Goal: Task Accomplishment & Management: Complete application form

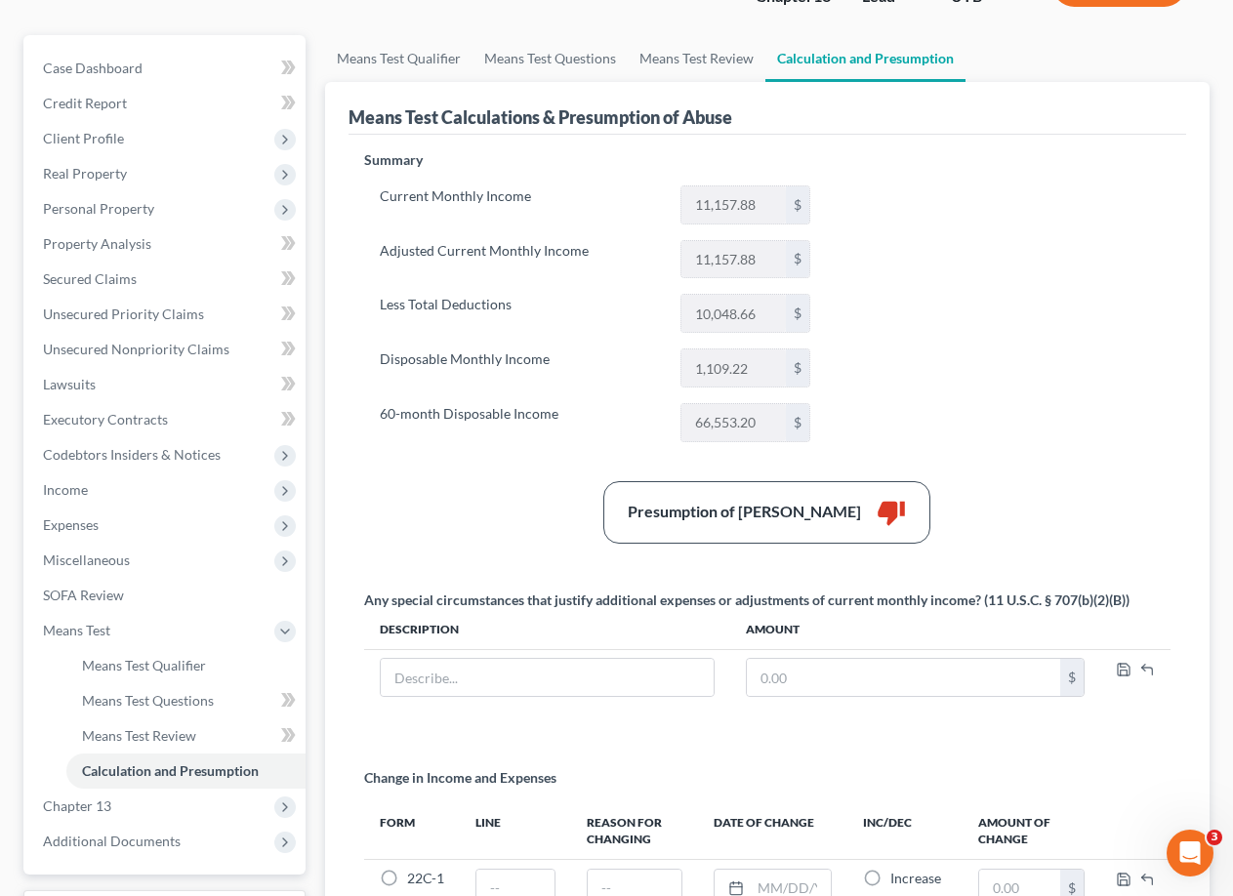
scroll to position [383, 0]
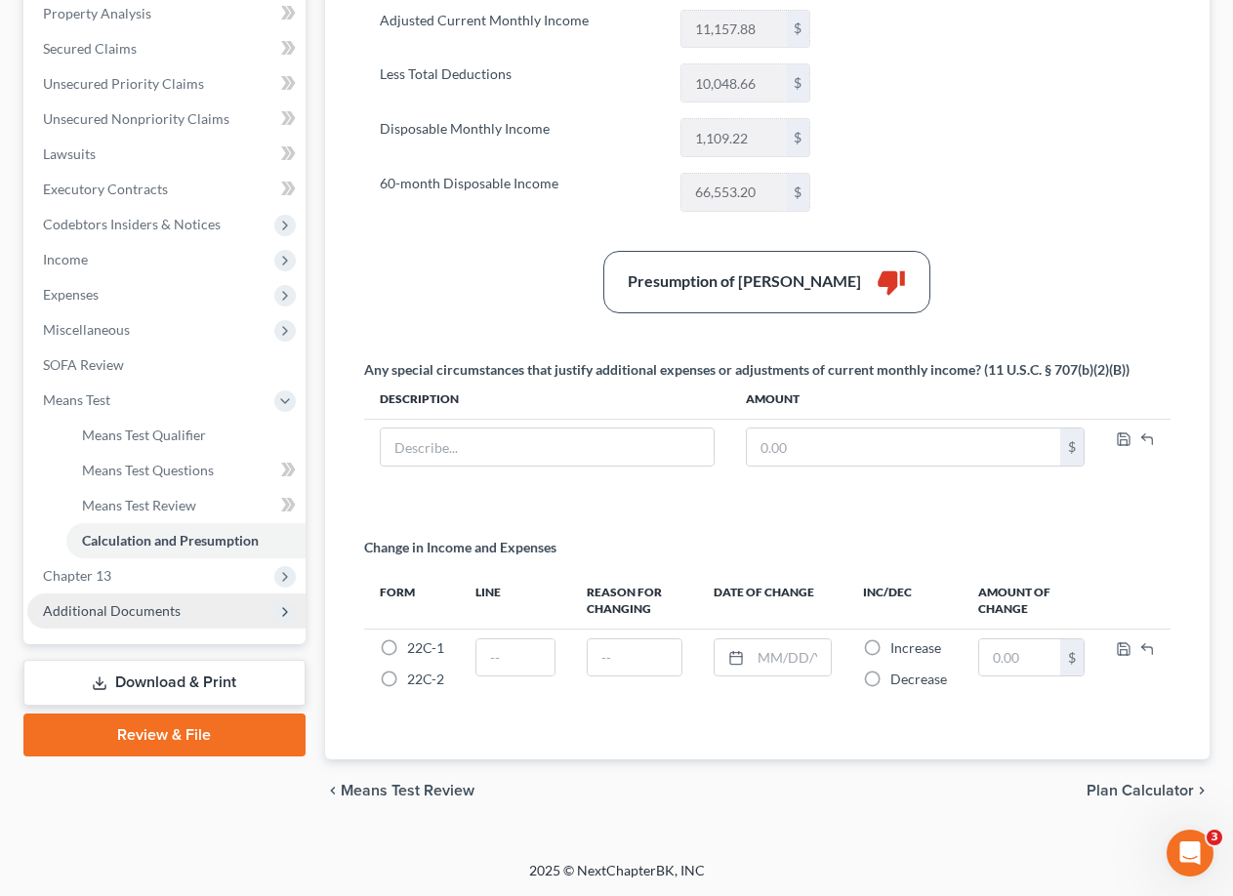
click at [185, 613] on span "Additional Documents" at bounding box center [166, 611] width 278 height 35
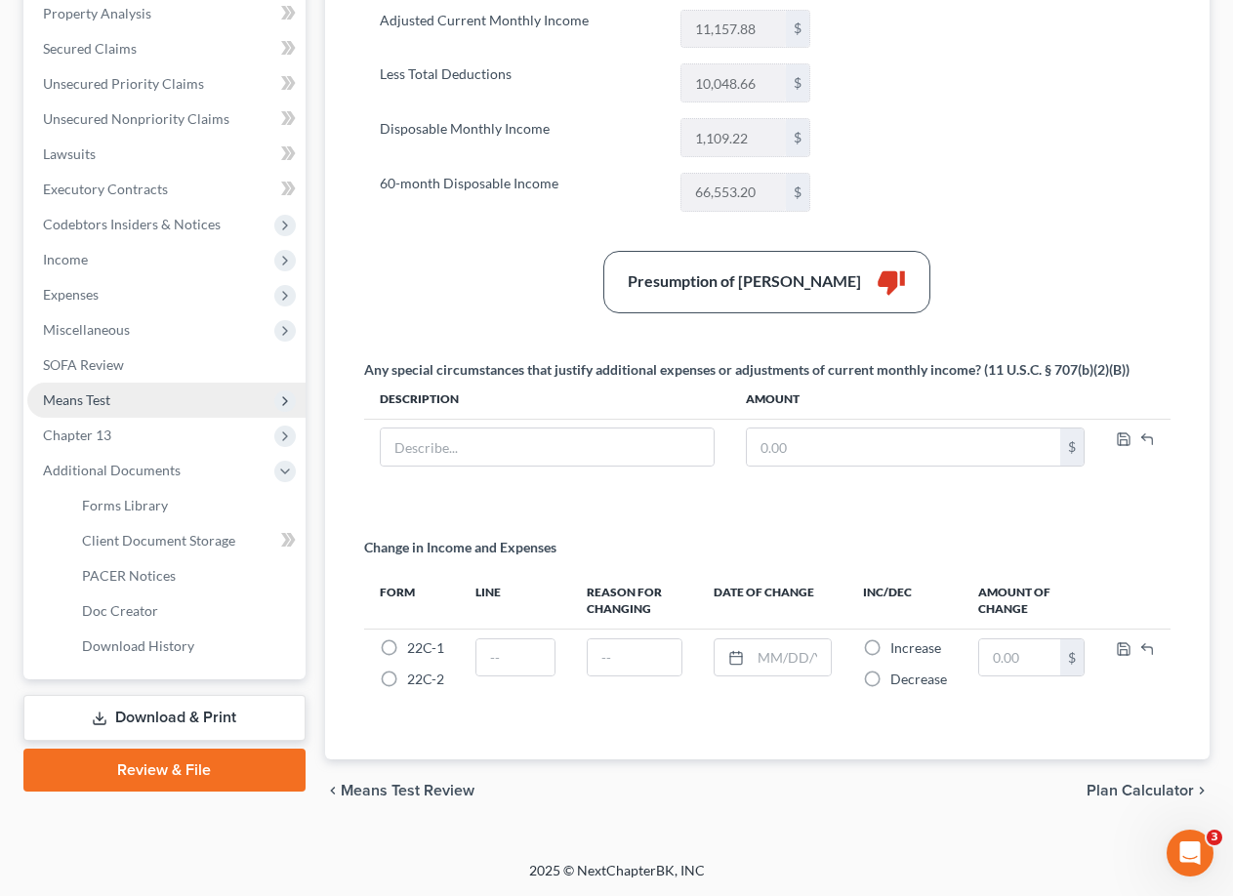
click at [113, 396] on span "Means Test" at bounding box center [166, 400] width 278 height 35
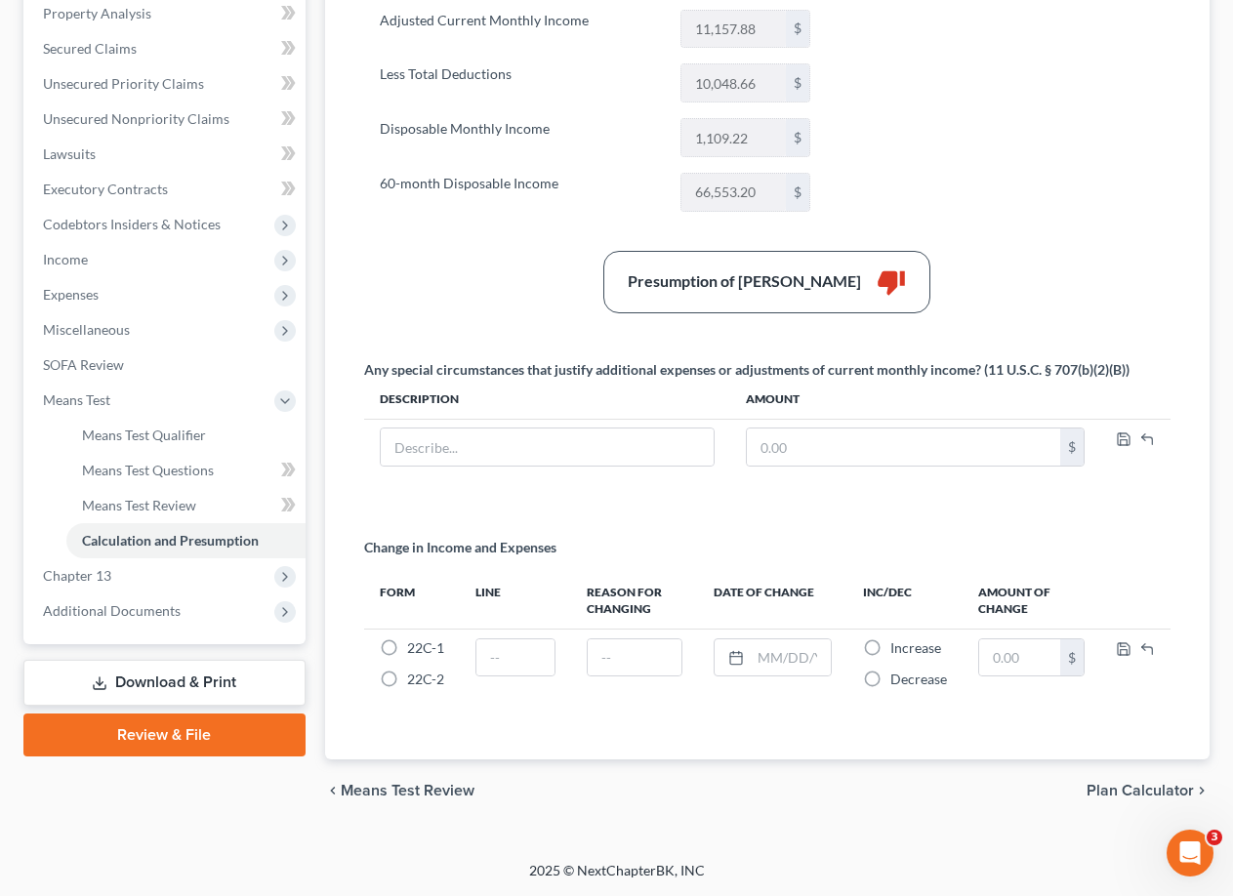
click at [167, 690] on link "Download & Print" at bounding box center [164, 683] width 282 height 46
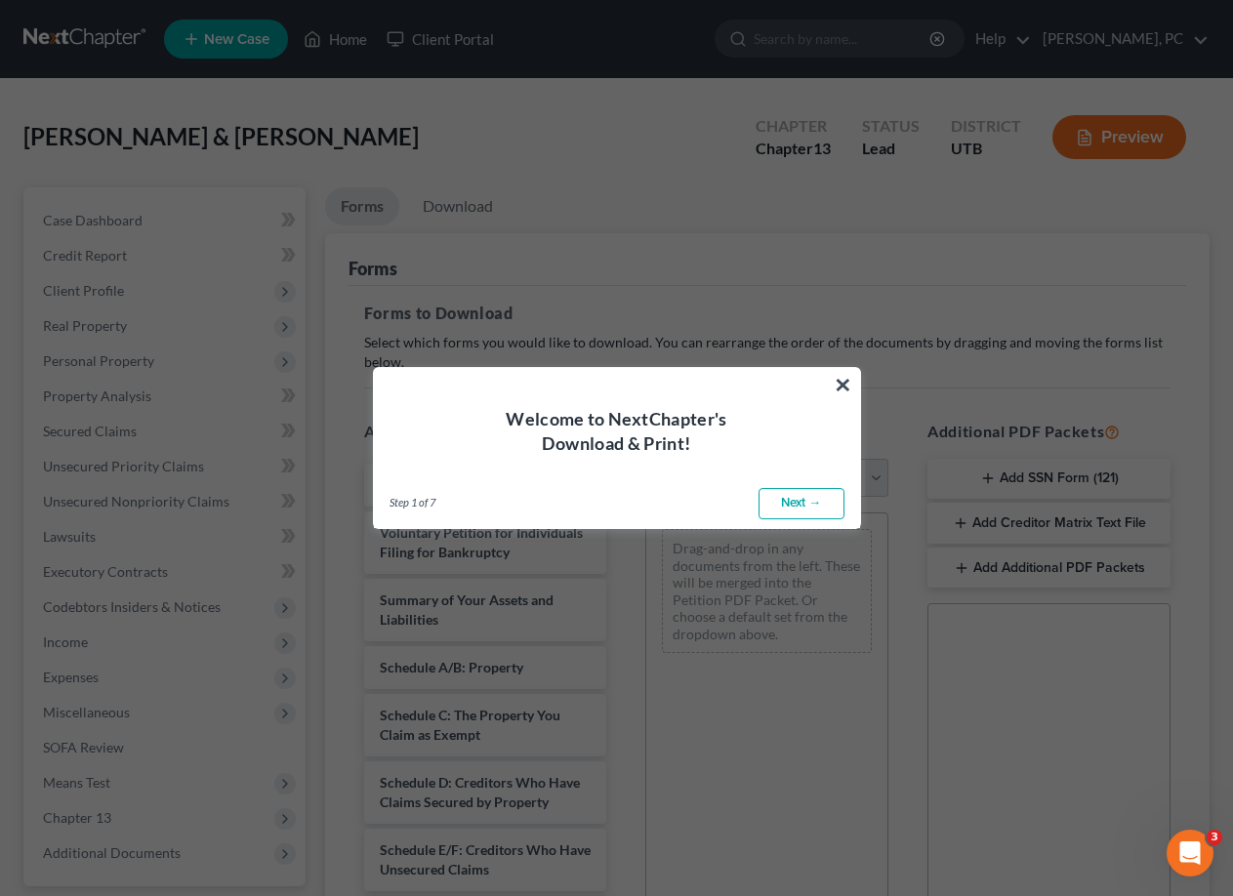
click at [798, 497] on link "Next →" at bounding box center [802, 503] width 86 height 31
select select "0"
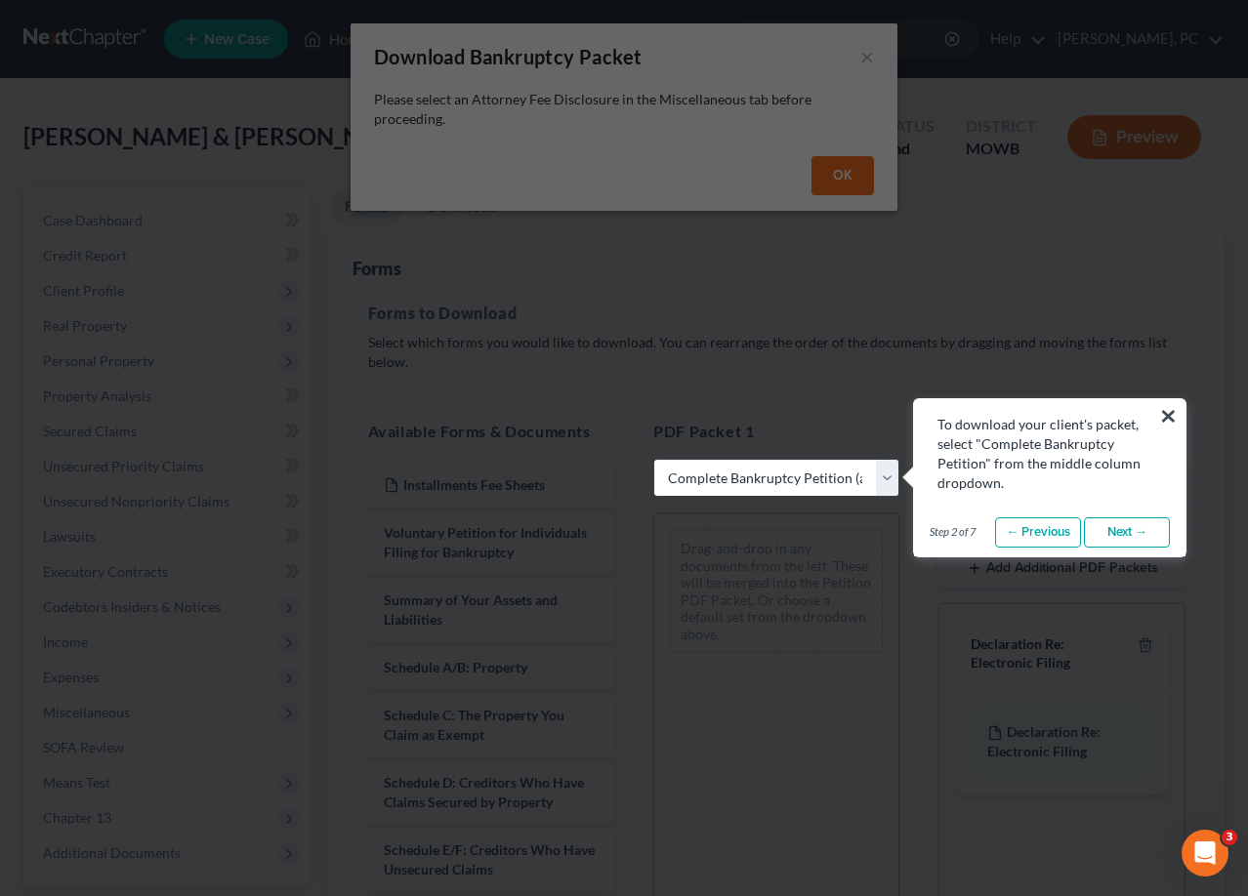
click at [1131, 539] on link "Next →" at bounding box center [1127, 533] width 86 height 31
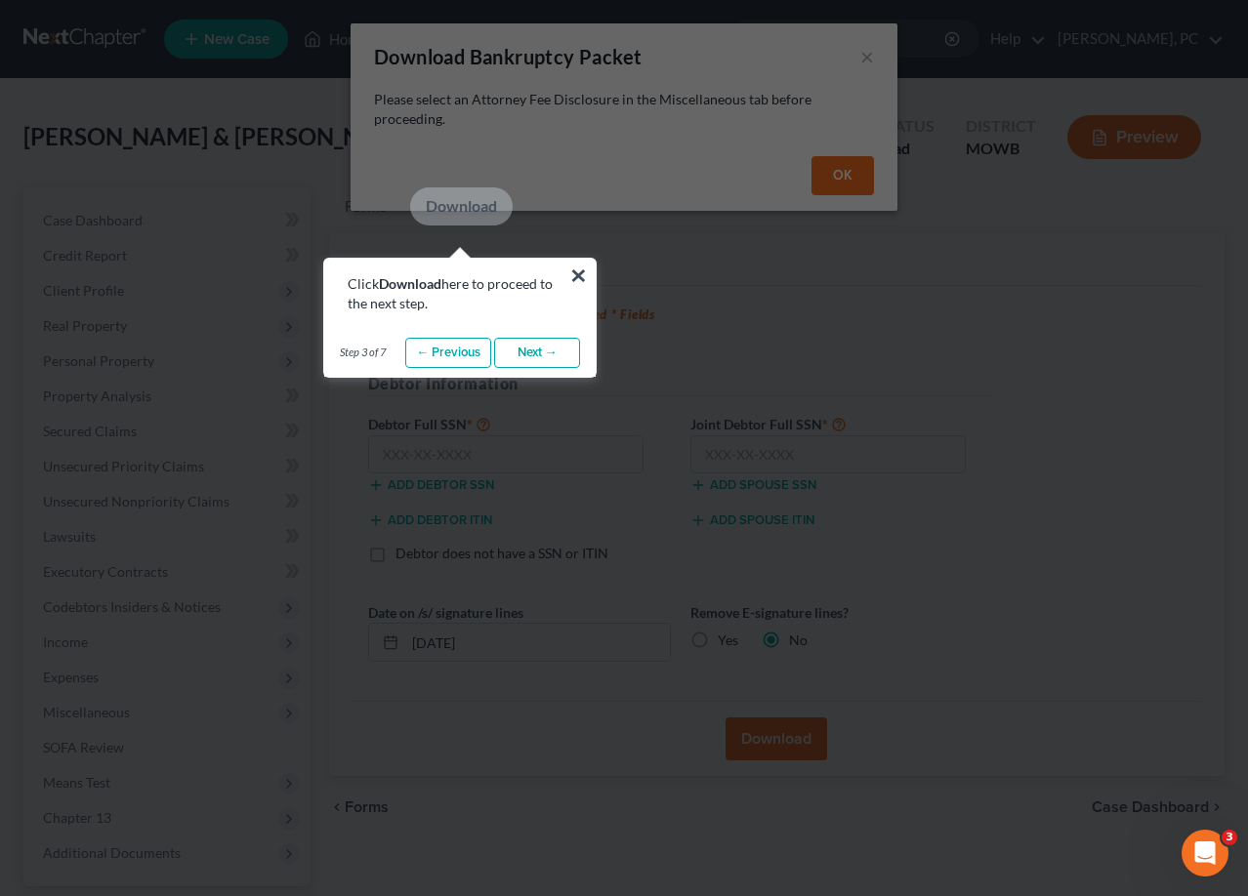
click at [558, 359] on link "Next →" at bounding box center [537, 353] width 86 height 31
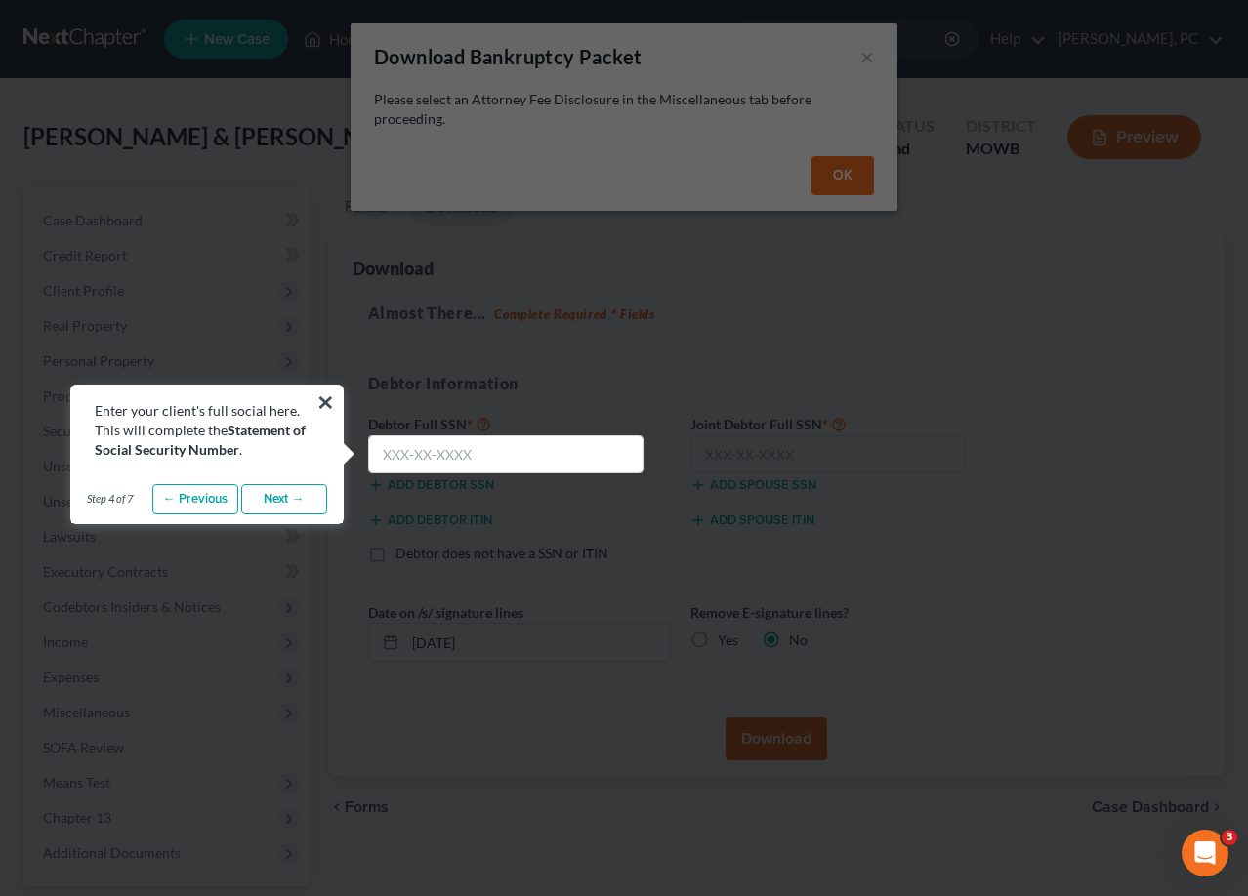
click at [297, 507] on link "Next →" at bounding box center [284, 499] width 86 height 31
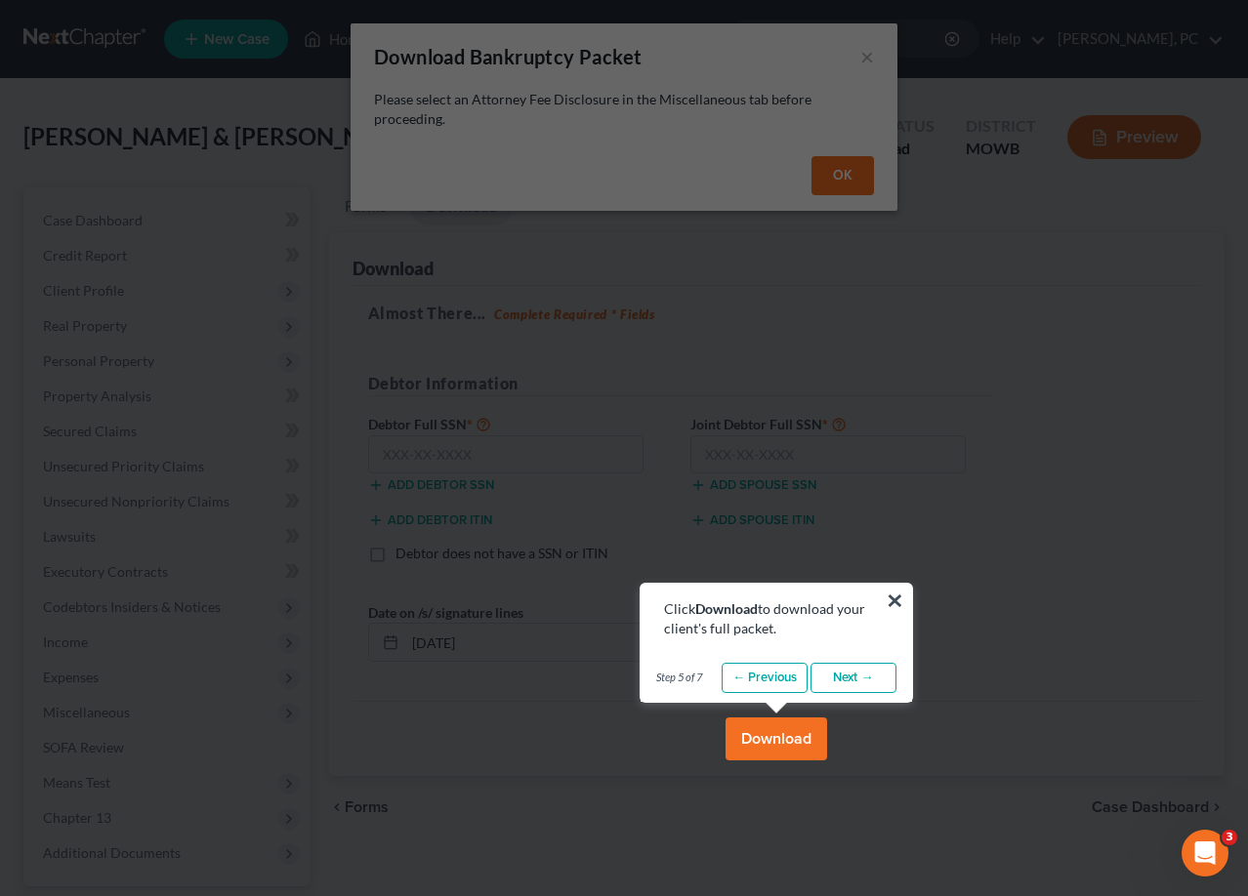
click at [848, 686] on link "Next →" at bounding box center [853, 678] width 86 height 31
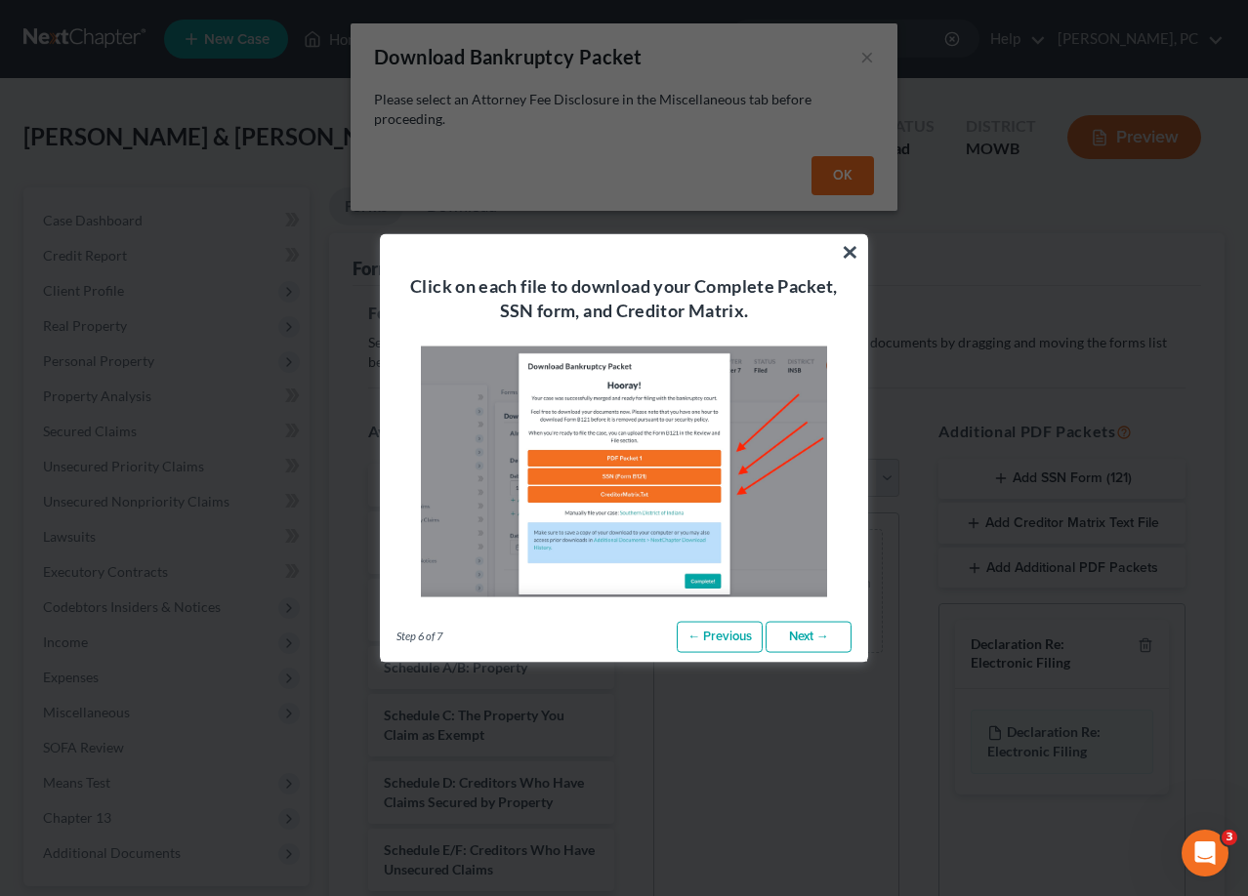
click at [807, 639] on link "Next →" at bounding box center [809, 637] width 86 height 31
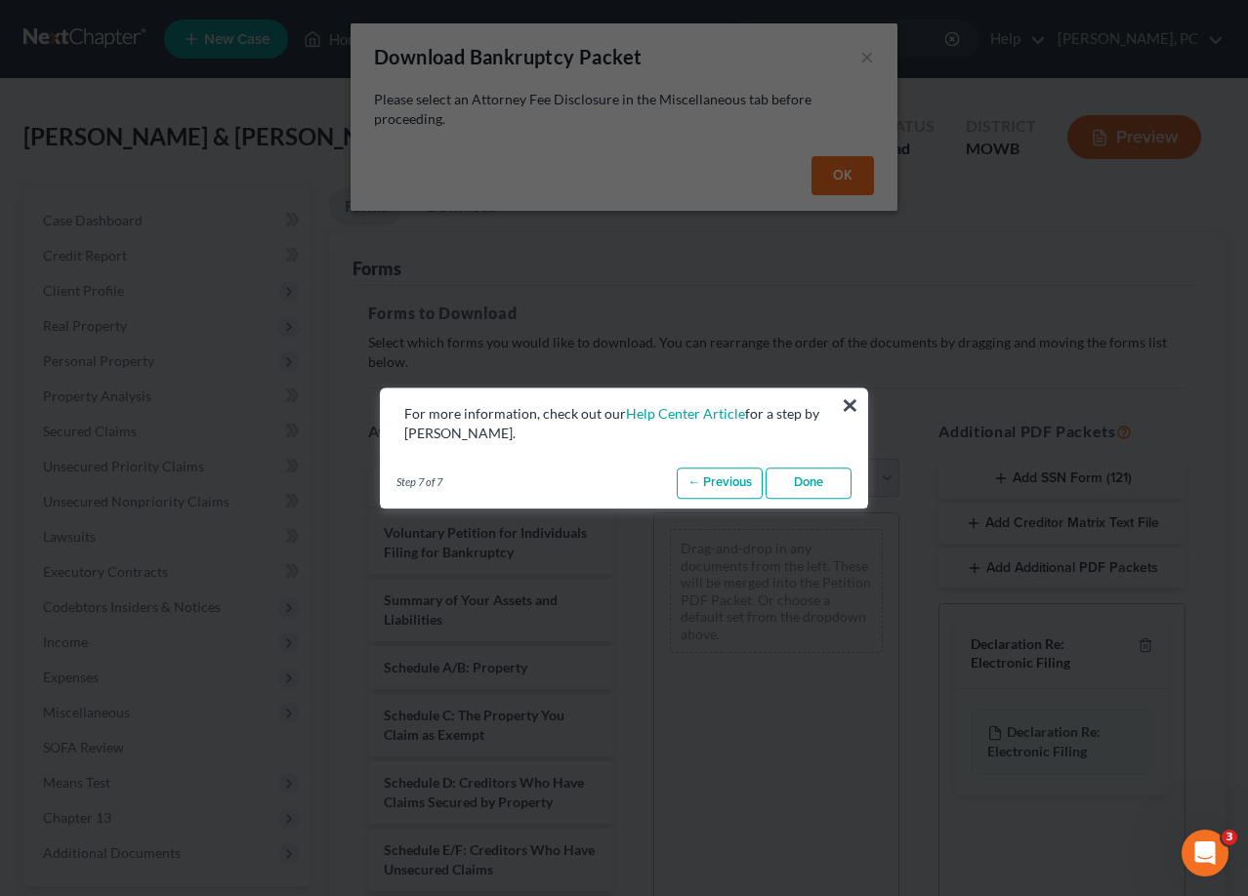
click at [824, 486] on link "Done" at bounding box center [809, 483] width 86 height 31
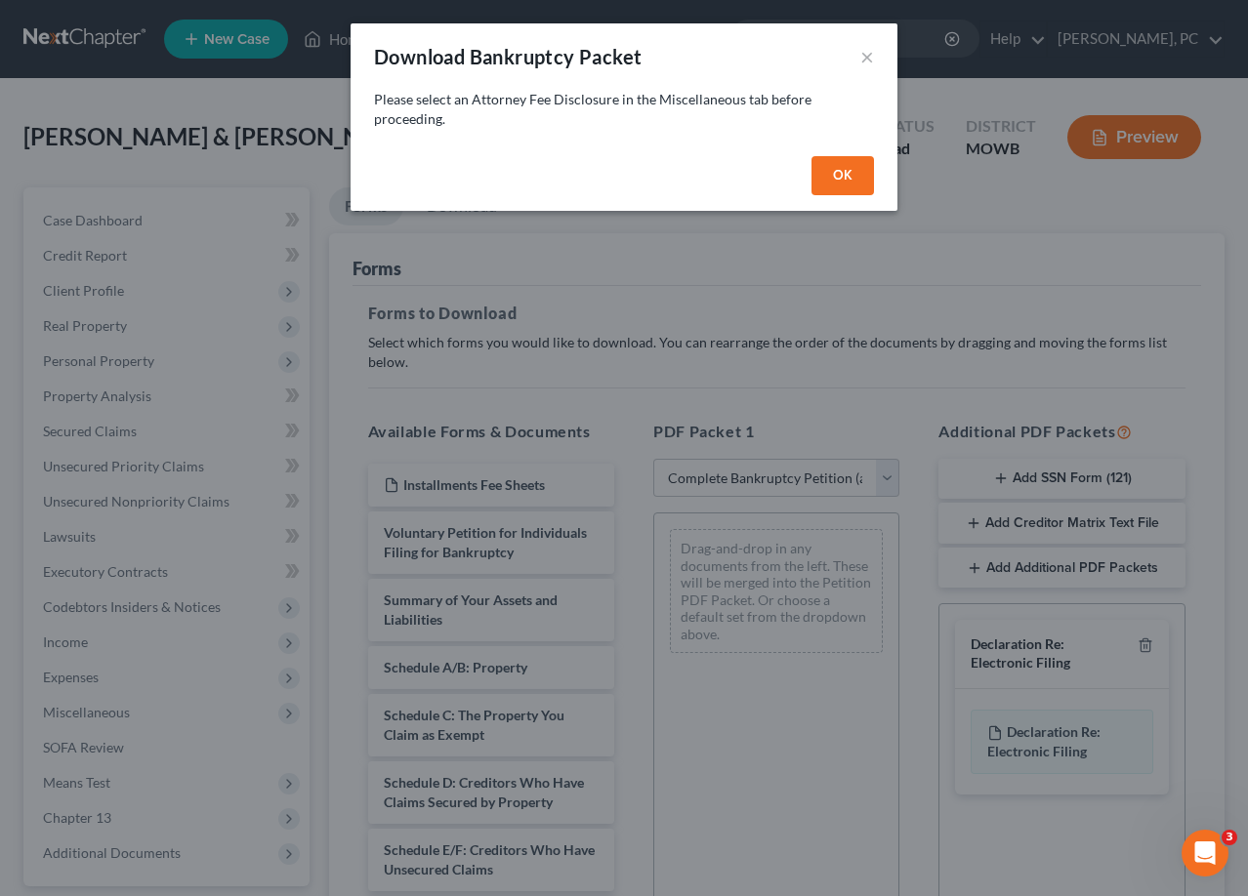
click at [846, 185] on button "OK" at bounding box center [842, 175] width 62 height 39
select select
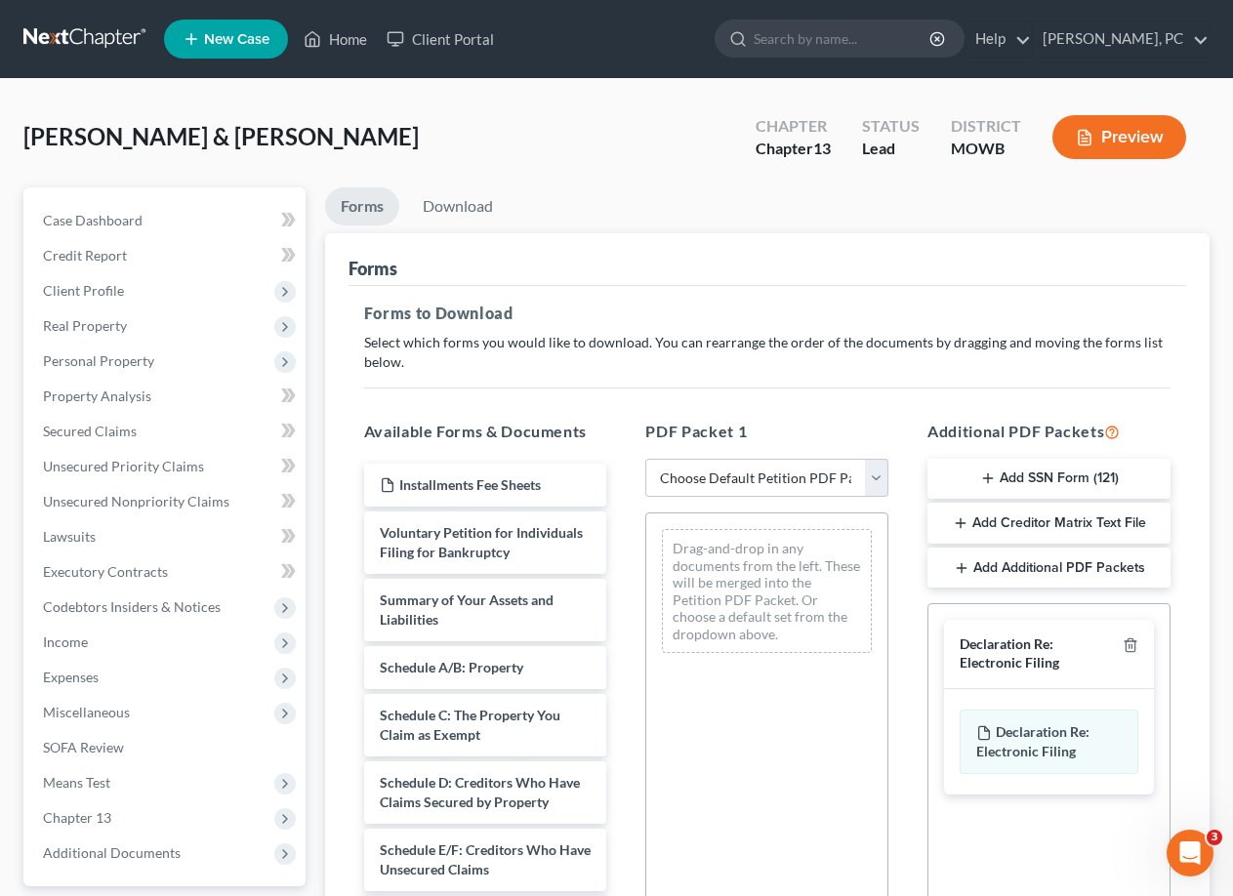
click at [1110, 135] on button "Preview" at bounding box center [1120, 137] width 134 height 44
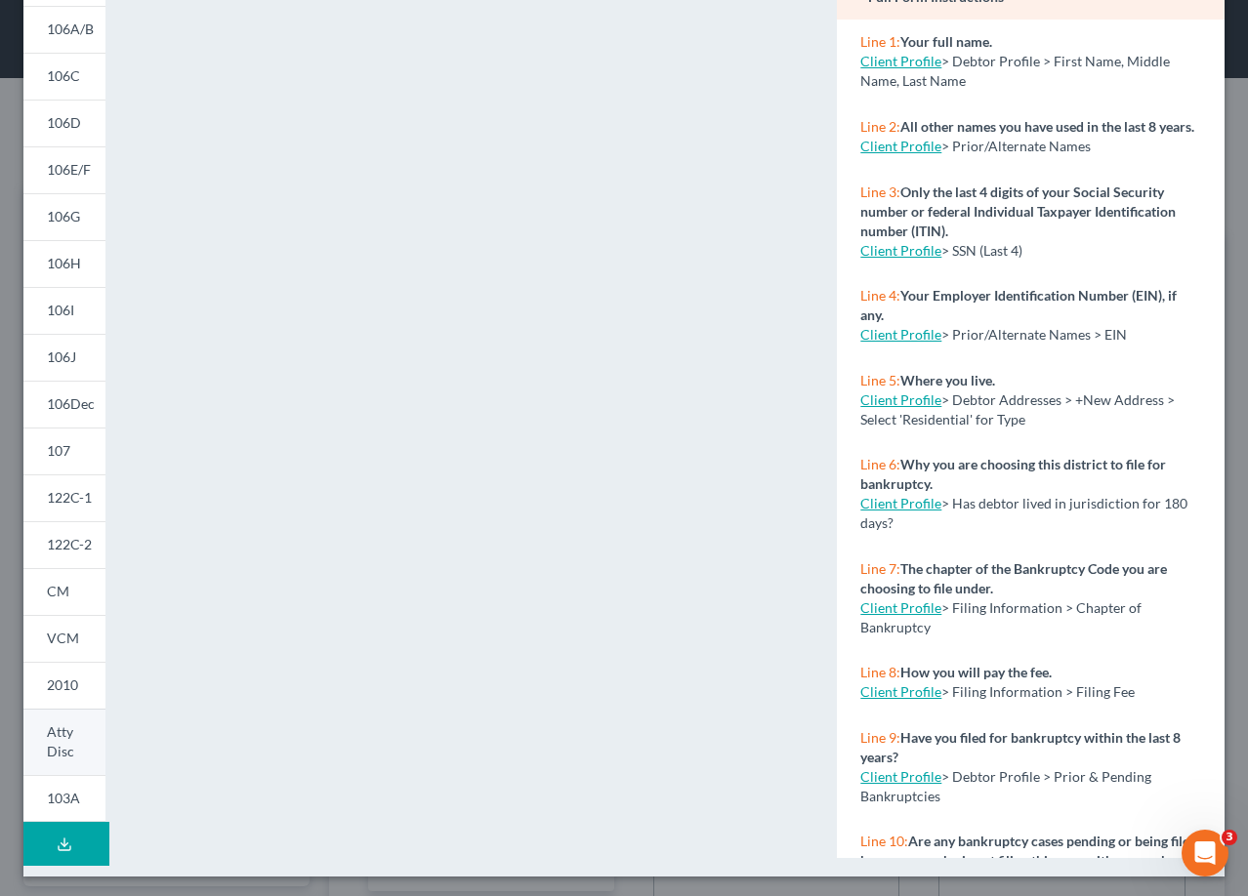
scroll to position [205, 0]
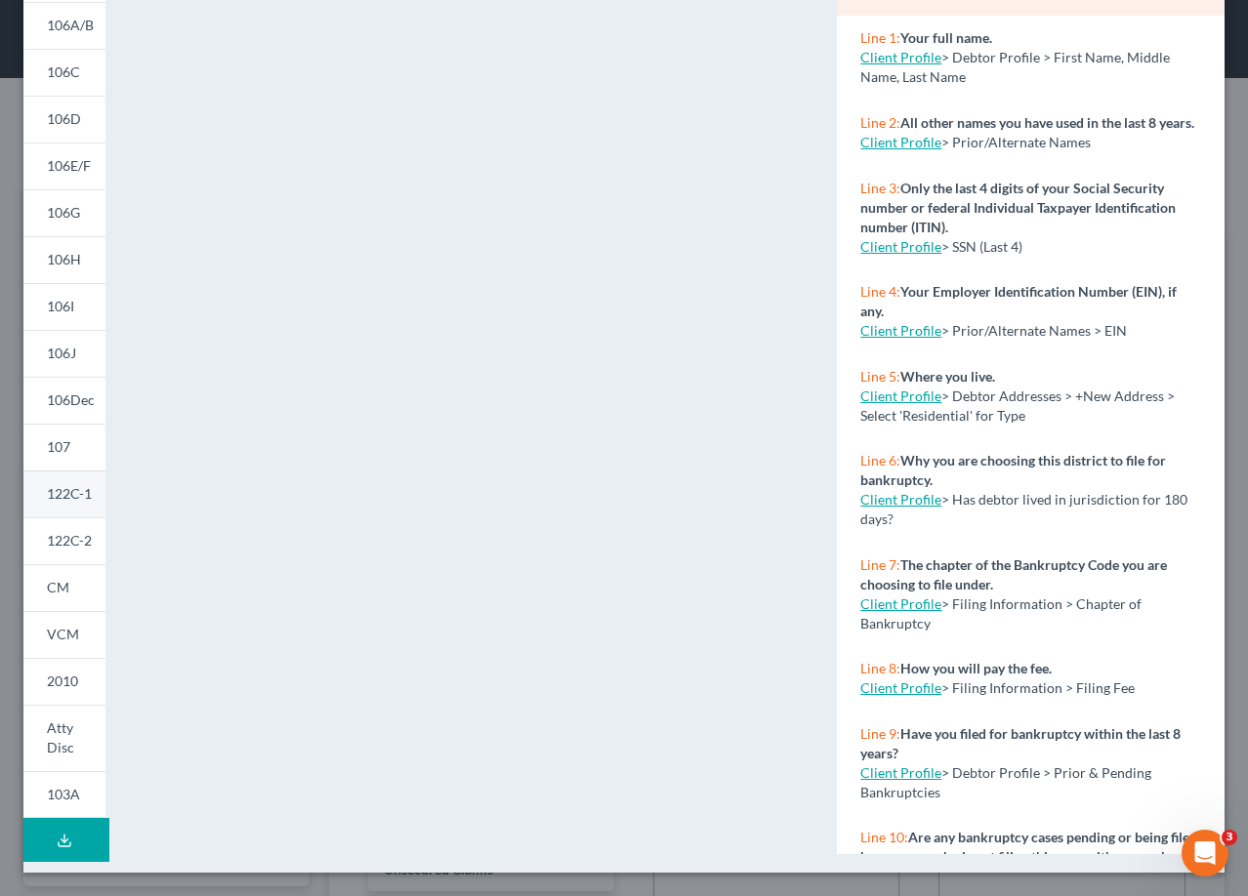
click at [69, 494] on span "122C-1" at bounding box center [69, 493] width 45 height 17
click at [69, 494] on link "122C-1" at bounding box center [64, 494] width 82 height 47
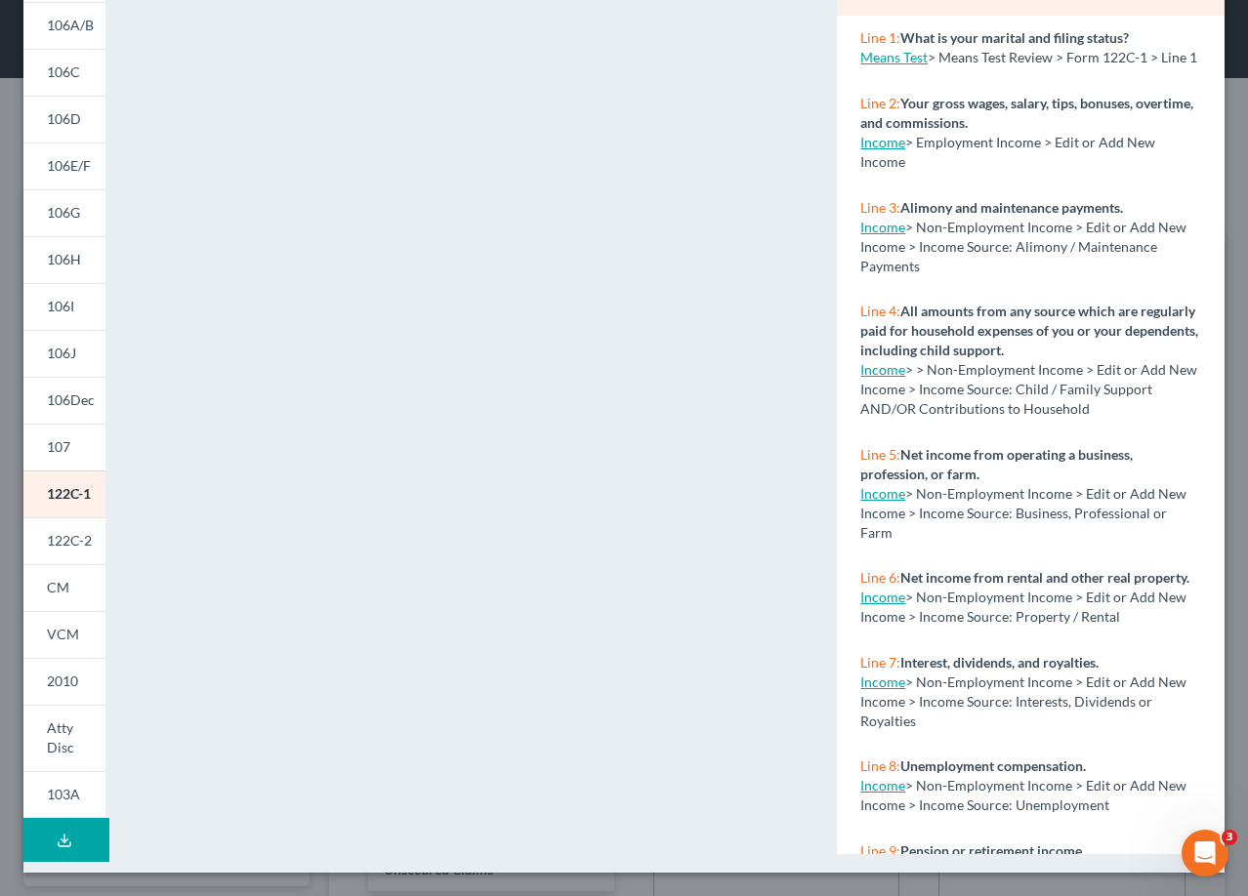
click at [70, 838] on icon at bounding box center [65, 841] width 16 height 16
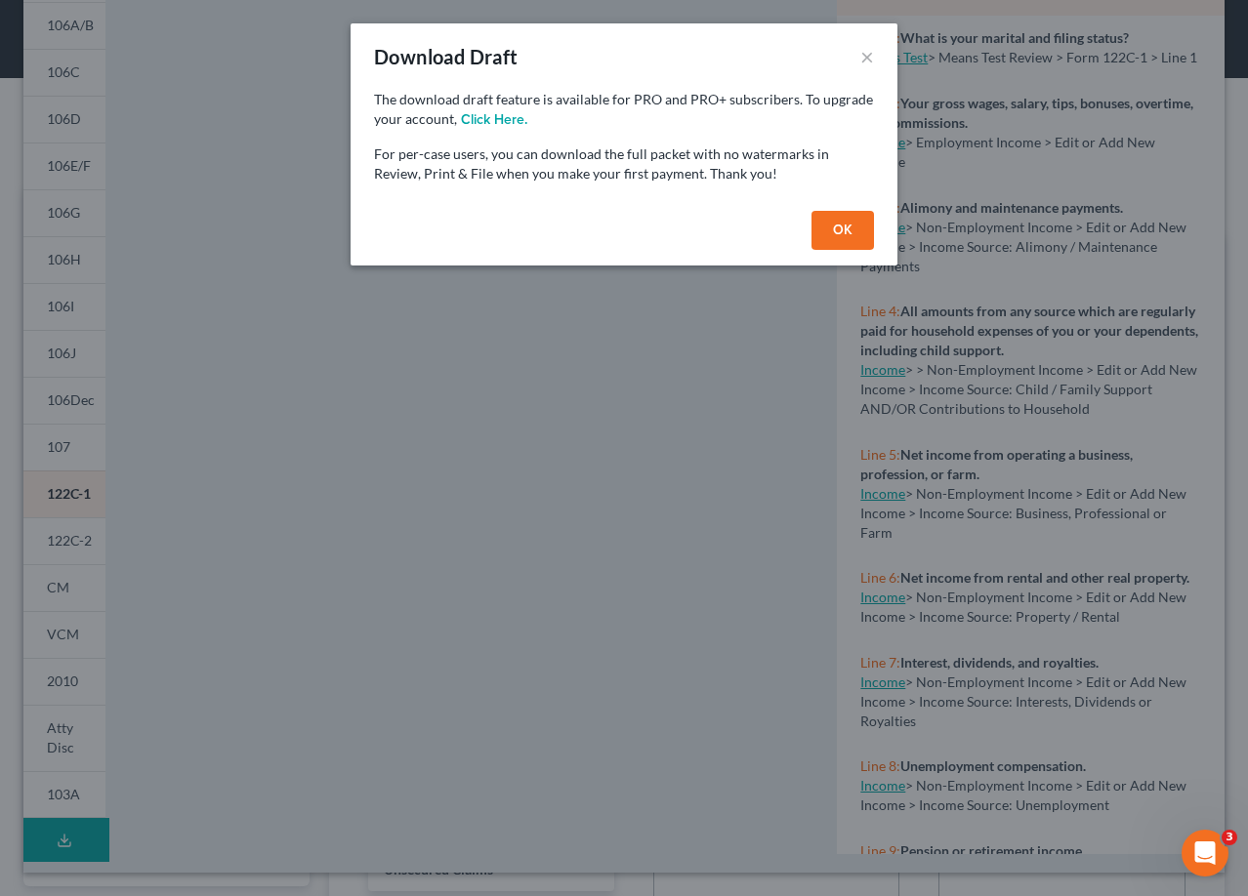
click at [842, 241] on button "OK" at bounding box center [842, 230] width 62 height 39
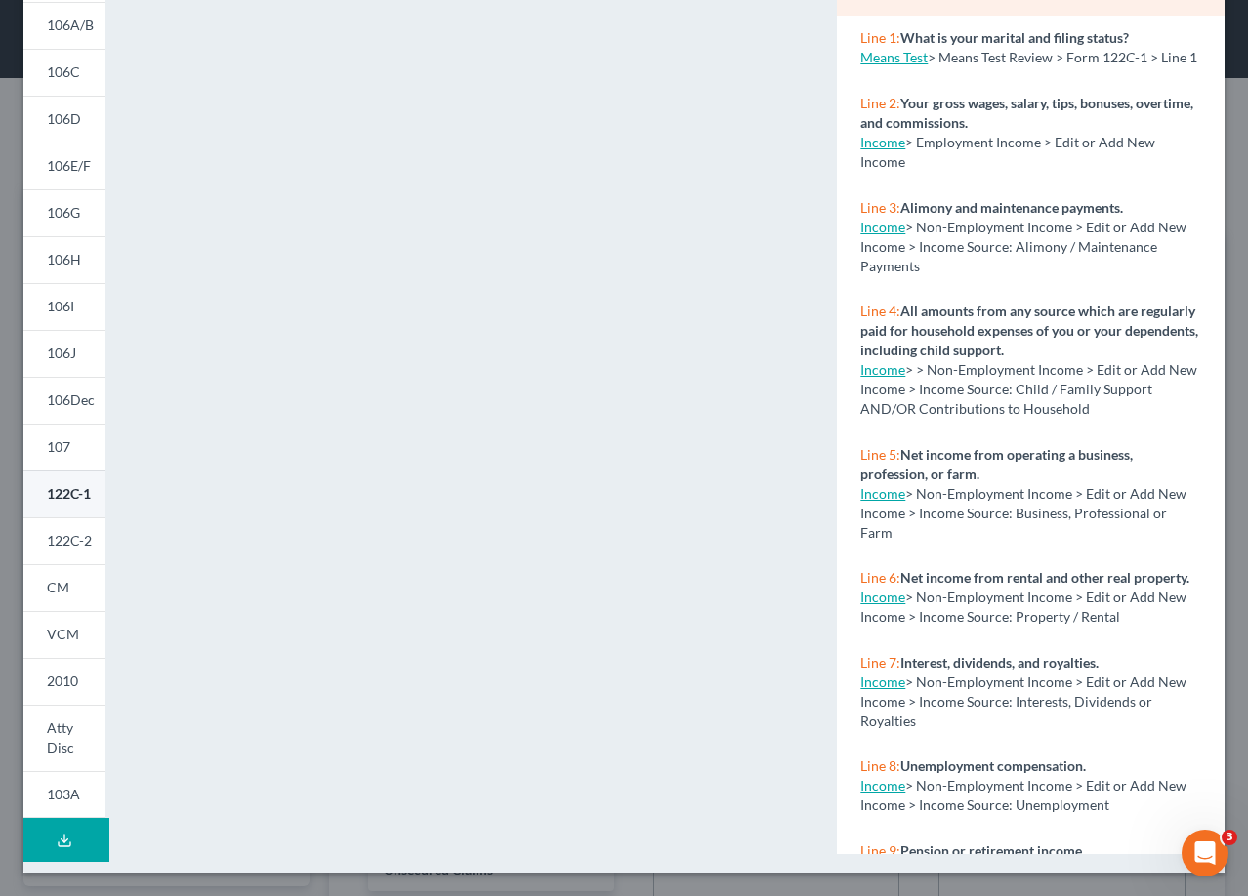
click at [70, 501] on span "122C-1" at bounding box center [69, 493] width 44 height 17
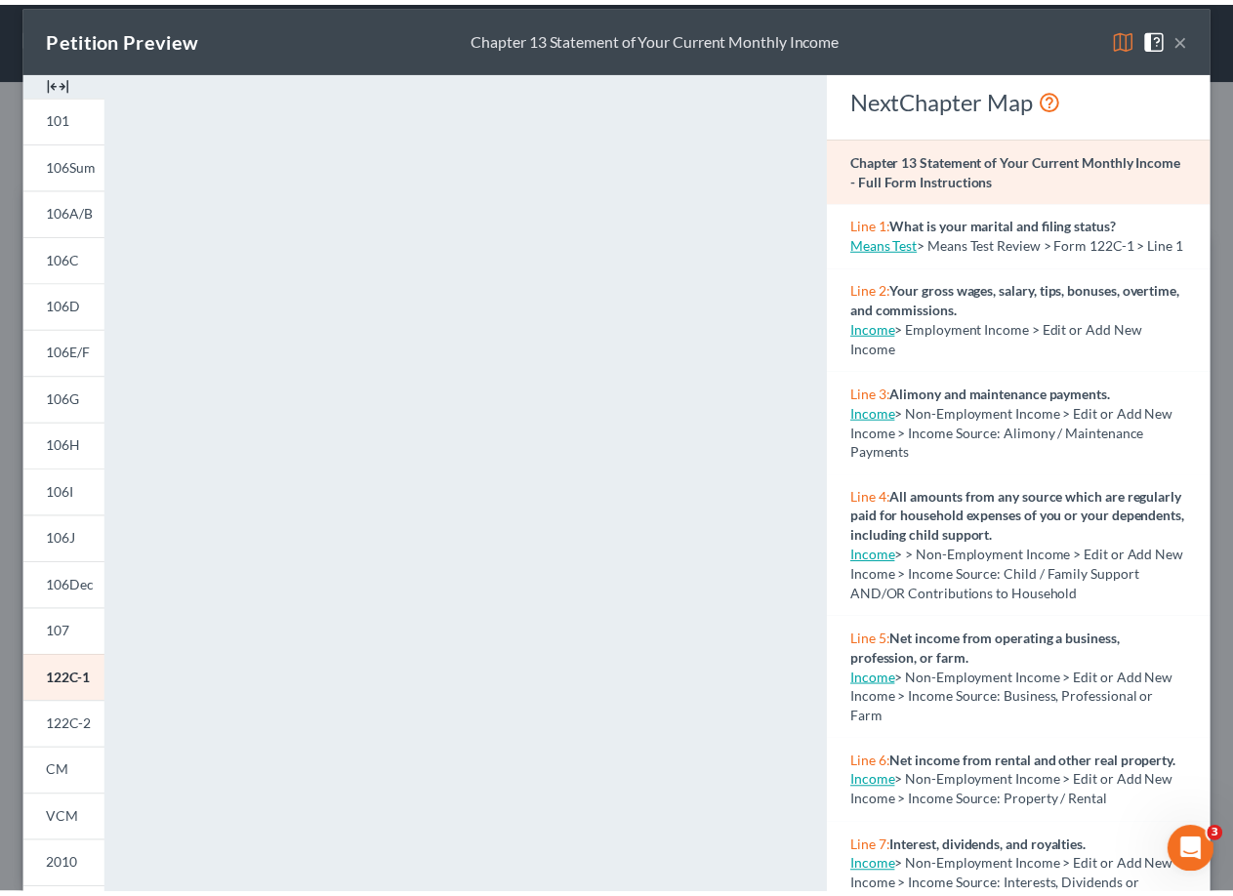
scroll to position [0, 0]
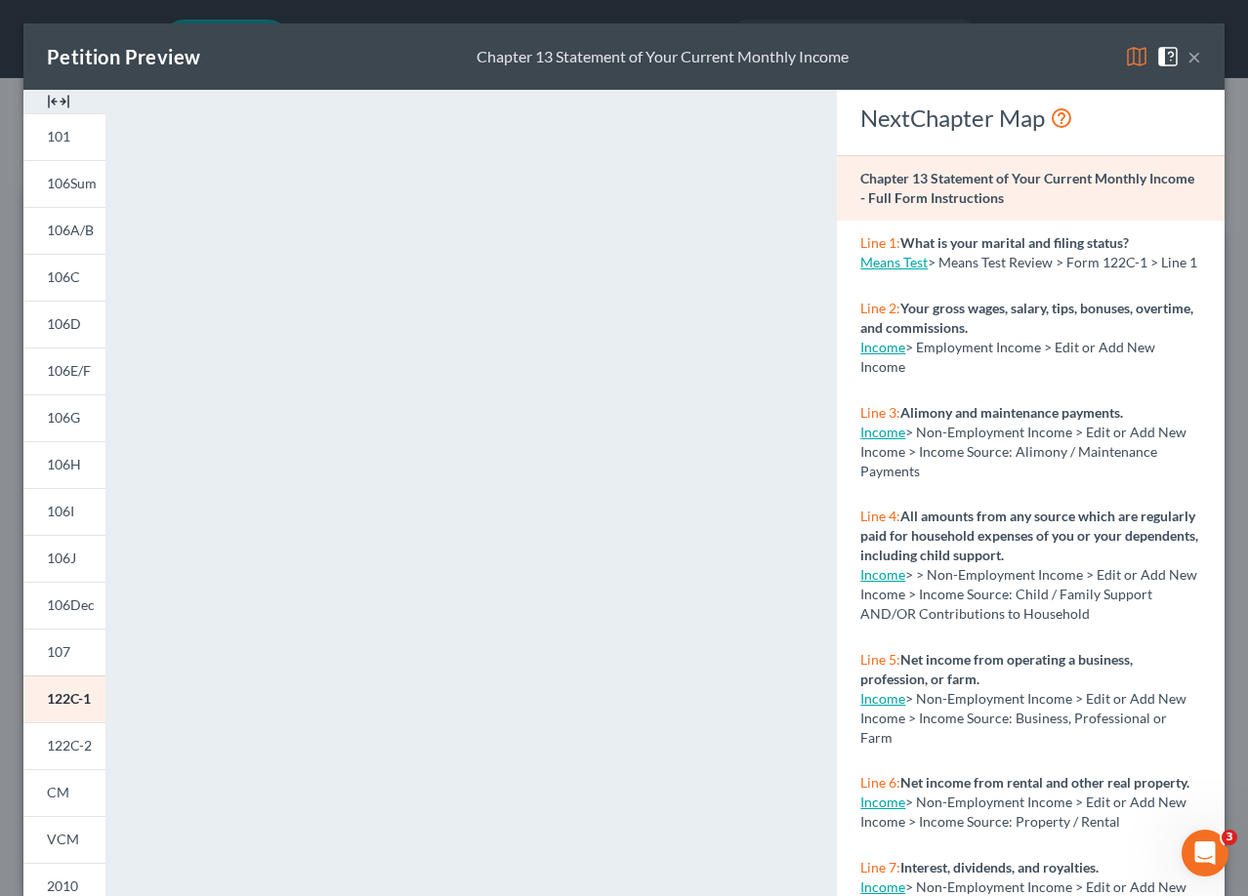
click at [1156, 58] on img at bounding box center [1167, 56] width 23 height 23
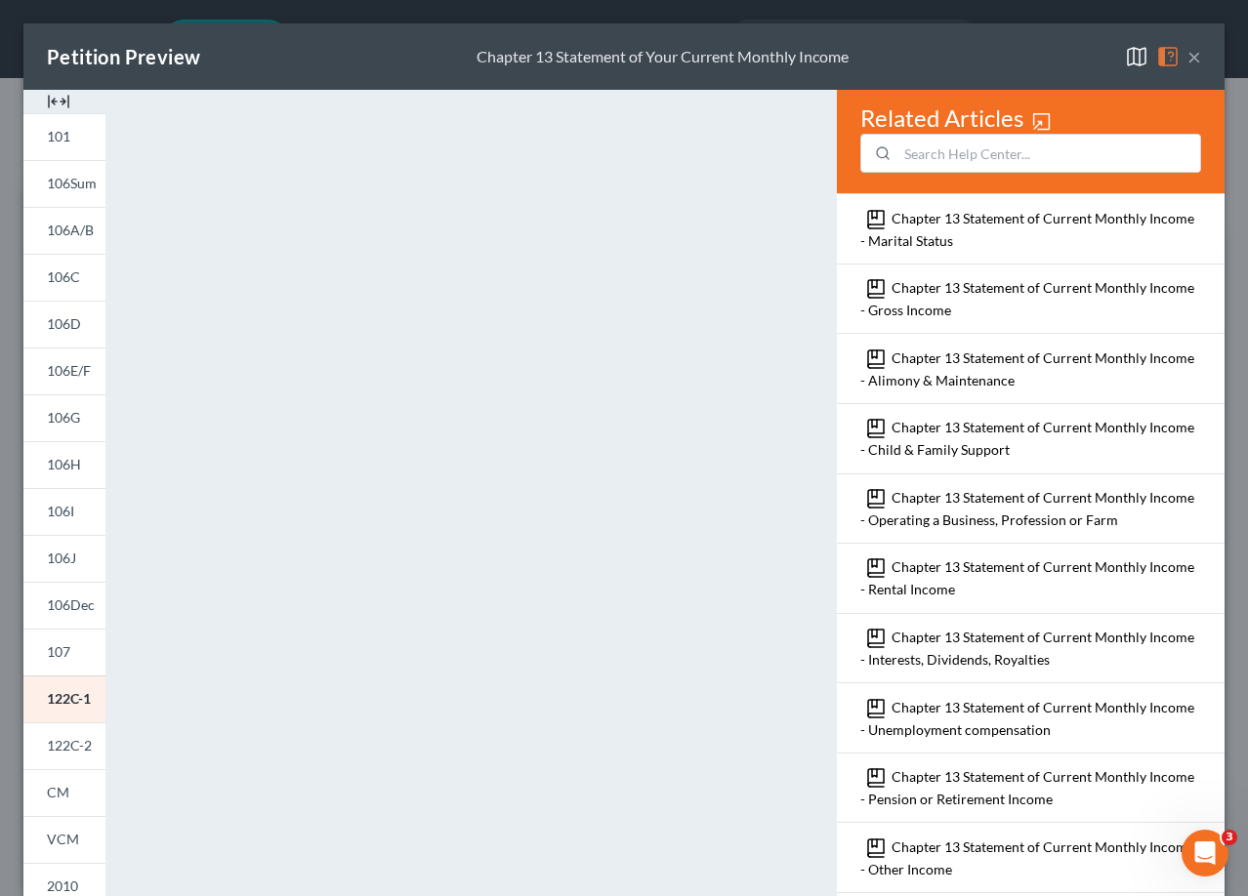
click at [1156, 58] on img at bounding box center [1167, 56] width 23 height 23
click at [1187, 59] on button "×" at bounding box center [1194, 56] width 14 height 23
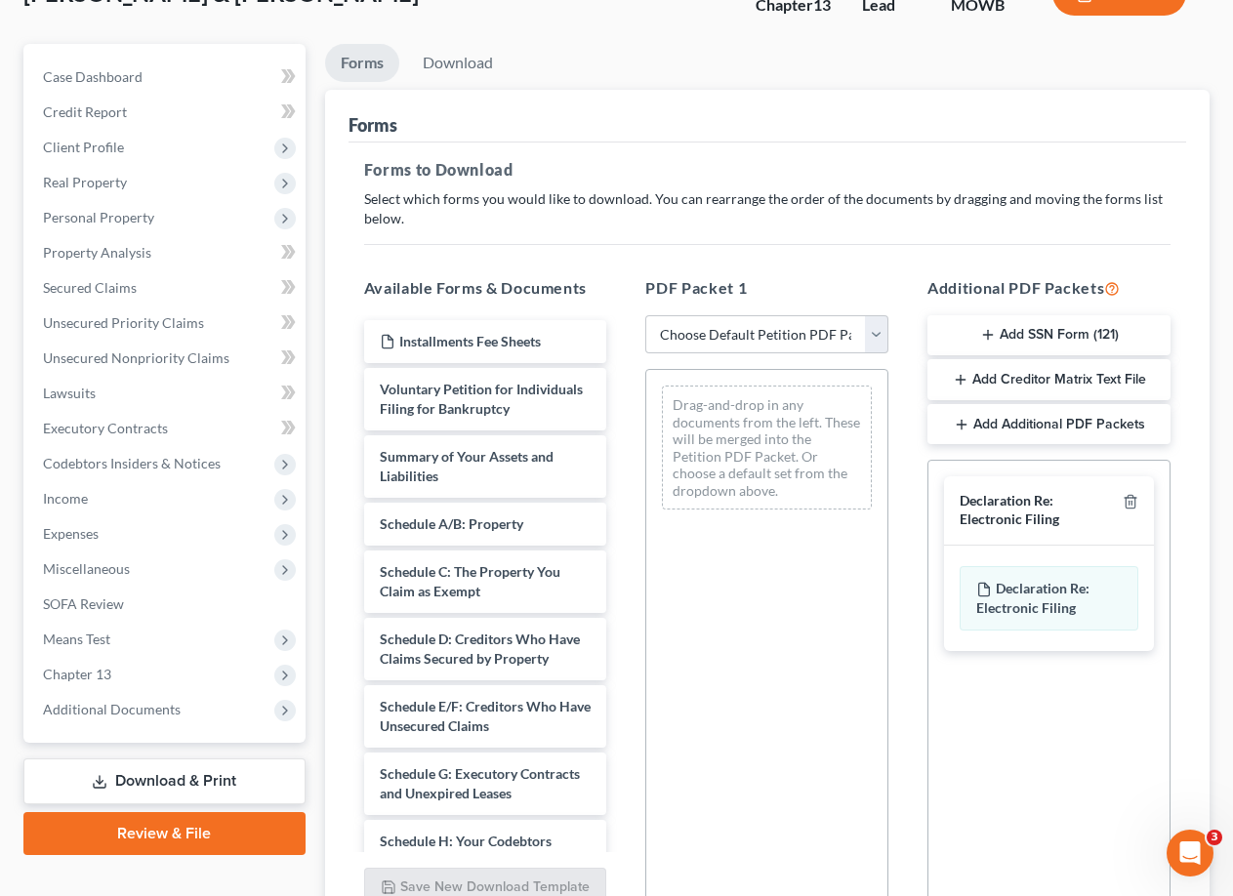
scroll to position [329, 0]
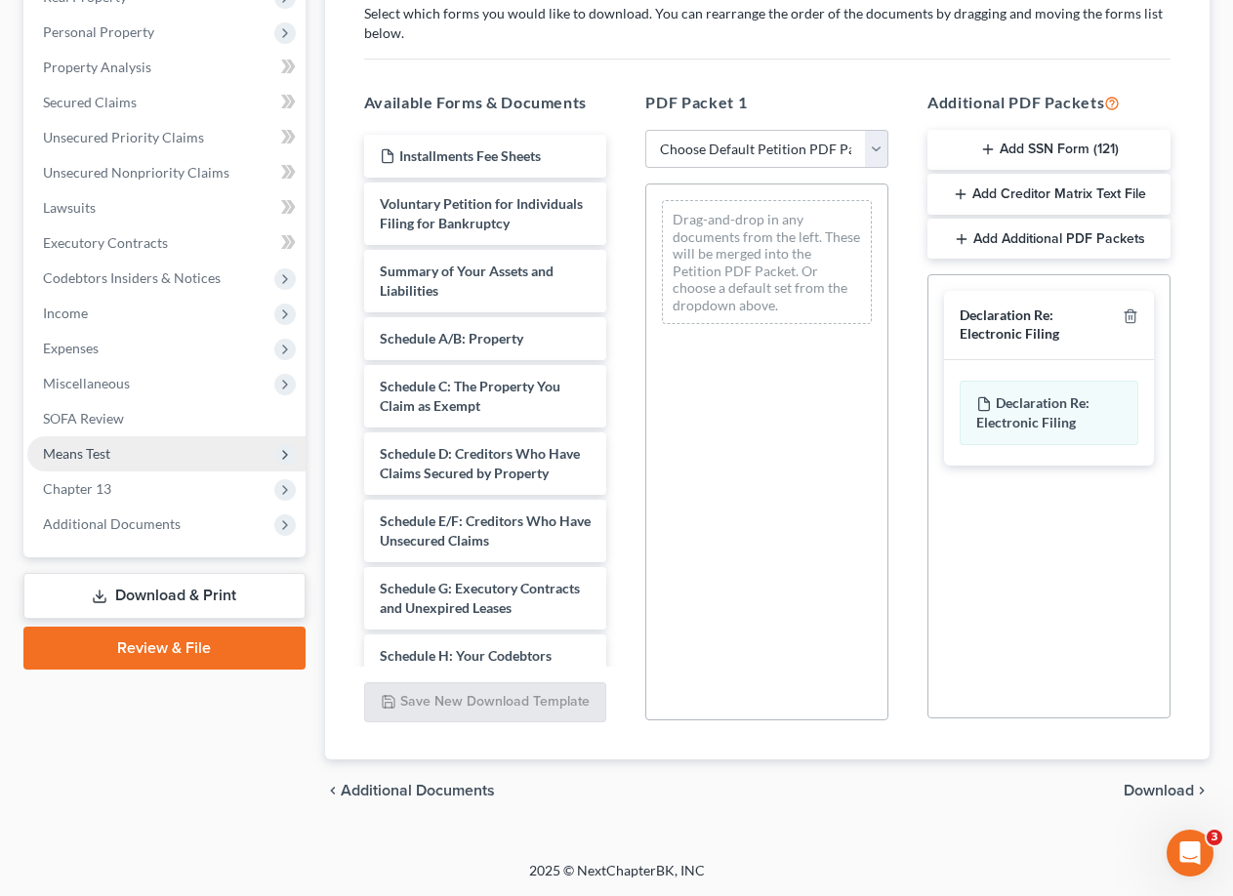
click at [103, 457] on span "Means Test" at bounding box center [76, 453] width 67 height 17
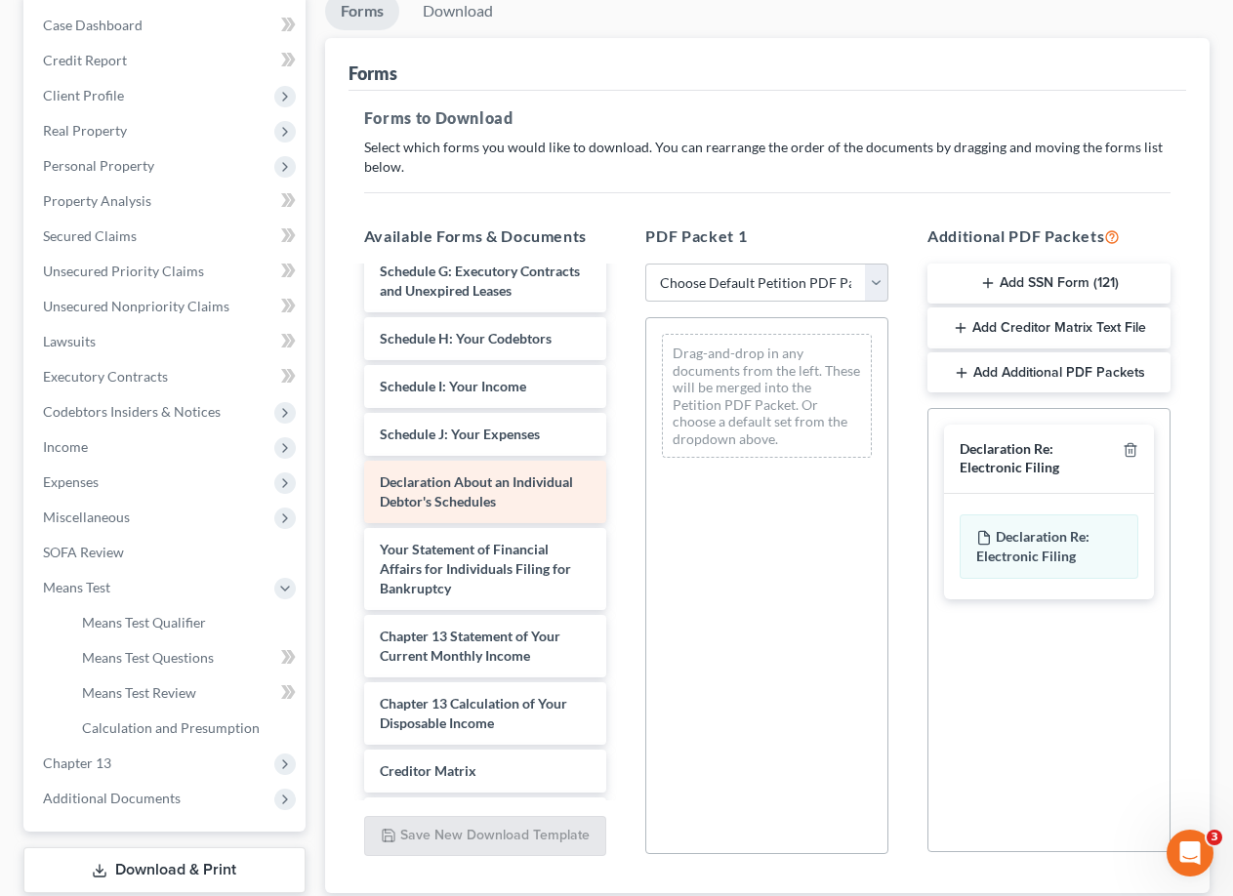
scroll to position [586, 0]
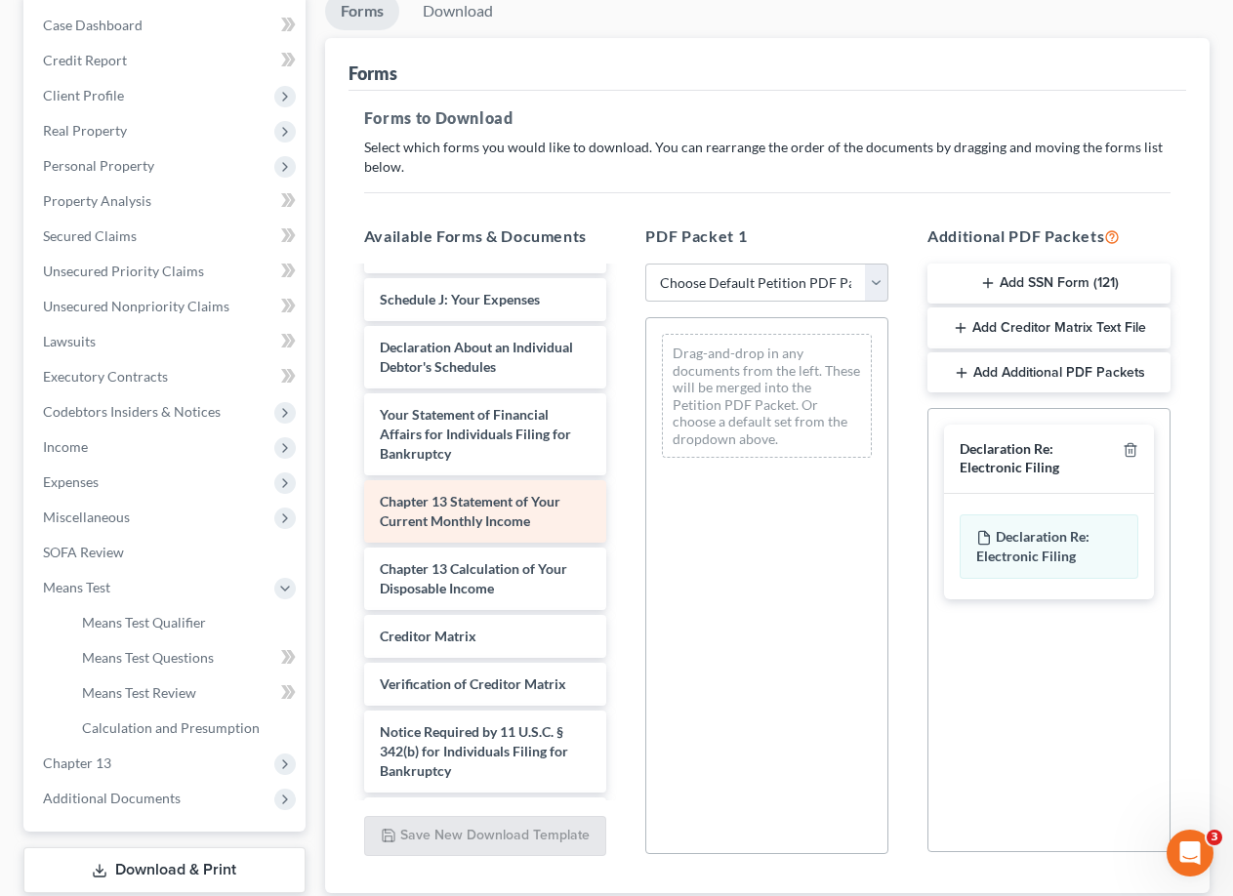
click at [483, 529] on span "Chapter 13 Statement of Your Current Monthly Income" at bounding box center [470, 511] width 181 height 36
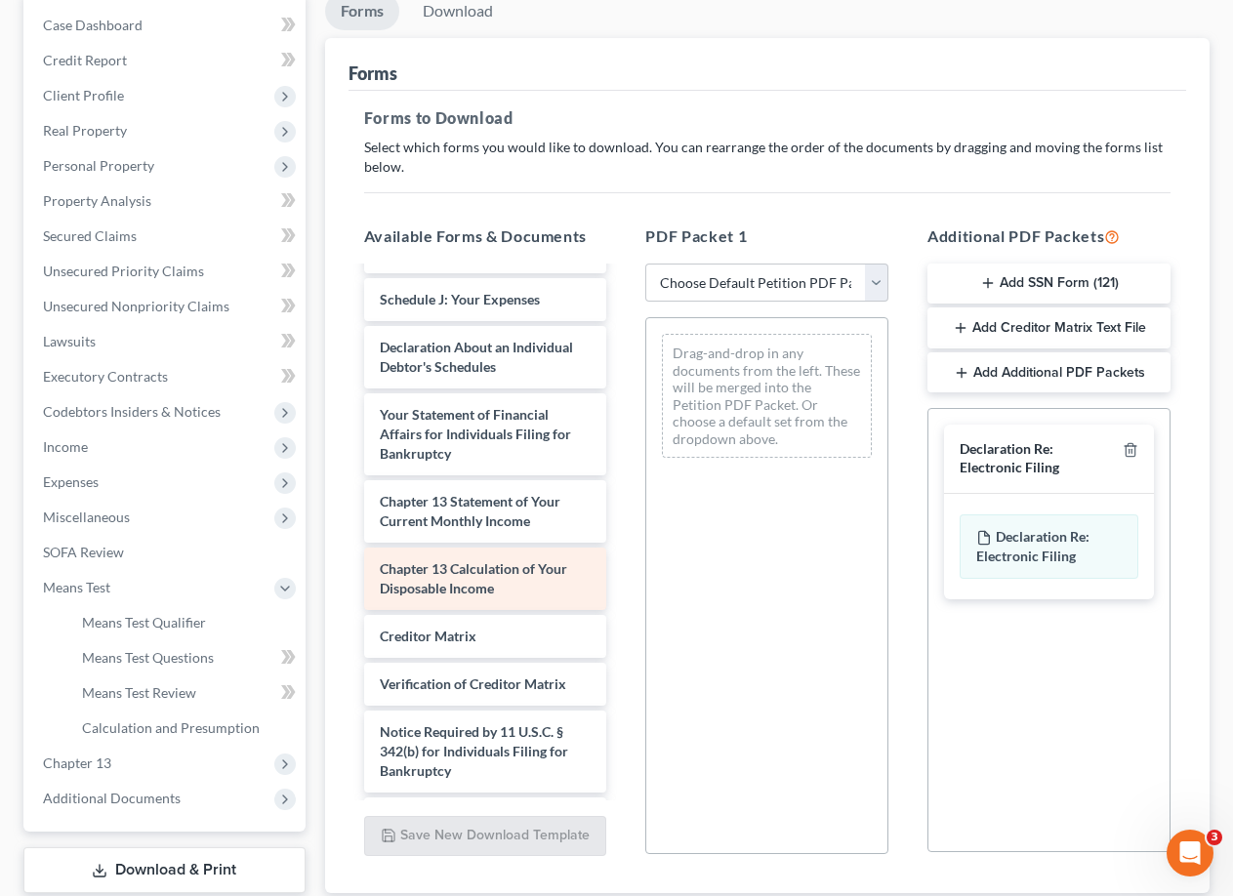
click at [492, 597] on span "Chapter 13 Calculation of Your Disposable Income" at bounding box center [473, 578] width 187 height 36
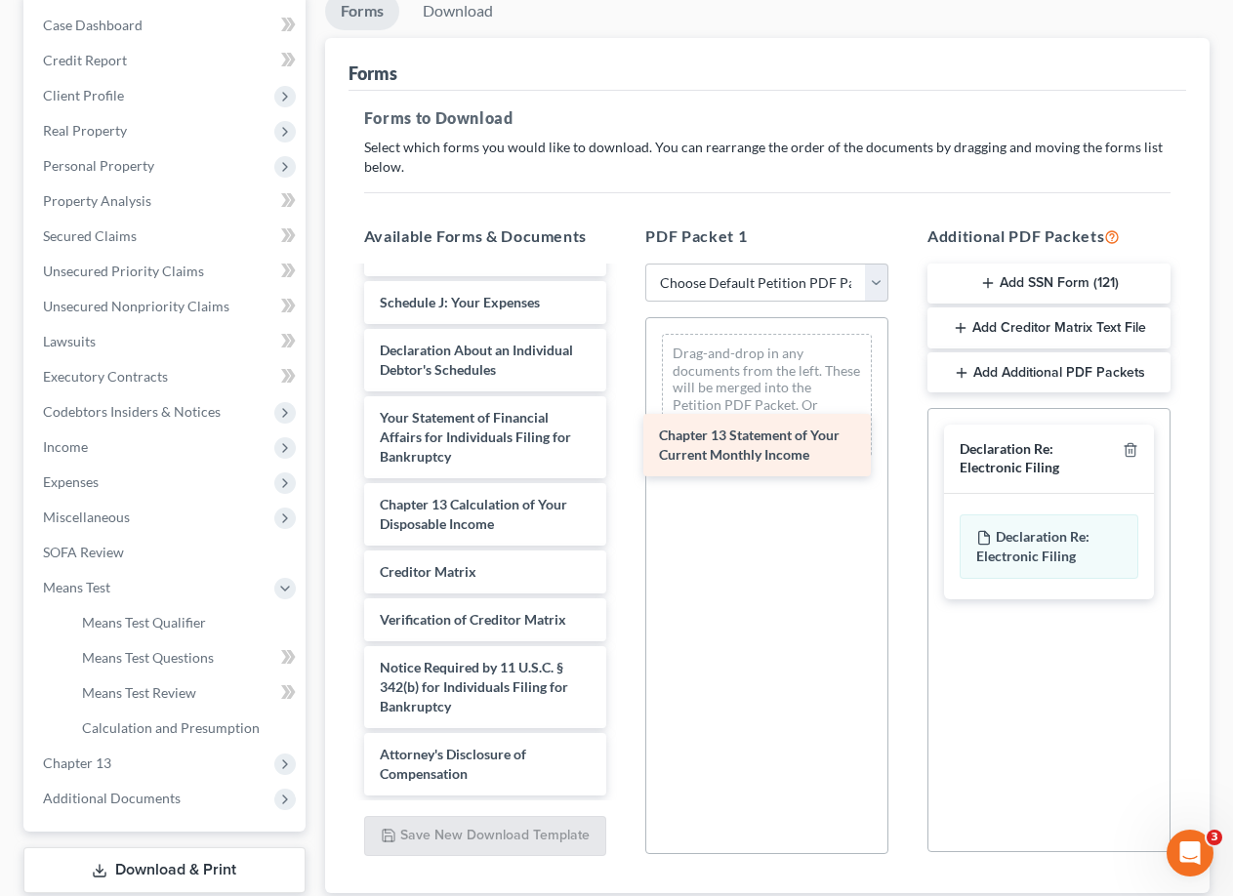
drag, startPoint x: 488, startPoint y: 558, endPoint x: 767, endPoint y: 452, distance: 298.5
click at [623, 452] on div "Chapter 13 Statement of Your Current Monthly Income Installments Fee Sheets Vol…" at bounding box center [486, 241] width 274 height 1110
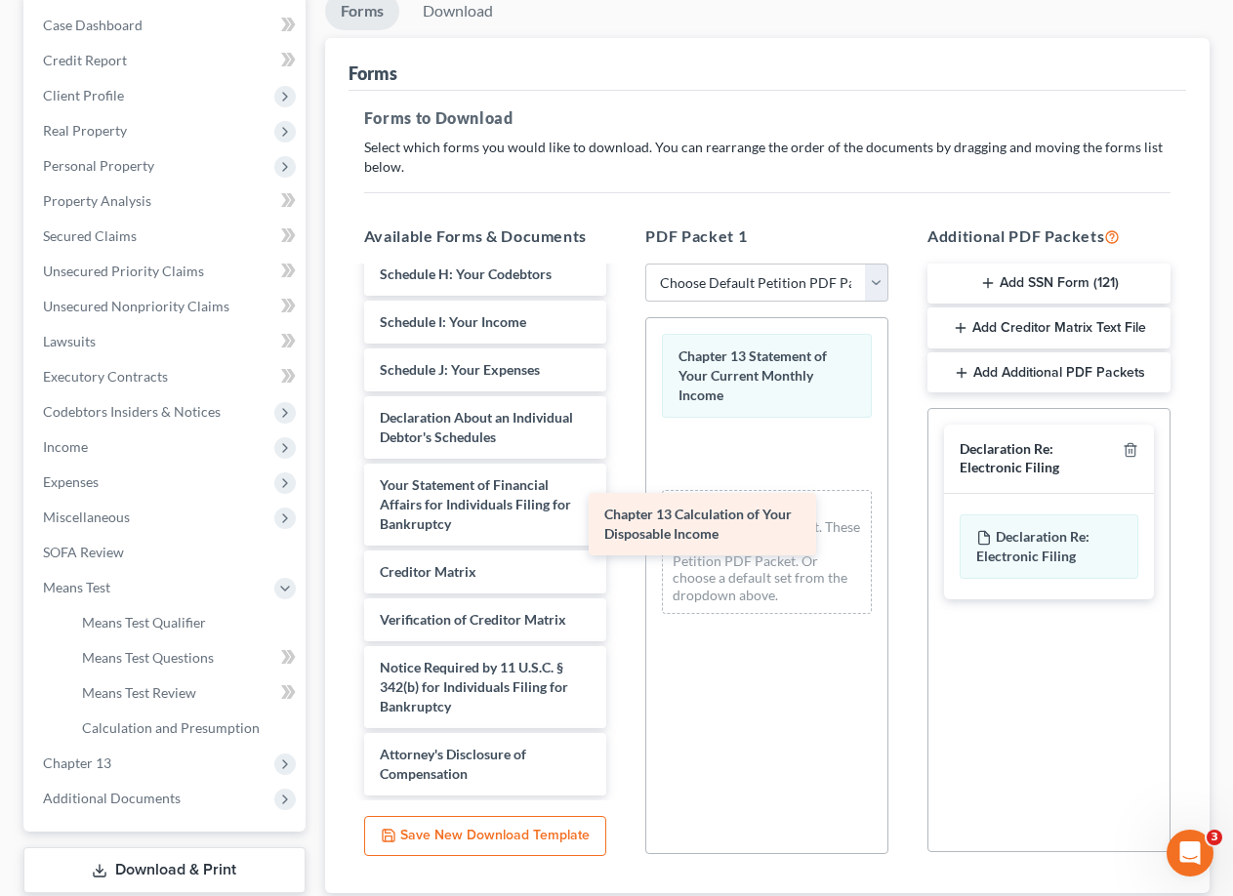
scroll to position [555, 0]
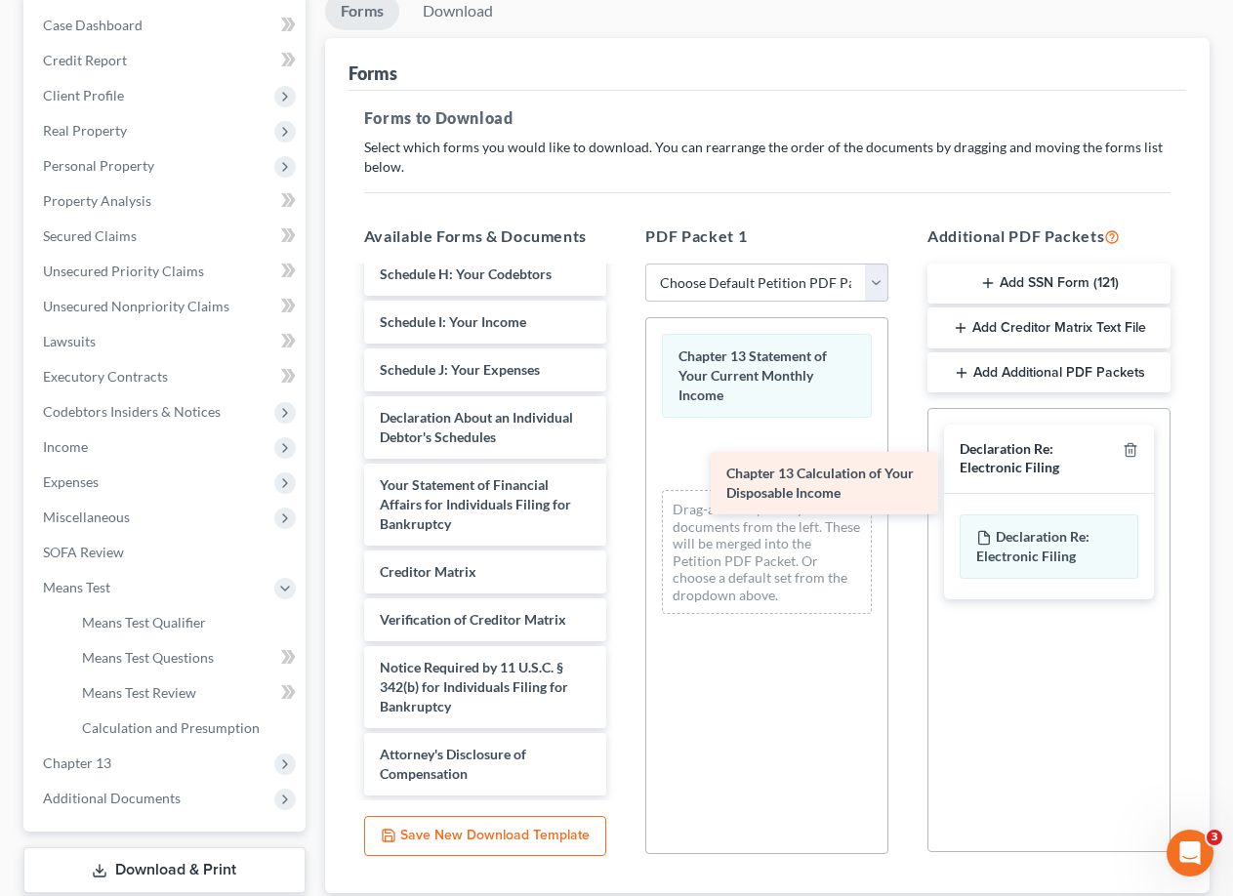
drag, startPoint x: 458, startPoint y: 556, endPoint x: 805, endPoint y: 488, distance: 353.1
click at [623, 488] on div "Chapter 13 Calculation of Your Disposable Income Installments Fee Sheets Volunt…" at bounding box center [486, 274] width 274 height 1043
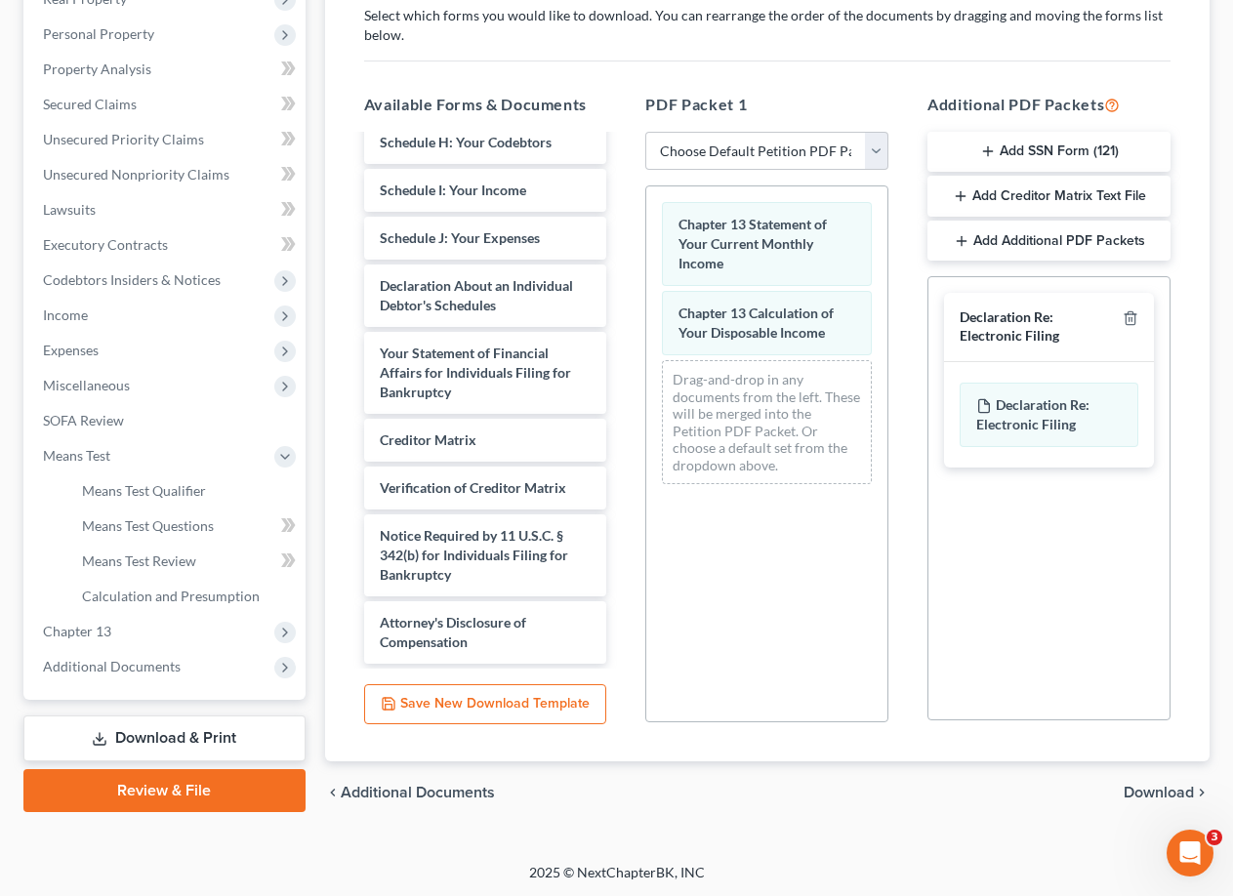
scroll to position [329, 0]
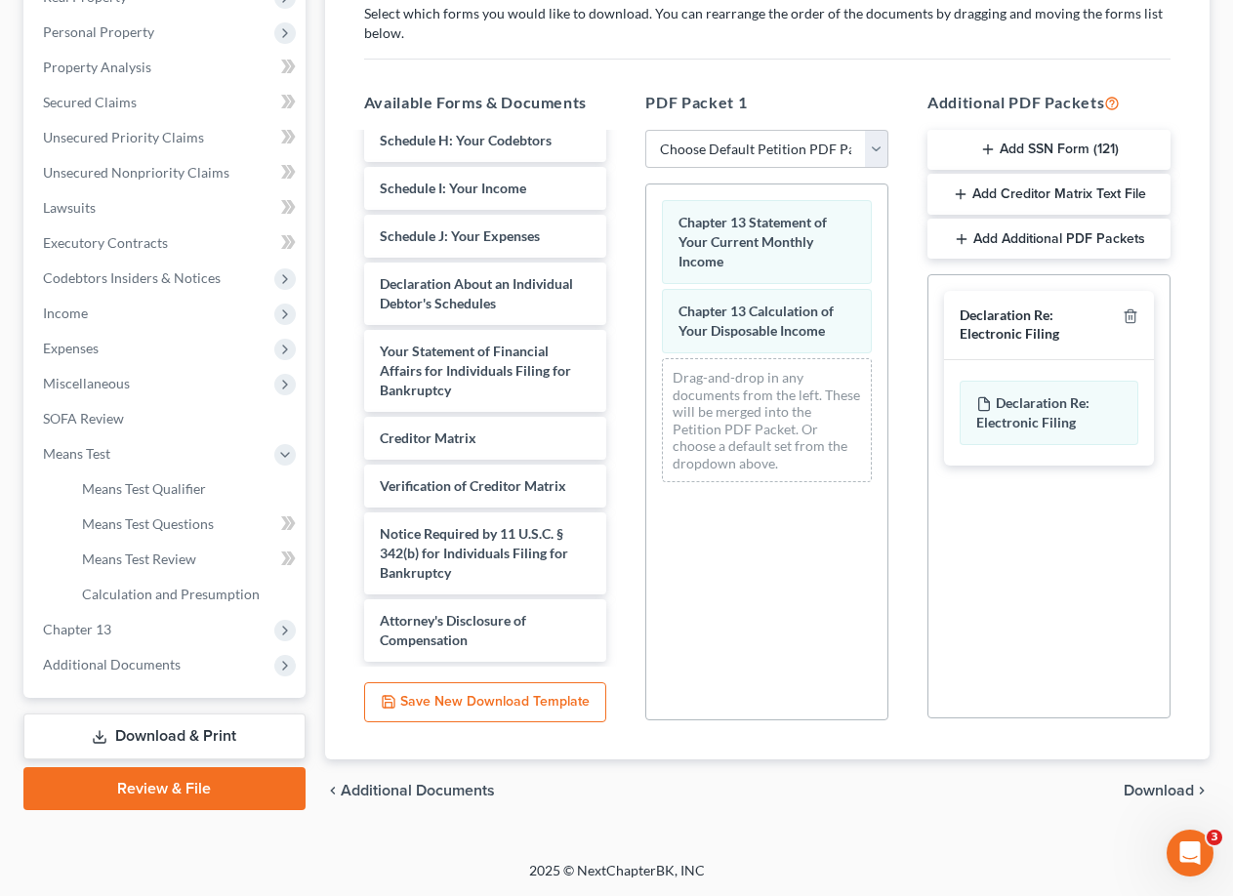
click at [182, 797] on link "Review & File" at bounding box center [164, 788] width 282 height 43
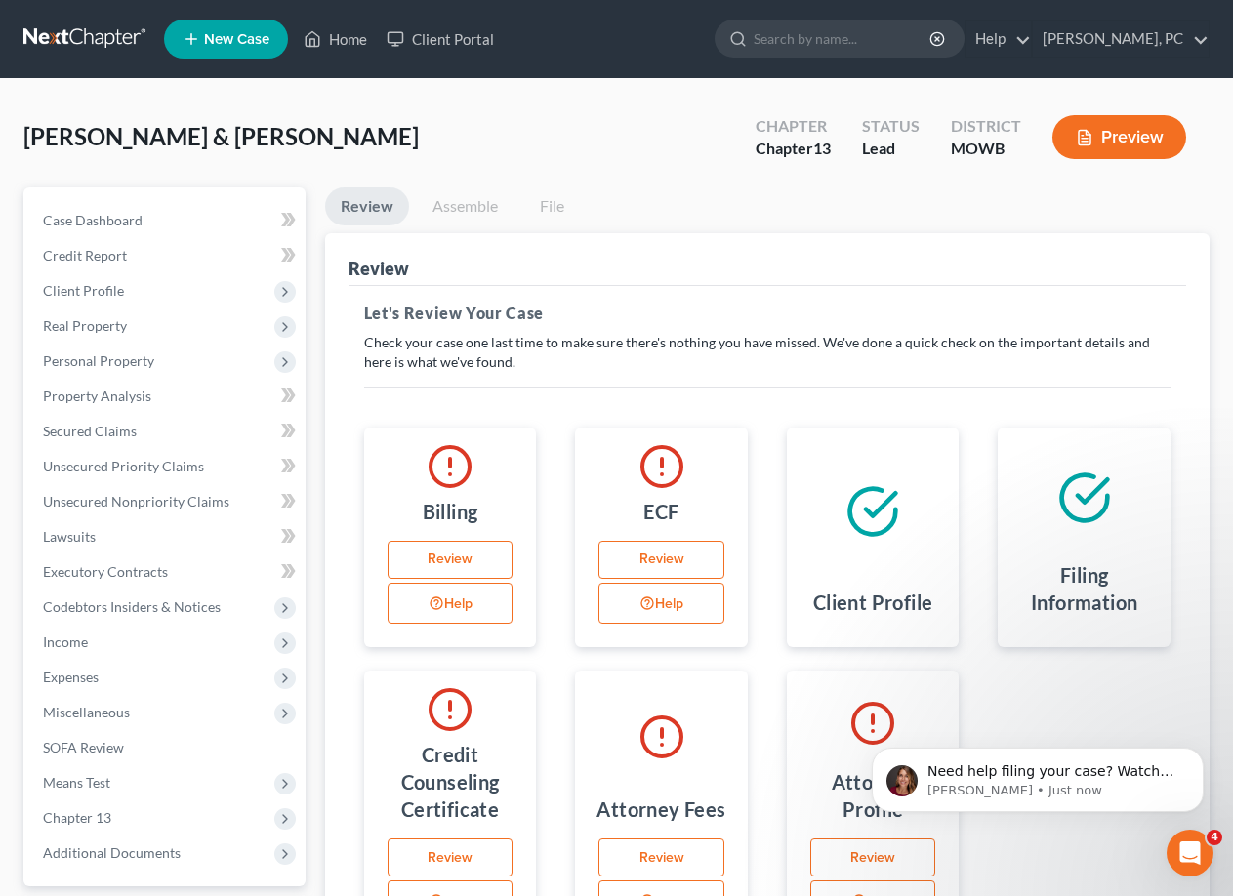
click at [1094, 154] on button "Preview" at bounding box center [1120, 137] width 134 height 44
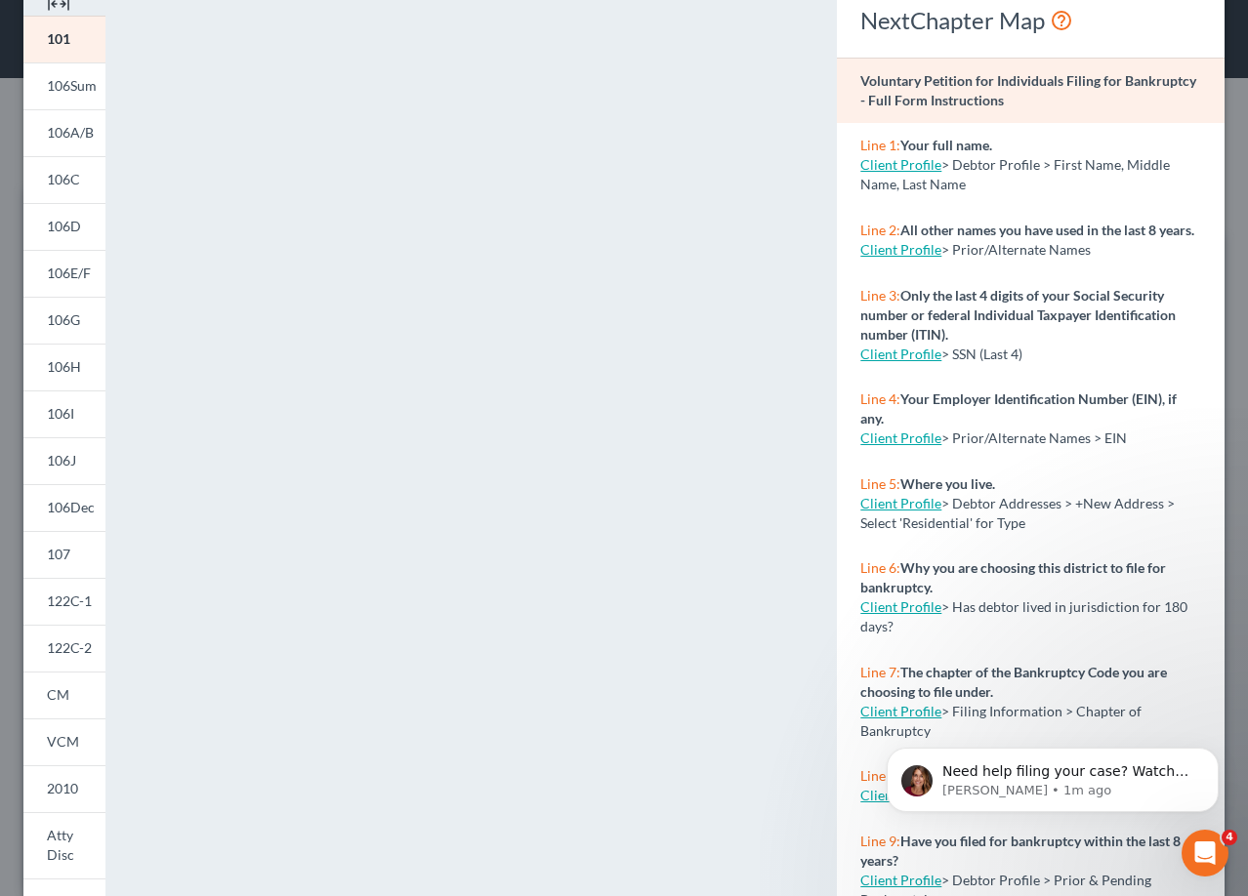
scroll to position [205, 0]
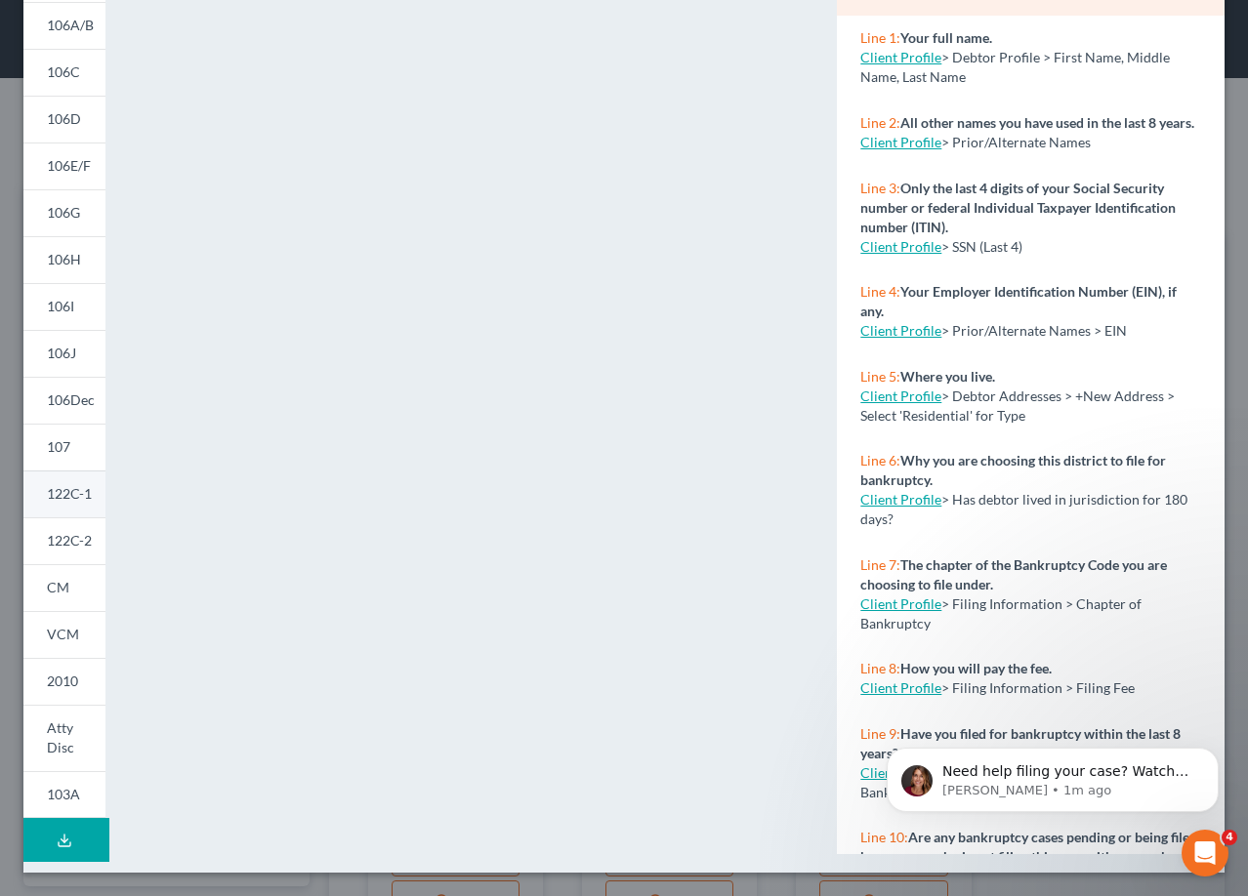
click at [67, 502] on span "122C-1" at bounding box center [69, 493] width 45 height 17
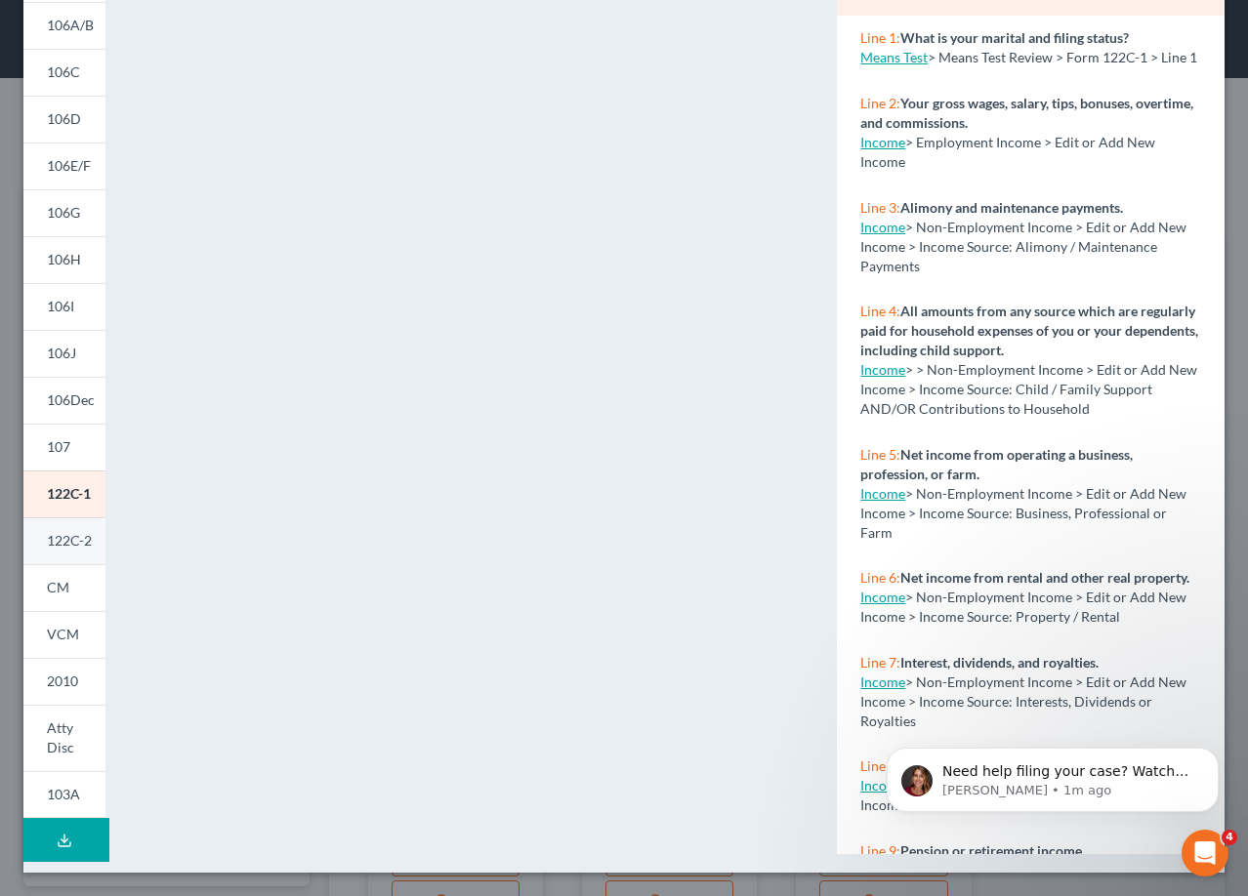
click at [57, 543] on span "122C-2" at bounding box center [69, 540] width 45 height 17
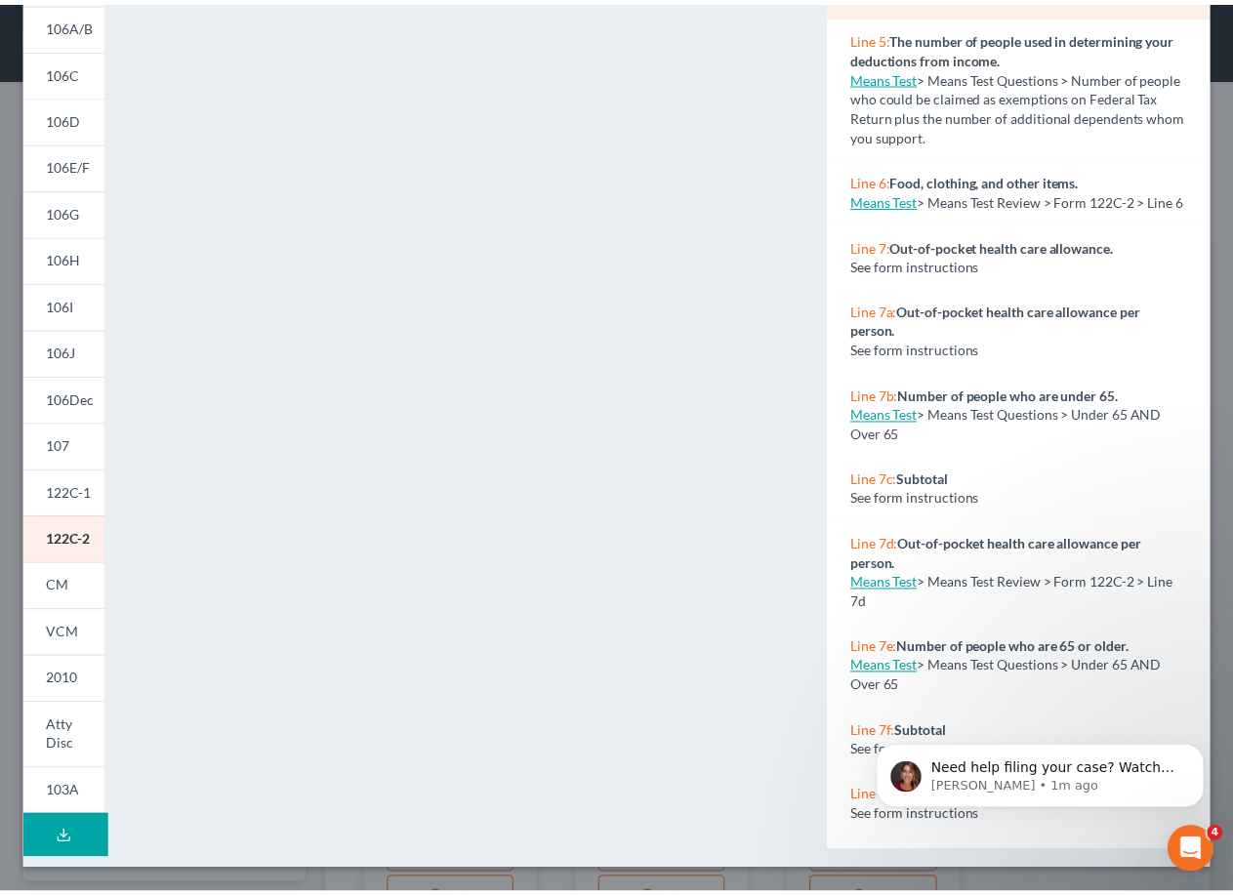
scroll to position [0, 0]
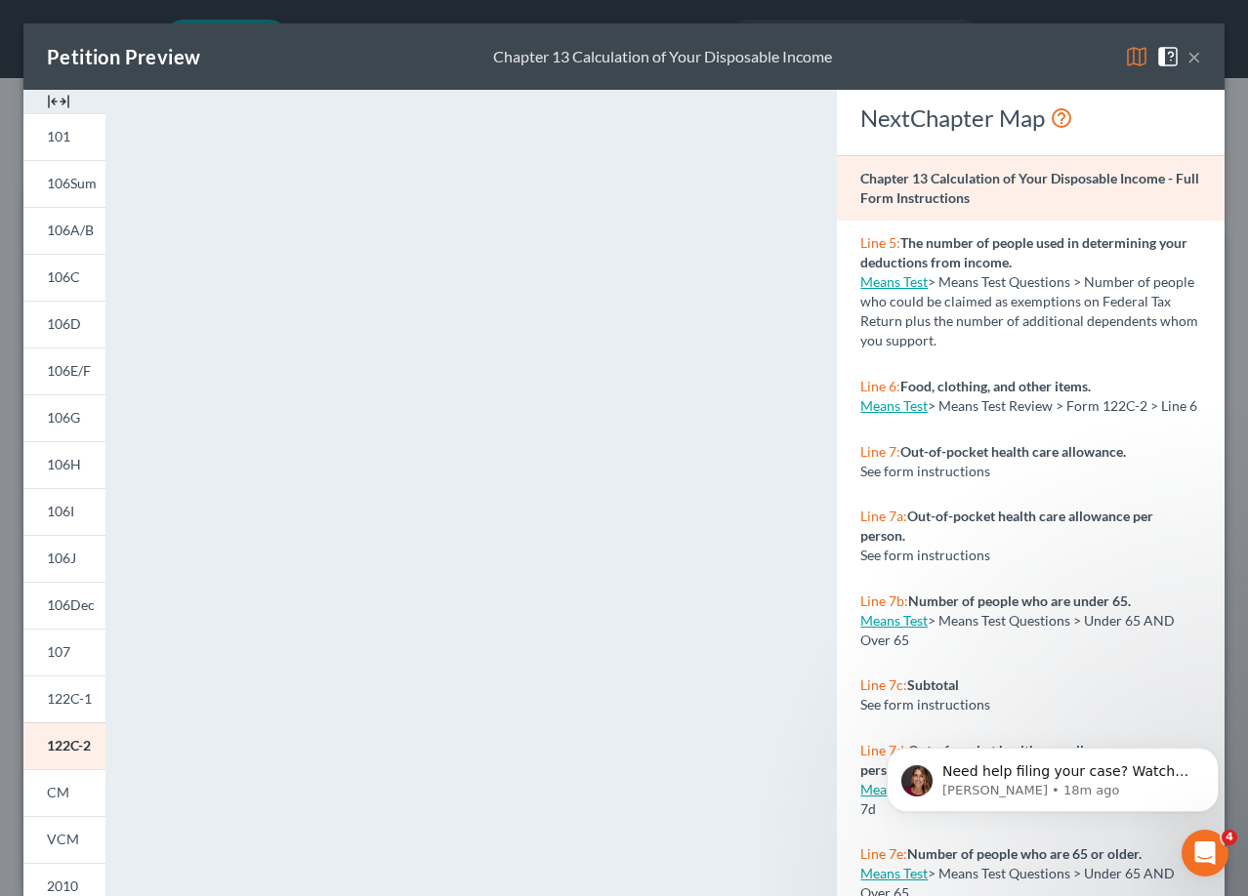
click at [383, 57] on div "Petition Preview Chapter 13 Calculation of Your Disposable Income ×" at bounding box center [623, 56] width 1201 height 66
drag, startPoint x: 393, startPoint y: 87, endPoint x: 571, endPoint y: 104, distance: 179.5
click at [393, 87] on div "Petition Preview Chapter 13 Calculation of Your Disposable Income ×" at bounding box center [623, 56] width 1201 height 66
click at [1187, 62] on button "×" at bounding box center [1194, 56] width 14 height 23
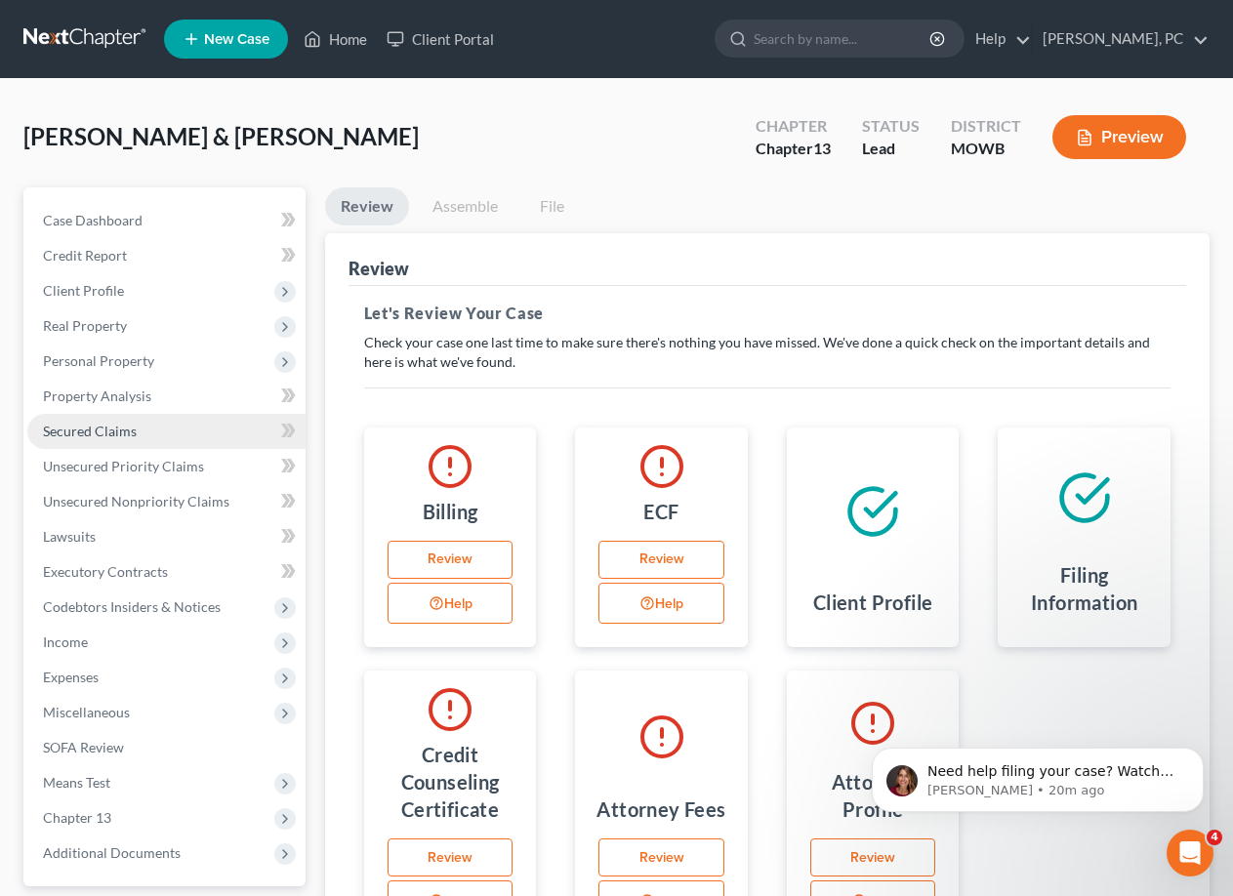
click at [83, 435] on span "Secured Claims" at bounding box center [90, 431] width 94 height 17
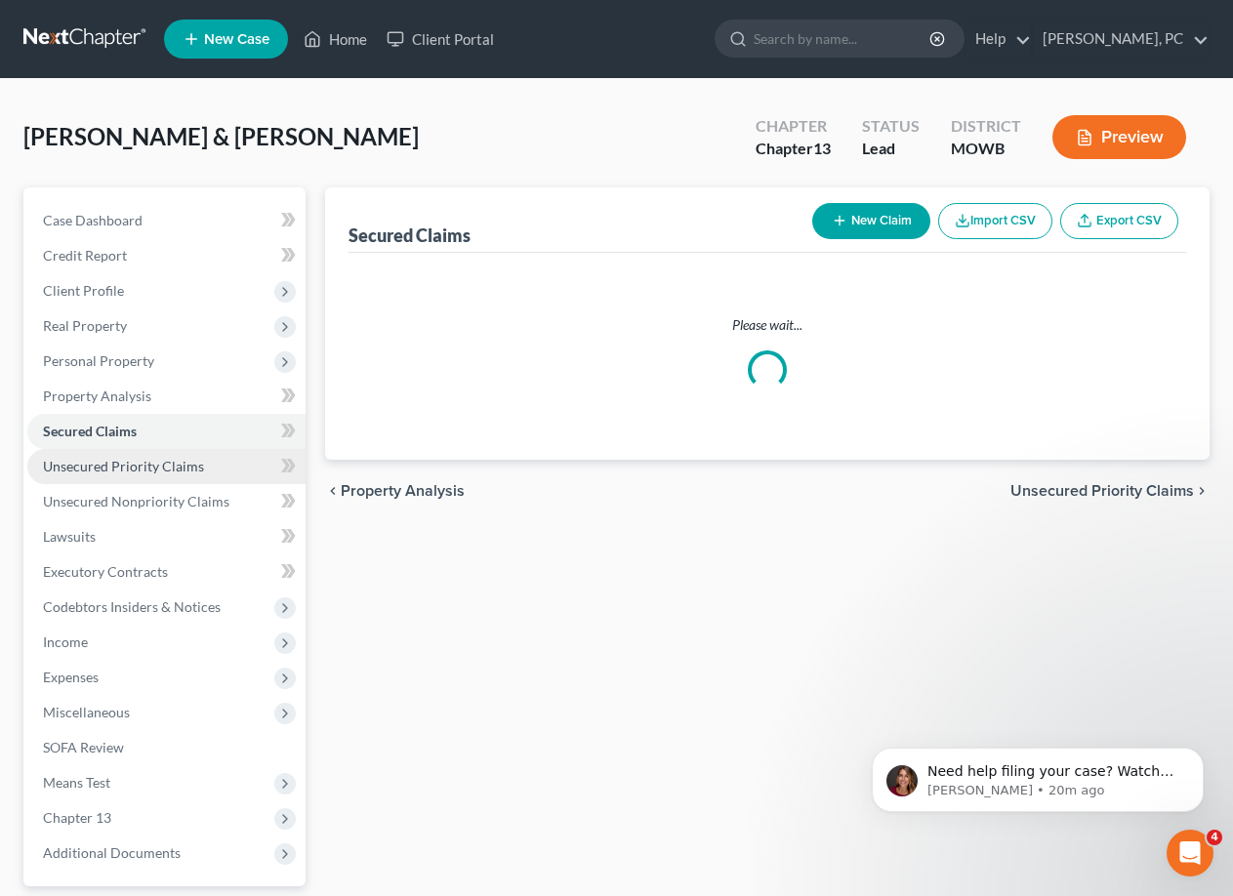
click at [87, 469] on span "Unsecured Priority Claims" at bounding box center [123, 466] width 161 height 17
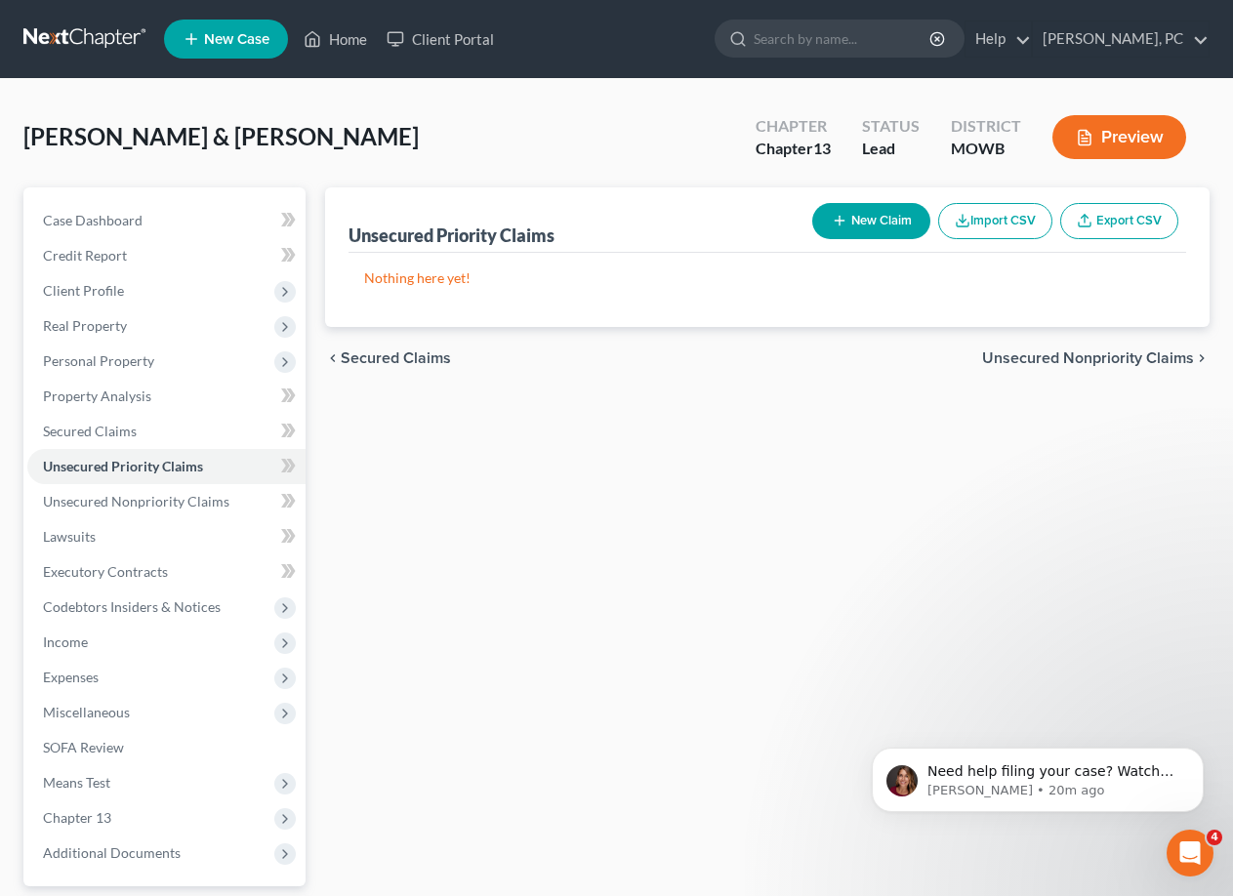
click at [879, 225] on button "New Claim" at bounding box center [871, 221] width 118 height 36
select select "2"
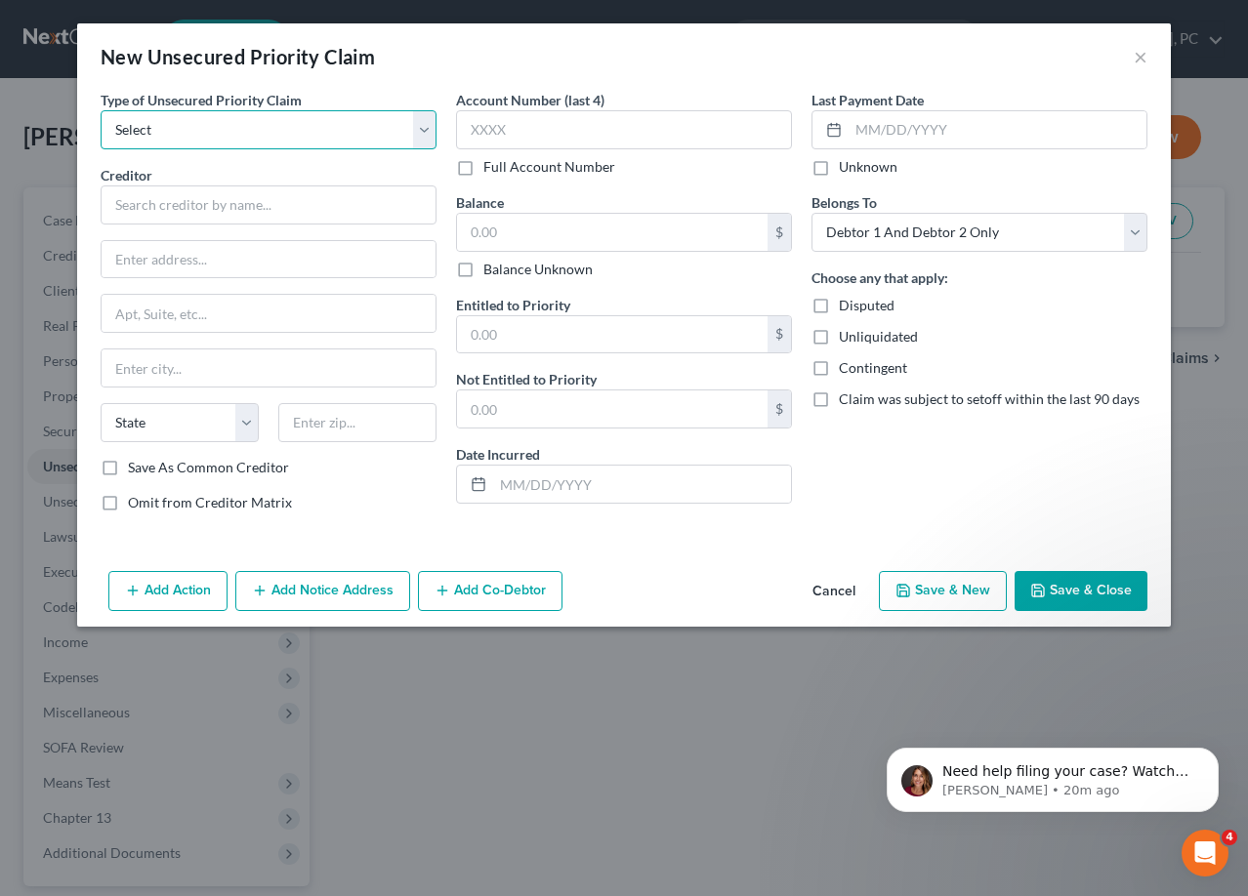
click at [422, 128] on select "Select Taxes & Other Government Units Domestic Support Obligations Extensions o…" at bounding box center [269, 129] width 336 height 39
select select "9"
click at [101, 110] on select "Select Taxes & Other Government Units Domestic Support Obligations Extensions o…" at bounding box center [269, 129] width 336 height 39
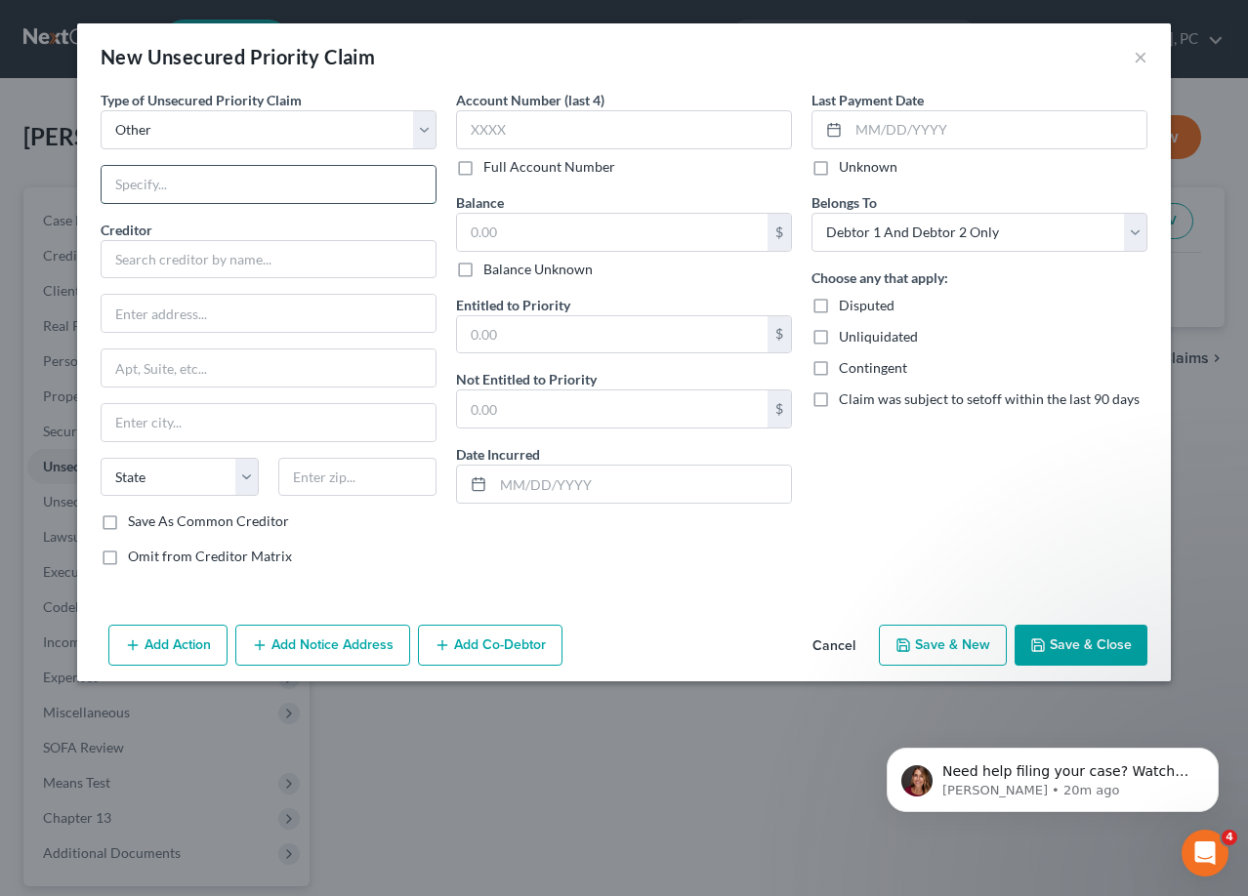
click at [213, 198] on input "text" at bounding box center [269, 184] width 334 height 37
click at [165, 269] on input "text" at bounding box center [269, 259] width 336 height 39
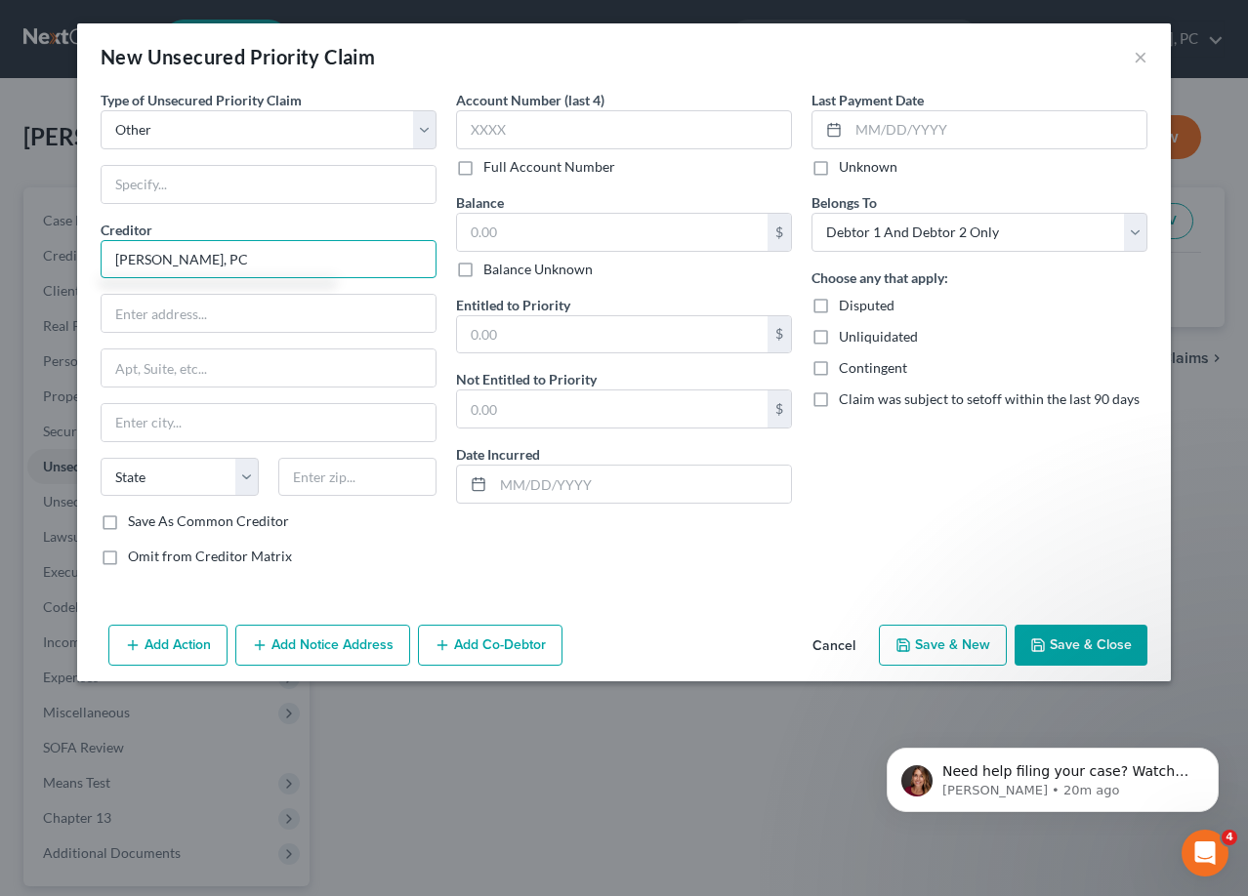
type input "[PERSON_NAME], PC"
type input "3"
type input "PO Box 911840"
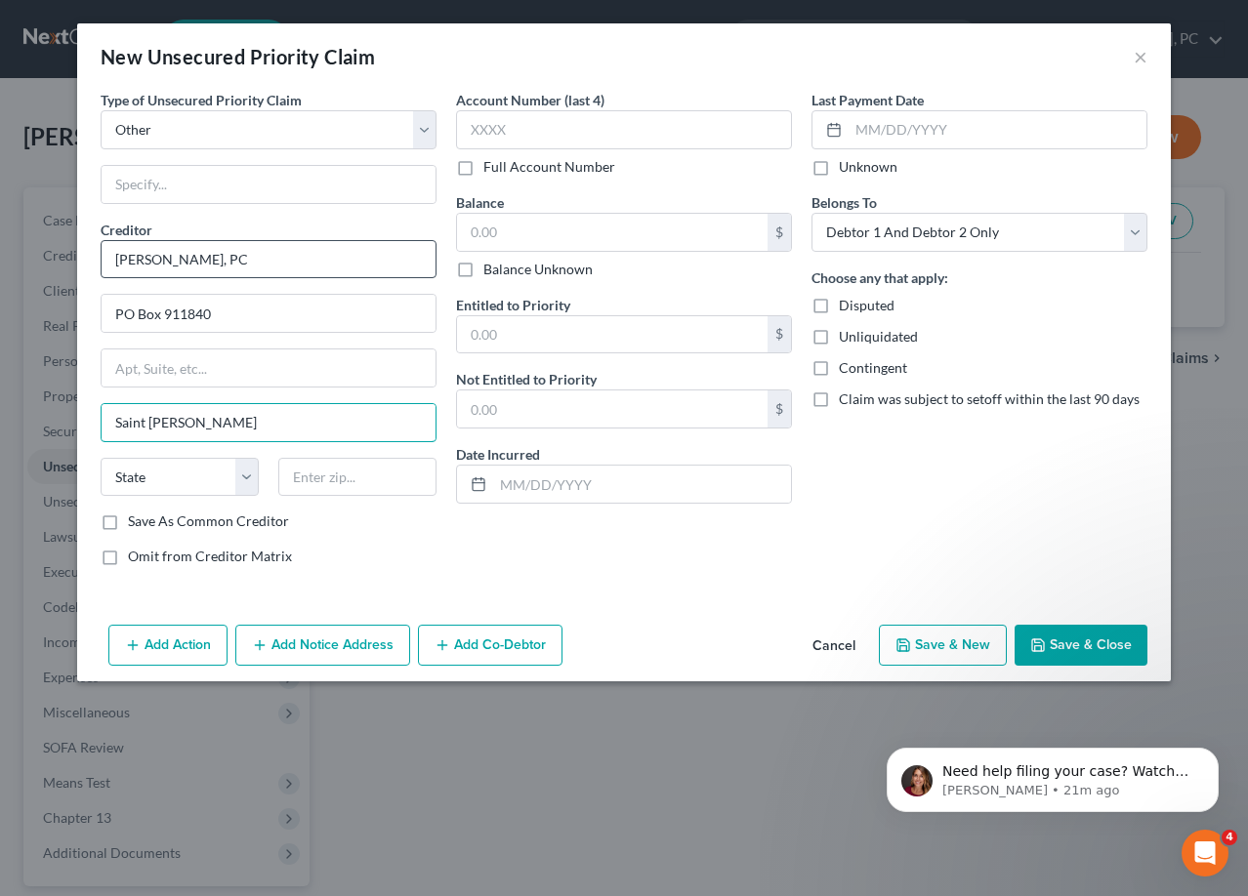
type input "Saint [PERSON_NAME]"
select select "46"
type input "84791"
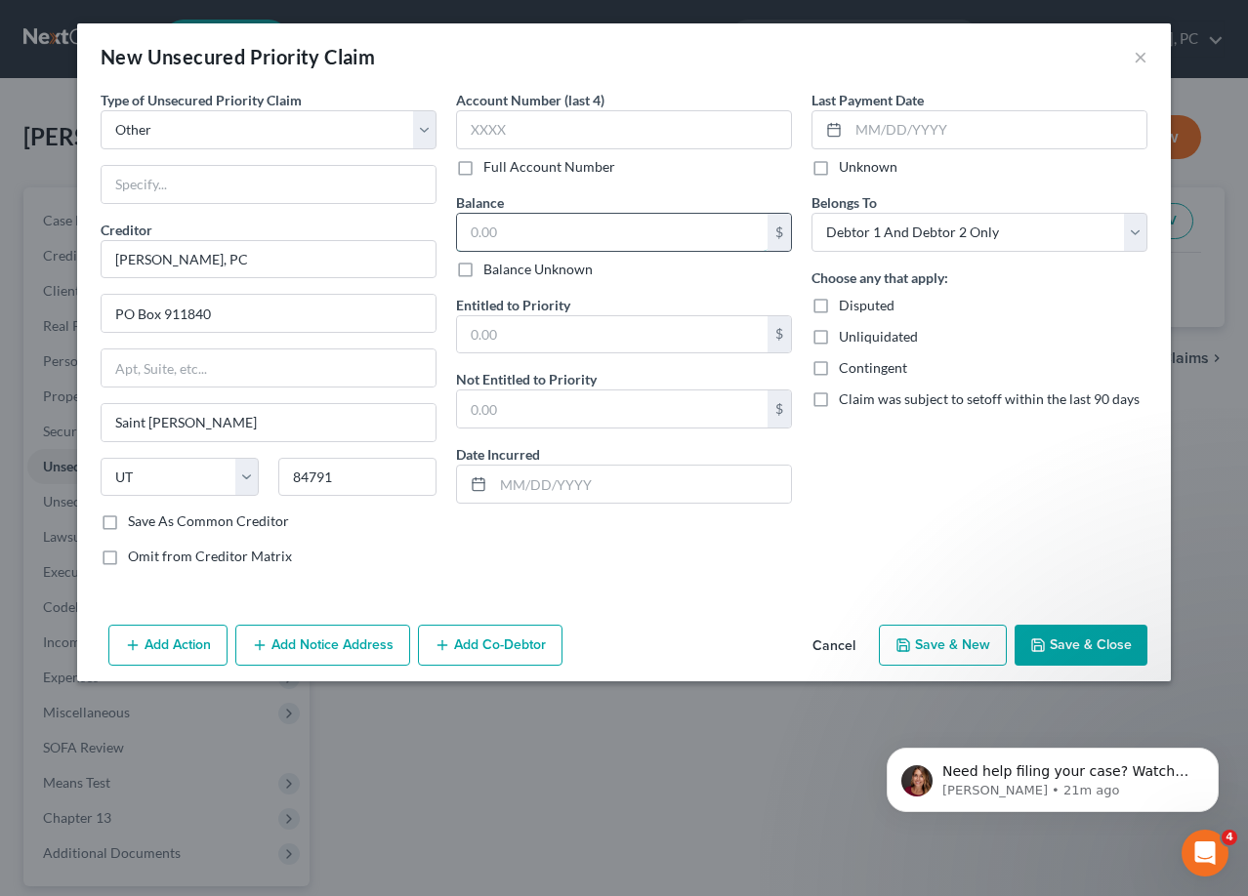
click at [566, 235] on input "text" at bounding box center [612, 232] width 311 height 37
type input "4,714"
click at [521, 315] on div "$" at bounding box center [624, 334] width 336 height 39
click at [553, 340] on input "text" at bounding box center [612, 334] width 311 height 37
type input "4,714"
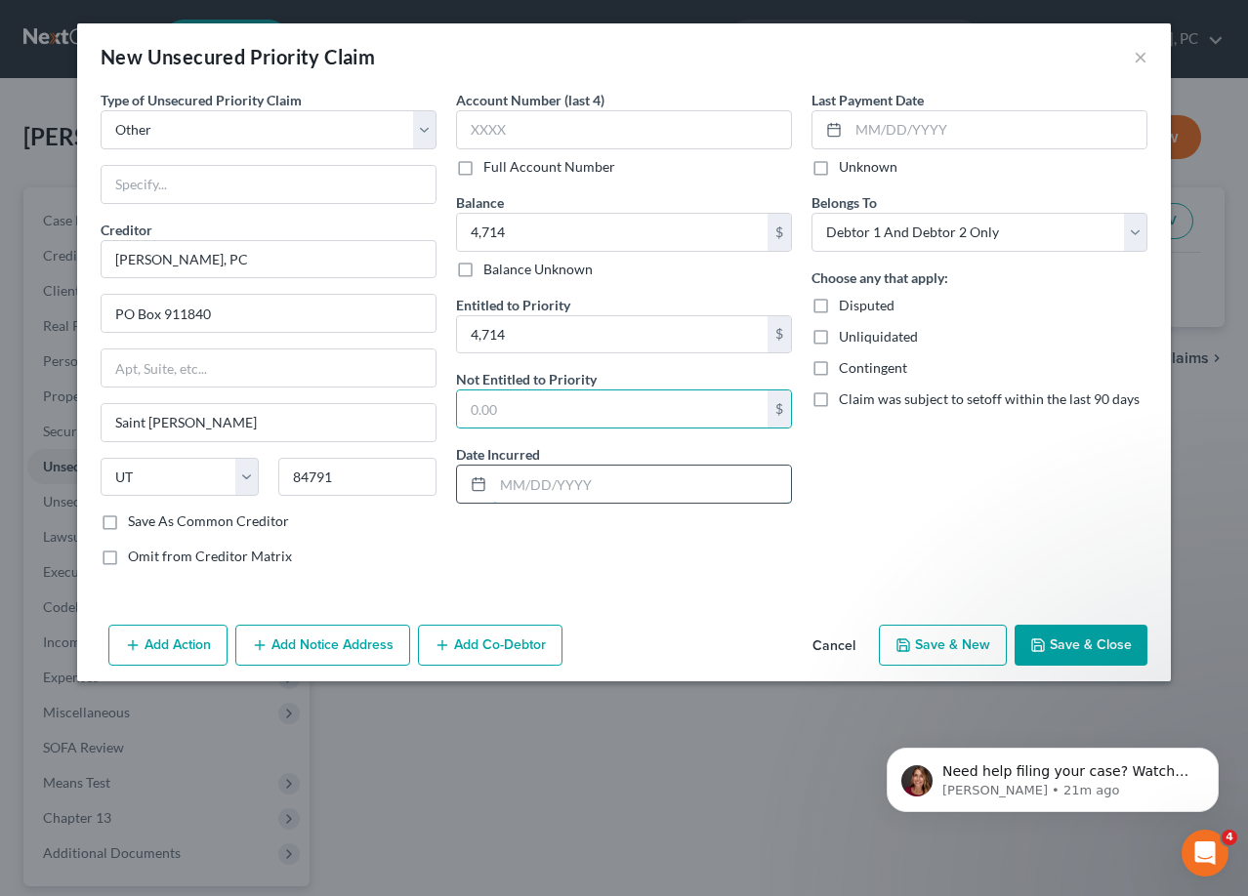
click at [568, 500] on input "text" at bounding box center [642, 484] width 298 height 37
click at [1066, 651] on button "Save & Close" at bounding box center [1081, 645] width 133 height 41
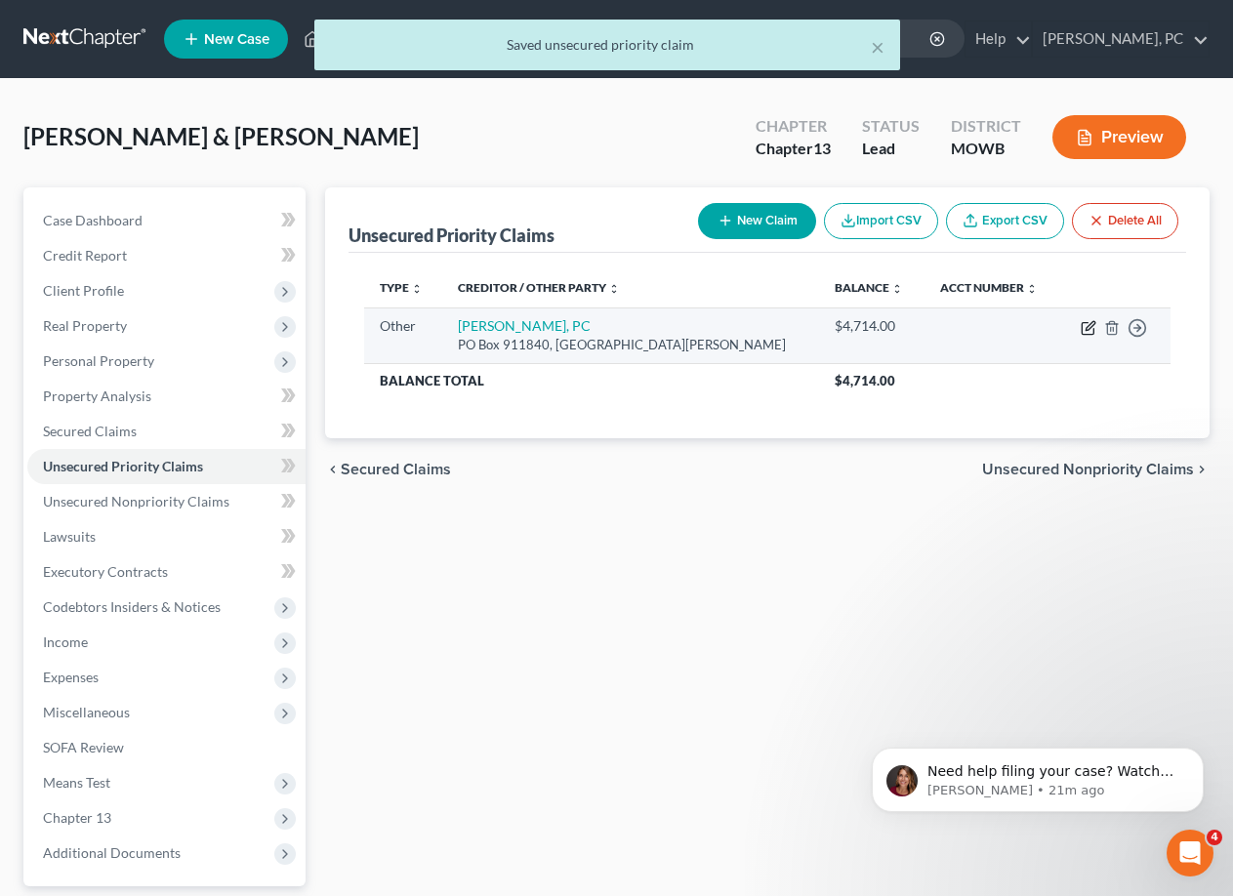
click at [1090, 326] on icon "button" at bounding box center [1089, 328] width 16 height 16
select select "9"
select select "46"
select select "2"
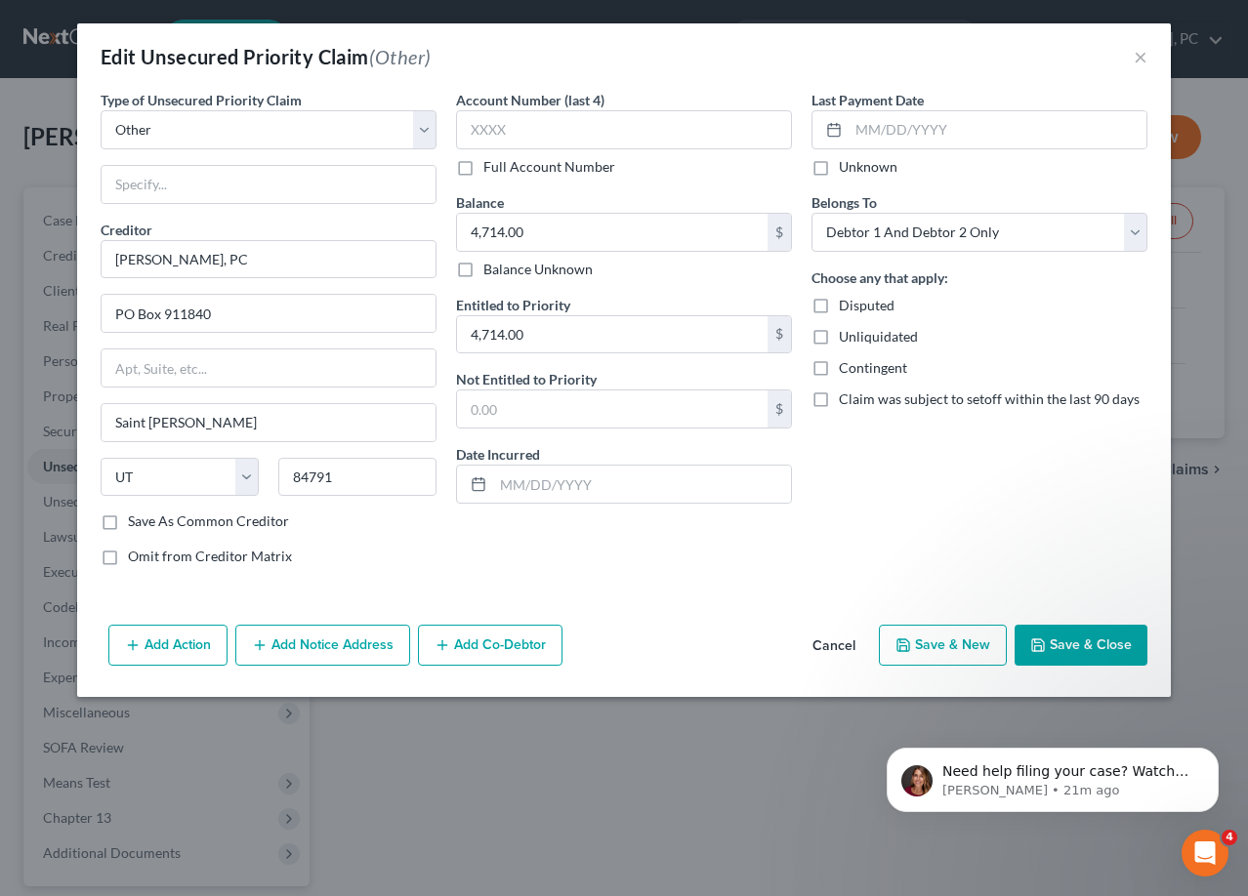
click at [128, 555] on label "Omit from Creditor Matrix" at bounding box center [210, 557] width 164 height 20
click at [136, 555] on input "Omit from Creditor Matrix" at bounding box center [142, 553] width 13 height 13
checkbox input "true"
click at [144, 642] on button "Add Action" at bounding box center [167, 645] width 119 height 41
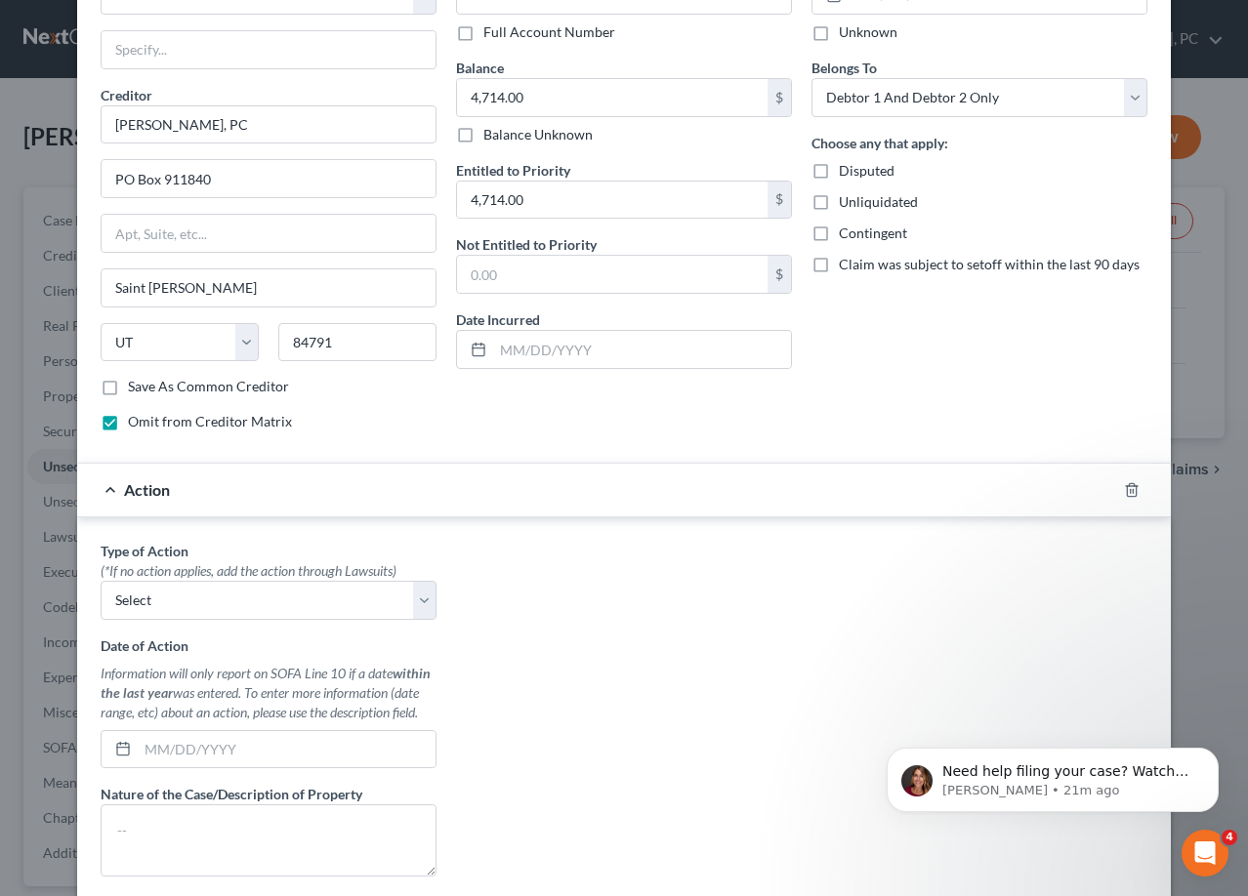
scroll to position [391, 0]
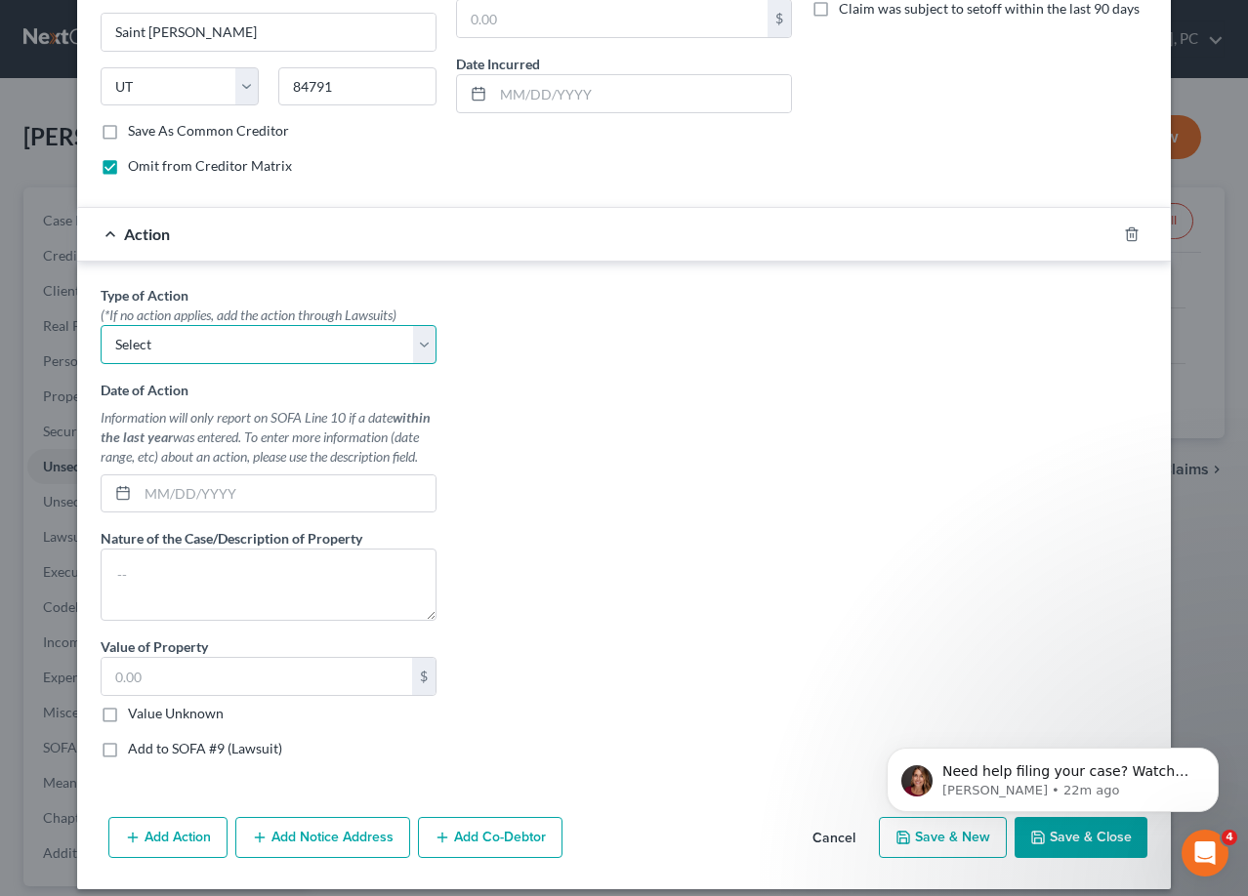
click at [407, 352] on select "Select Repossession Garnishment Foreclosure Personal Injury Attached, Seized, O…" at bounding box center [269, 344] width 336 height 39
drag, startPoint x: 407, startPoint y: 352, endPoint x: 467, endPoint y: 365, distance: 60.9
click at [407, 352] on select "Select Repossession Garnishment Foreclosure Personal Injury Attached, Seized, O…" at bounding box center [269, 344] width 336 height 39
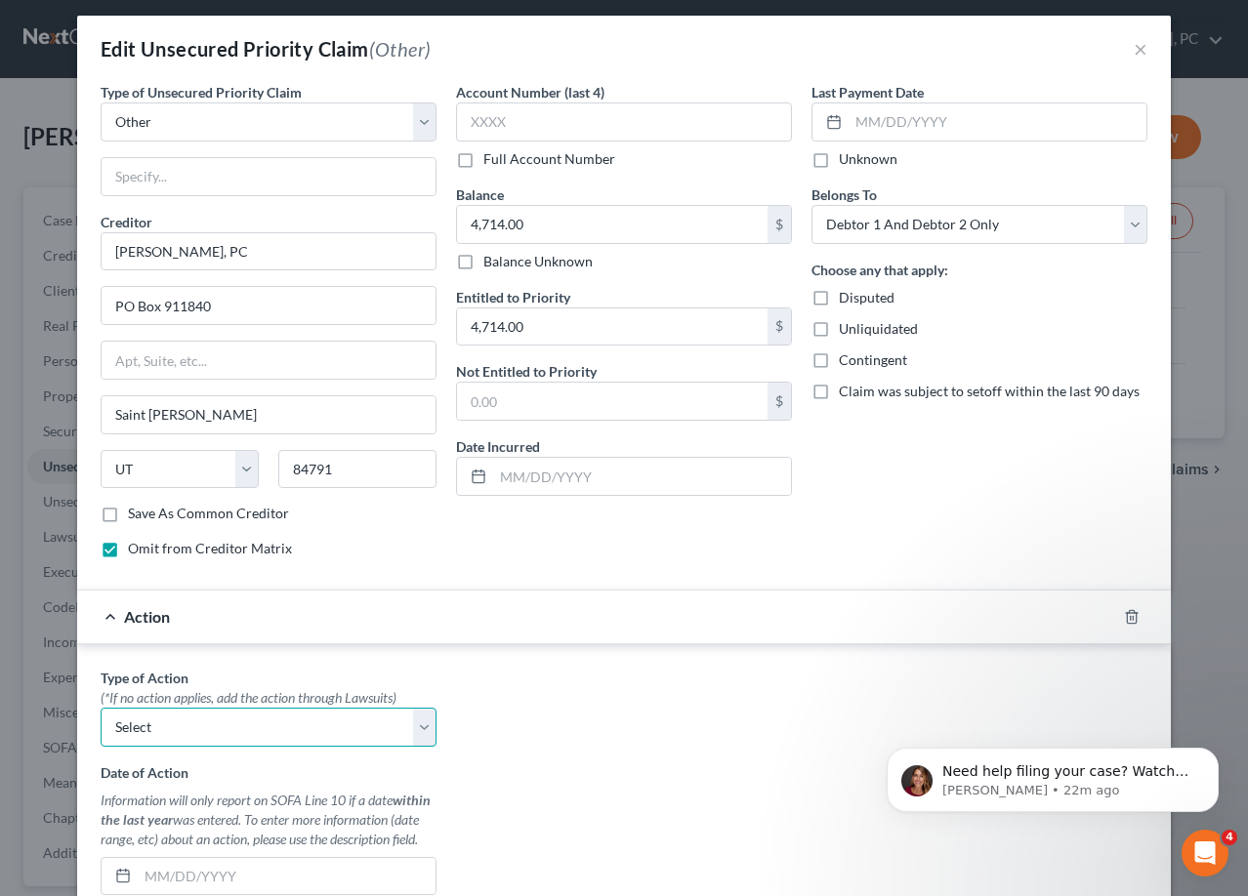
scroll to position [0, 0]
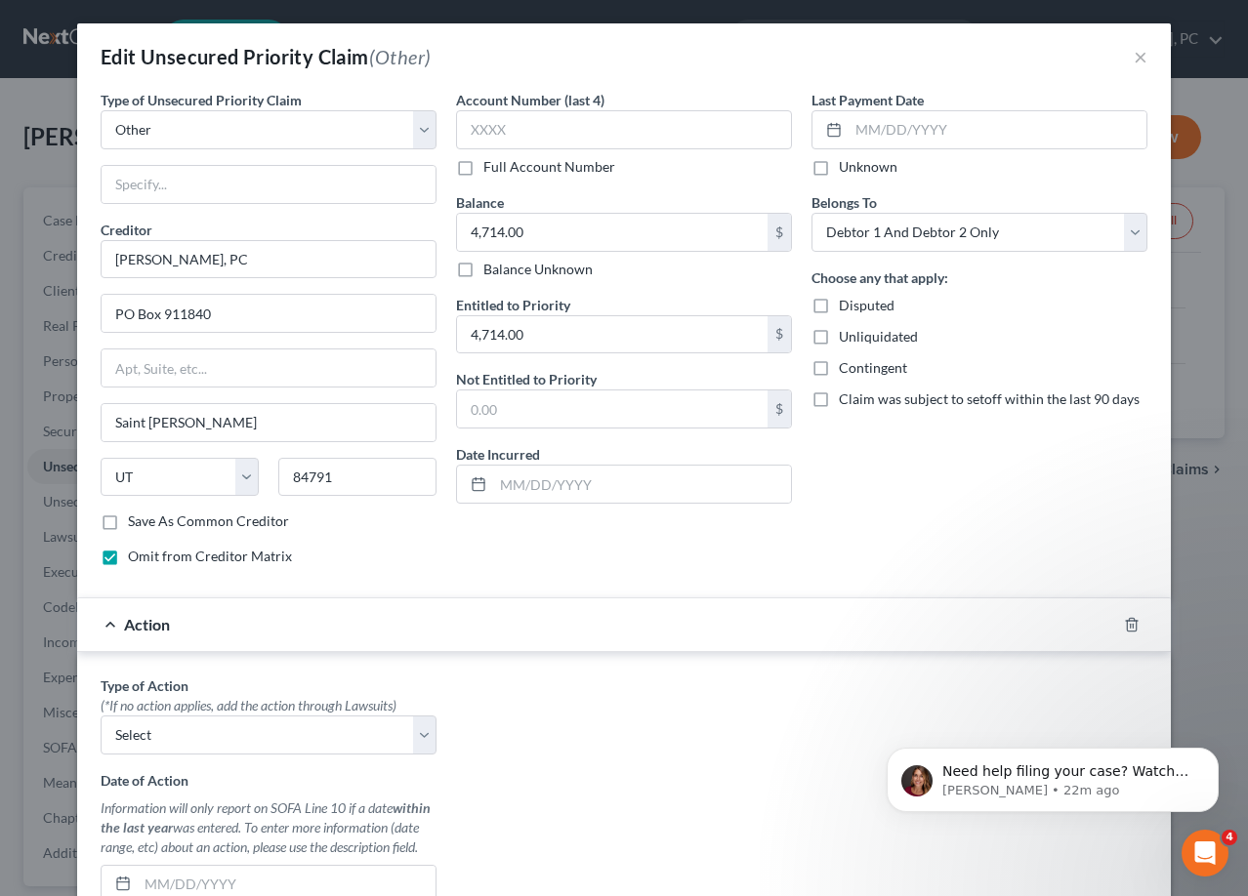
click at [590, 567] on div "Account Number (last 4) Full Account Number Balance 4,714.00 $ Balance Unknown …" at bounding box center [623, 336] width 355 height 492
click at [111, 628] on div "Action" at bounding box center [596, 625] width 1039 height 52
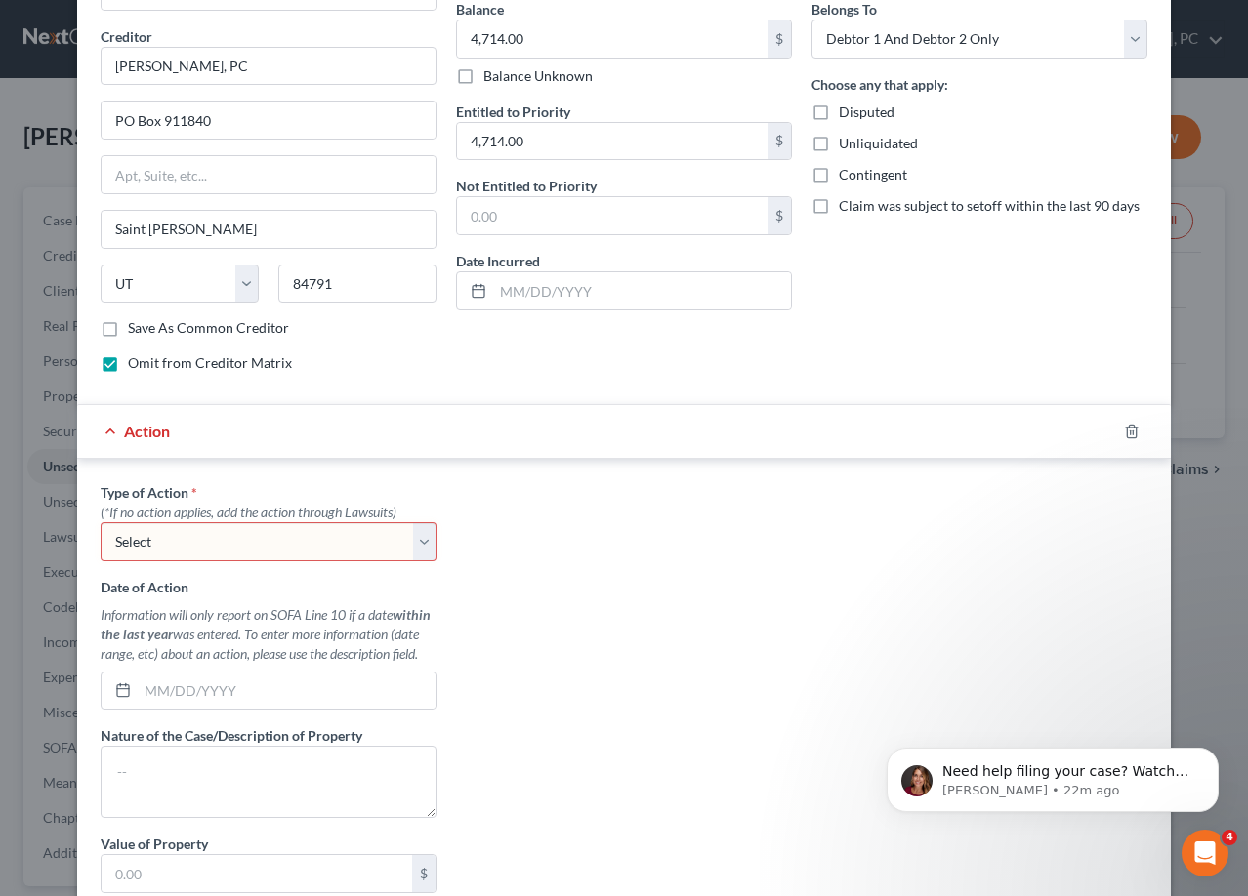
scroll to position [391, 0]
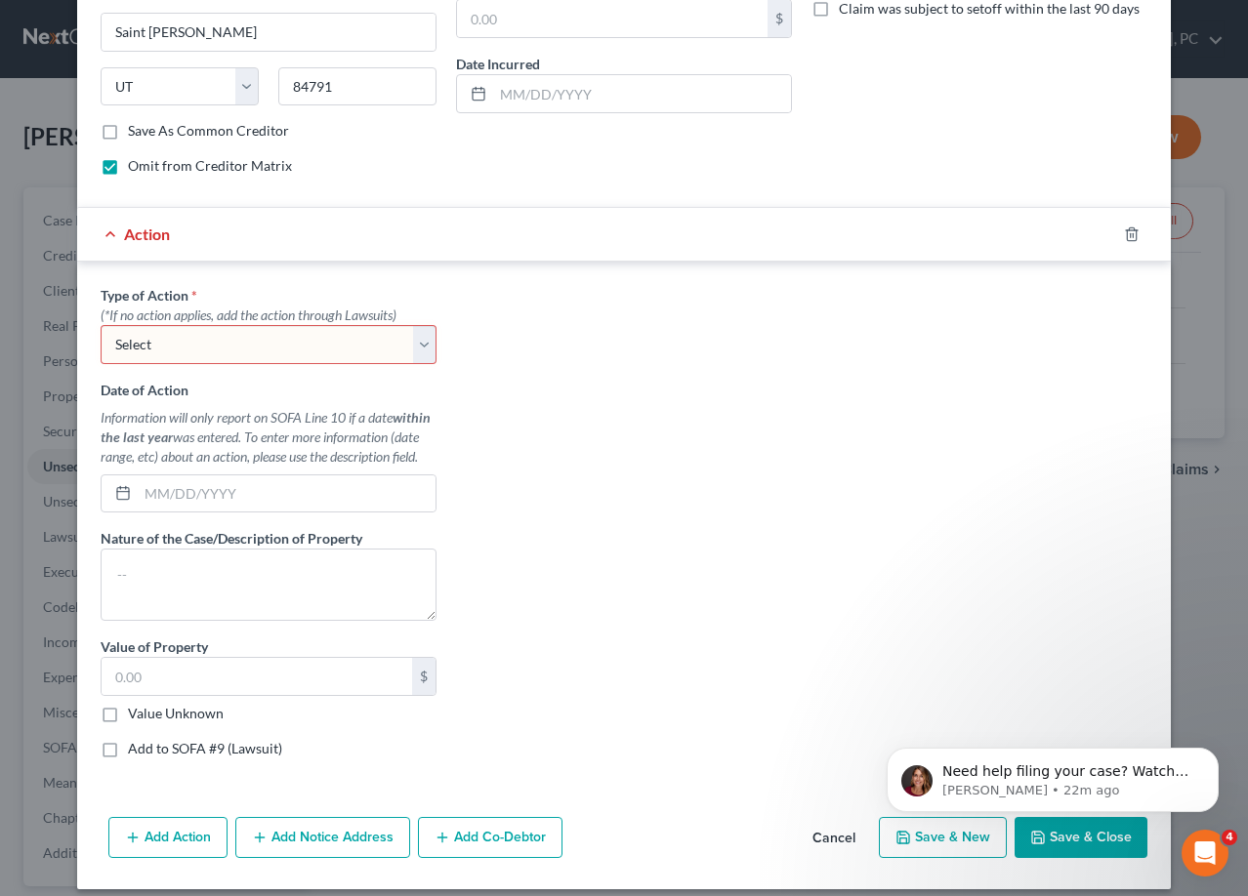
click at [1056, 844] on button "Save & Close" at bounding box center [1081, 837] width 133 height 41
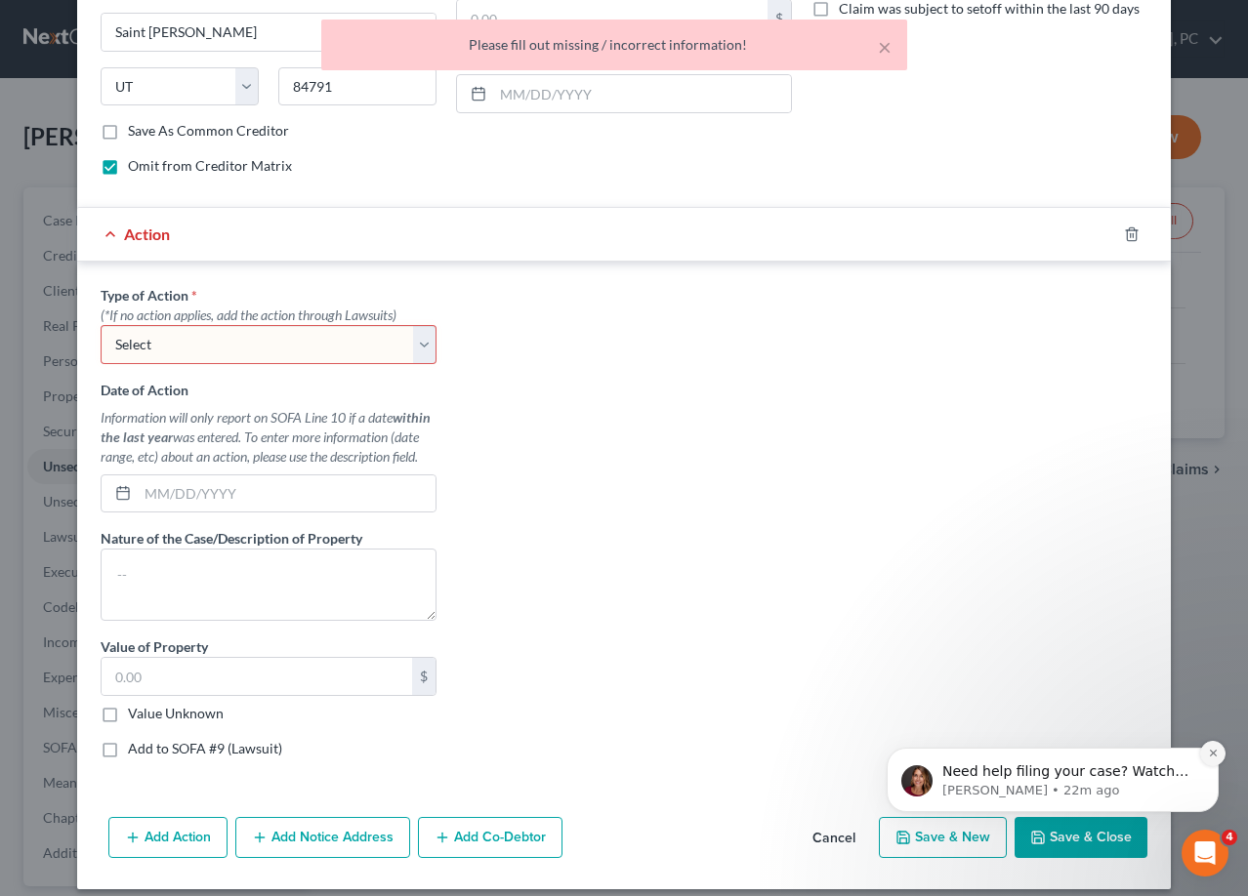
click at [1208, 755] on icon "Dismiss notification" at bounding box center [1213, 753] width 11 height 11
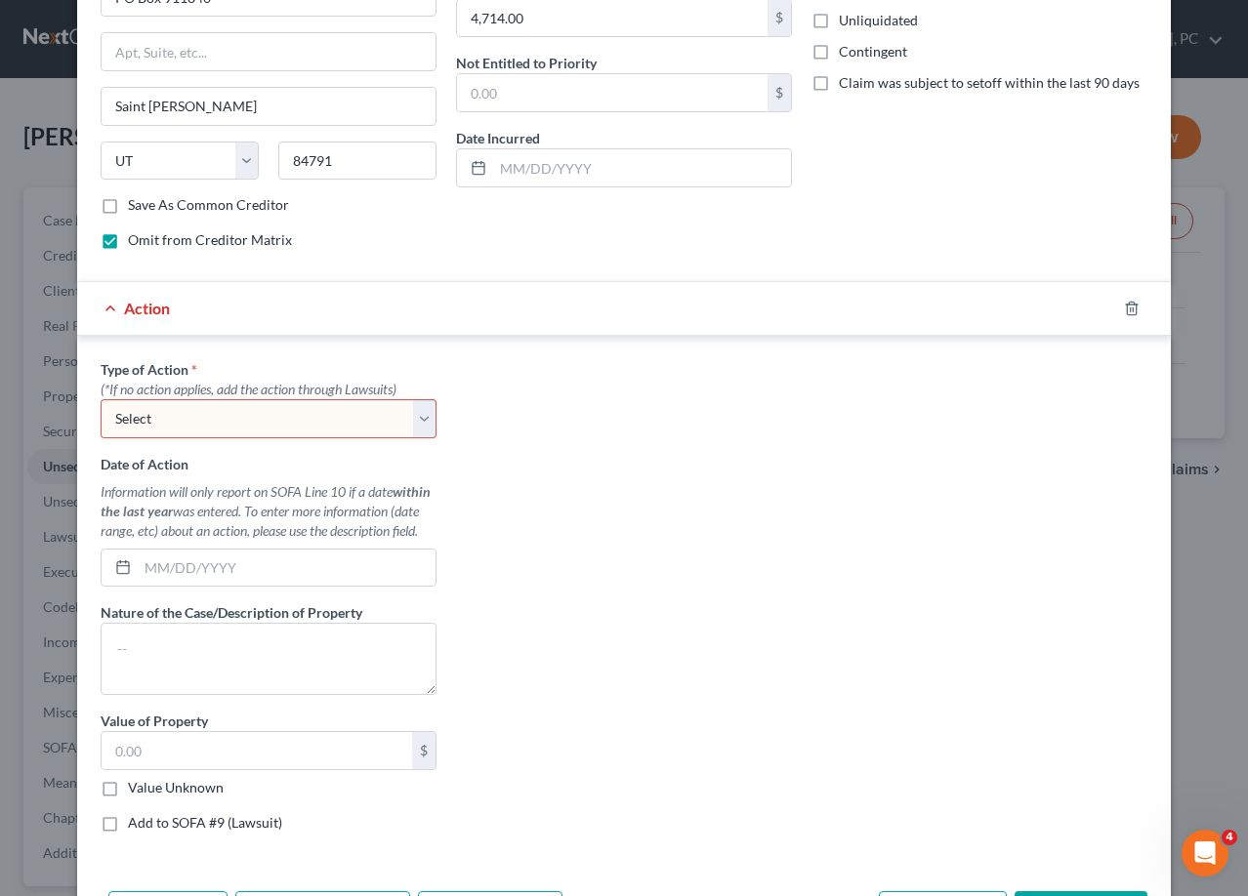
scroll to position [195, 0]
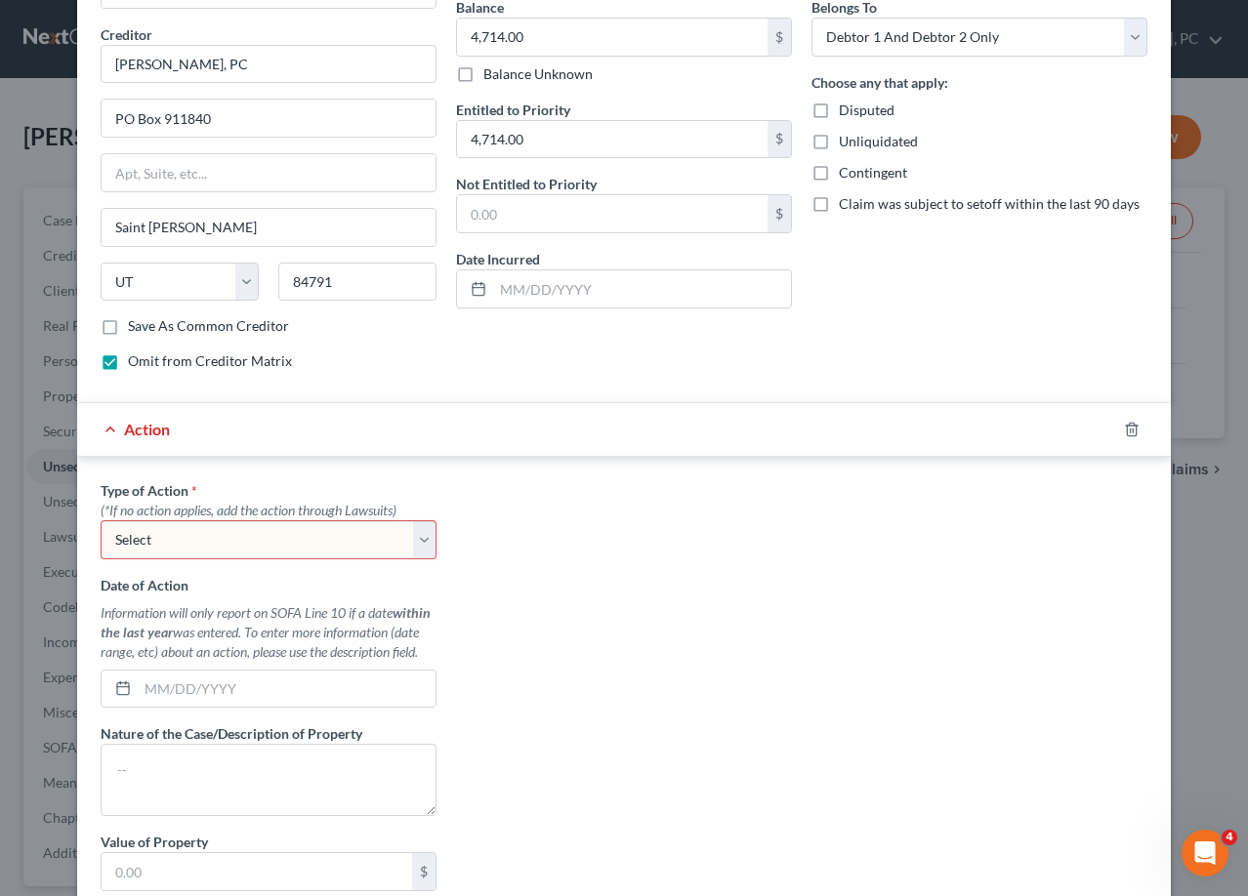
click at [104, 432] on div "Action" at bounding box center [596, 429] width 1039 height 52
click at [400, 538] on select "Select Repossession Garnishment Foreclosure Personal Injury Attached, Seized, O…" at bounding box center [269, 539] width 336 height 39
click at [304, 489] on div "Type of Action * (*If no action applies, add the action through Lawsuits) Selec…" at bounding box center [269, 519] width 336 height 79
click at [1125, 429] on icon "button" at bounding box center [1132, 430] width 16 height 16
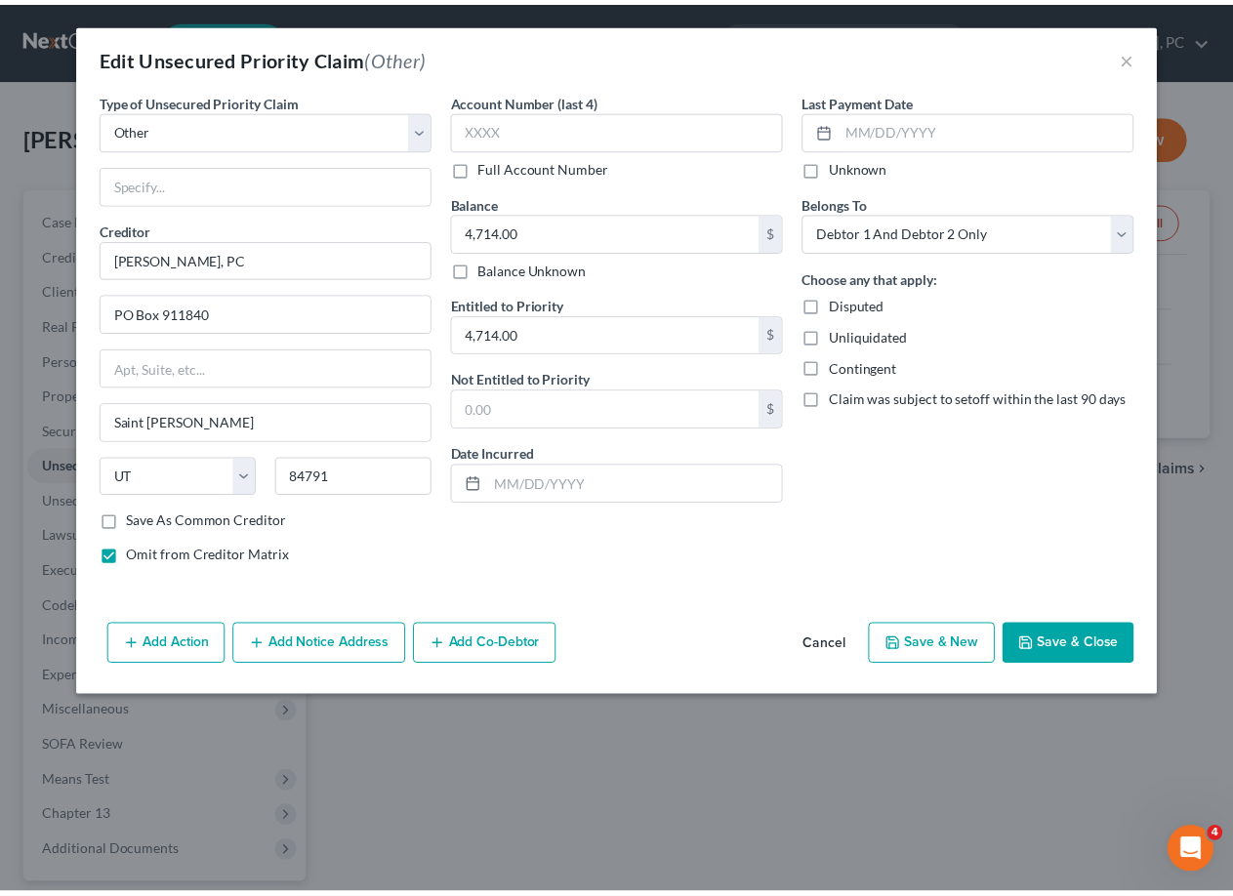
scroll to position [0, 0]
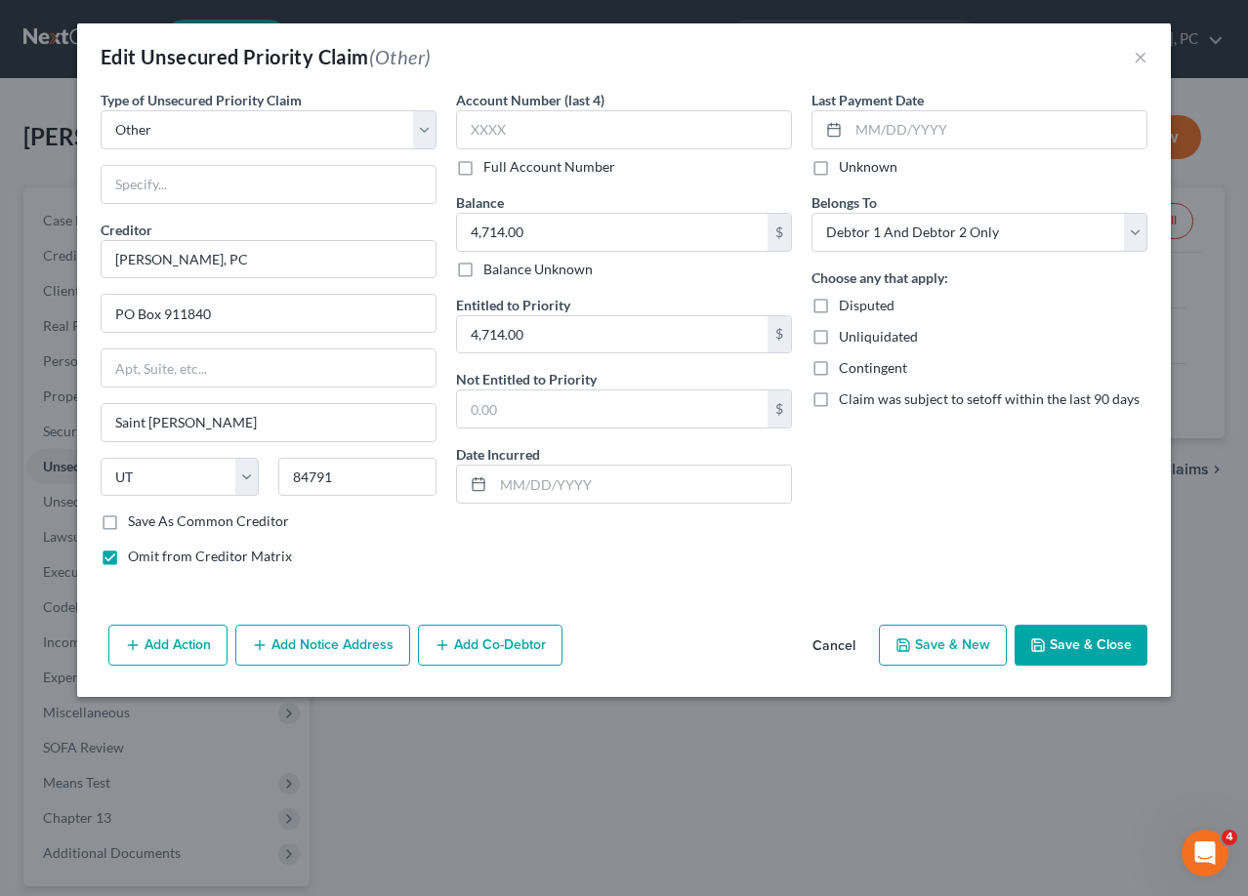
click at [1080, 647] on button "Save & Close" at bounding box center [1081, 645] width 133 height 41
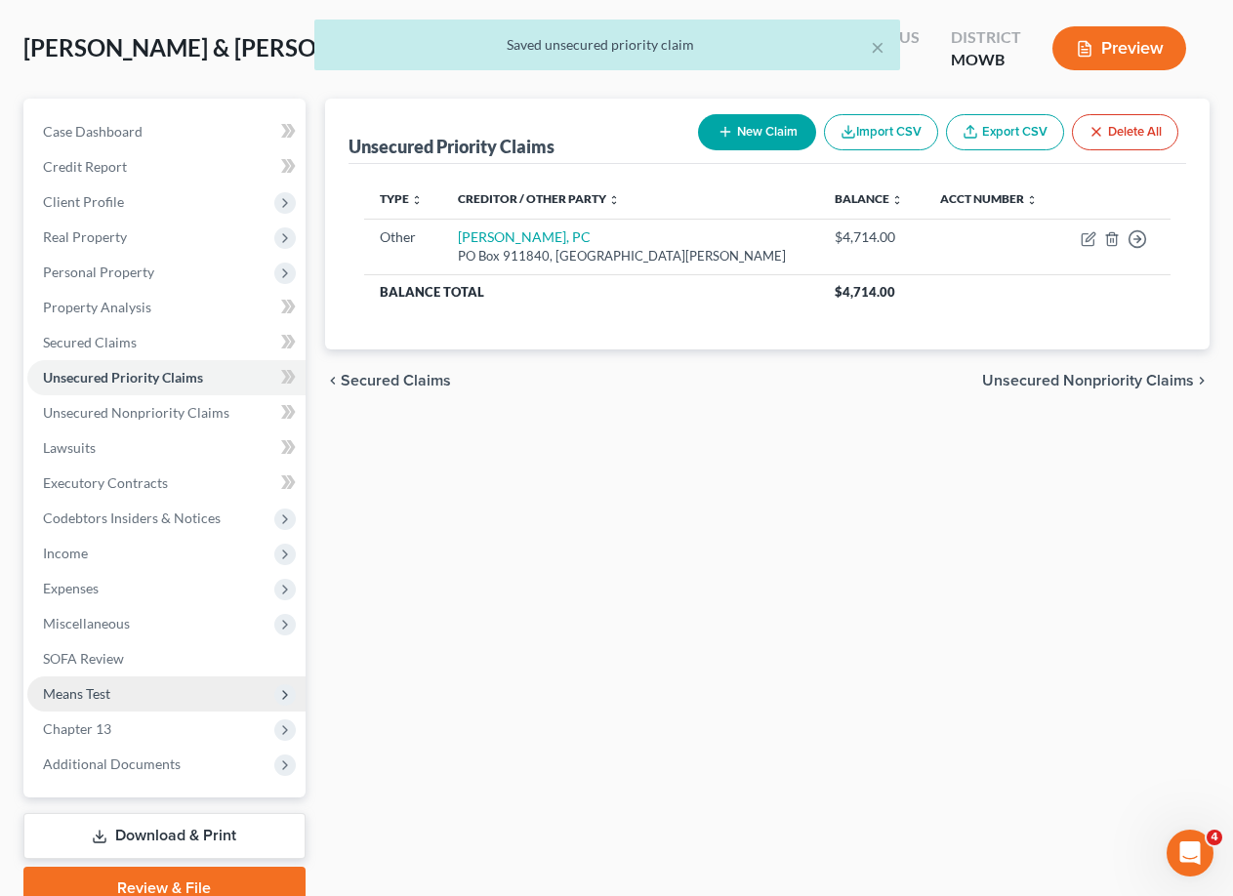
scroll to position [177, 0]
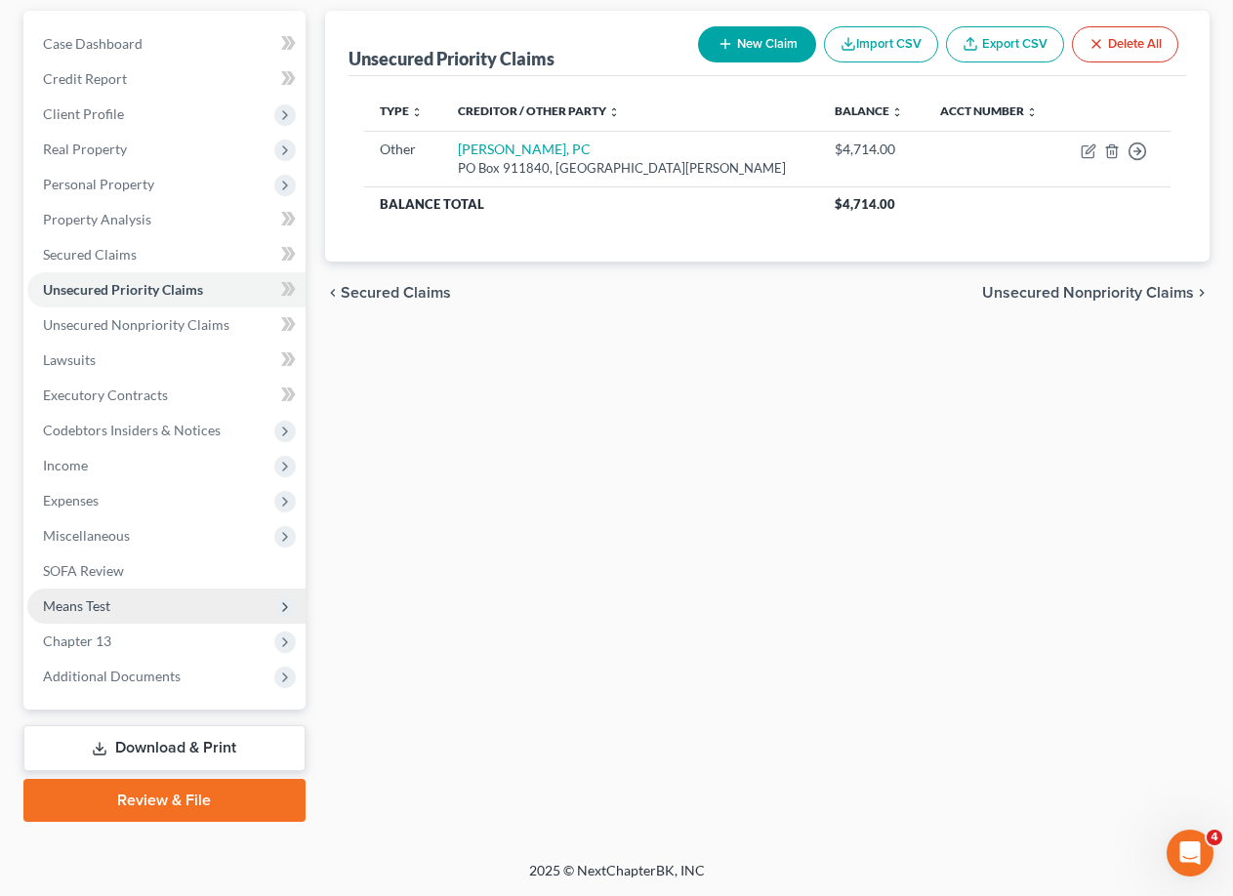
click at [90, 606] on span "Means Test" at bounding box center [76, 606] width 67 height 17
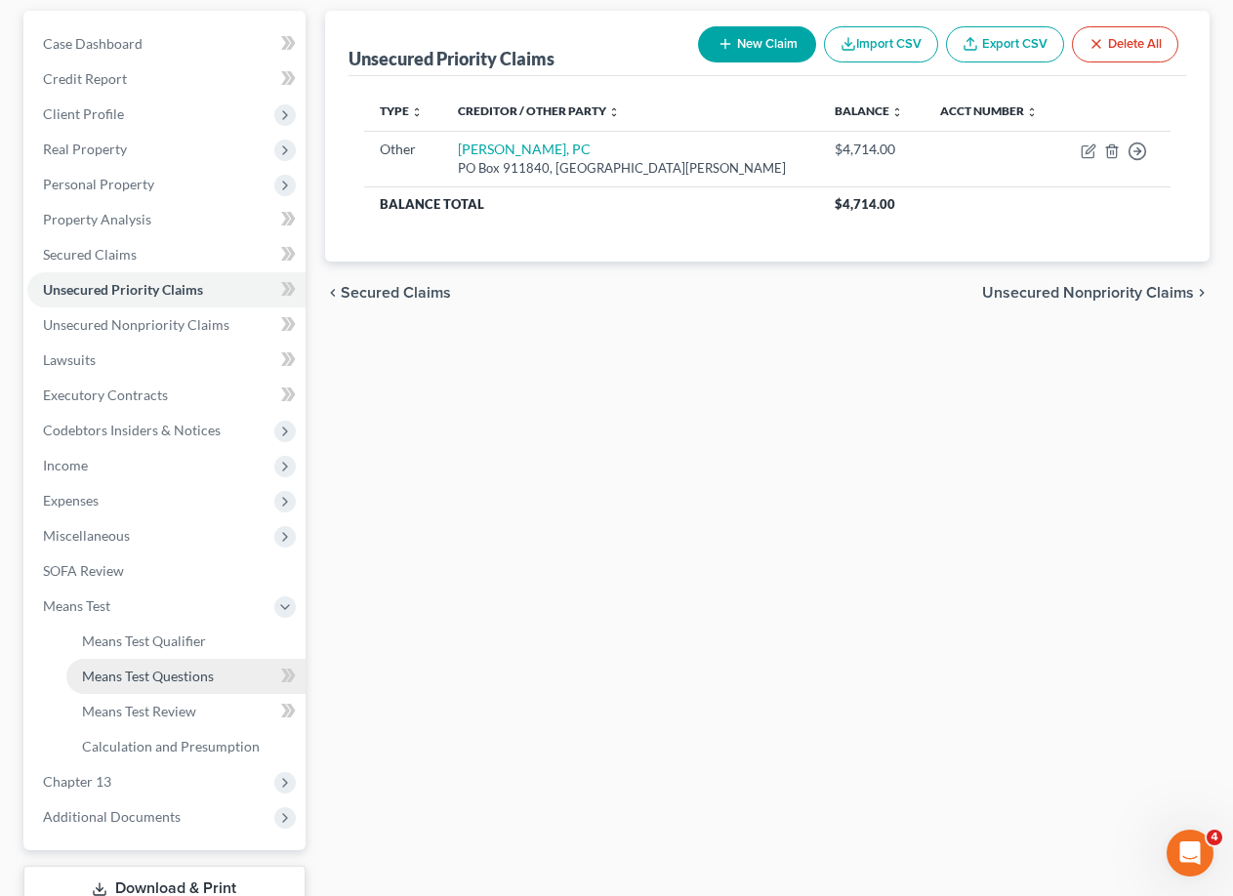
click at [162, 681] on span "Means Test Questions" at bounding box center [148, 676] width 132 height 17
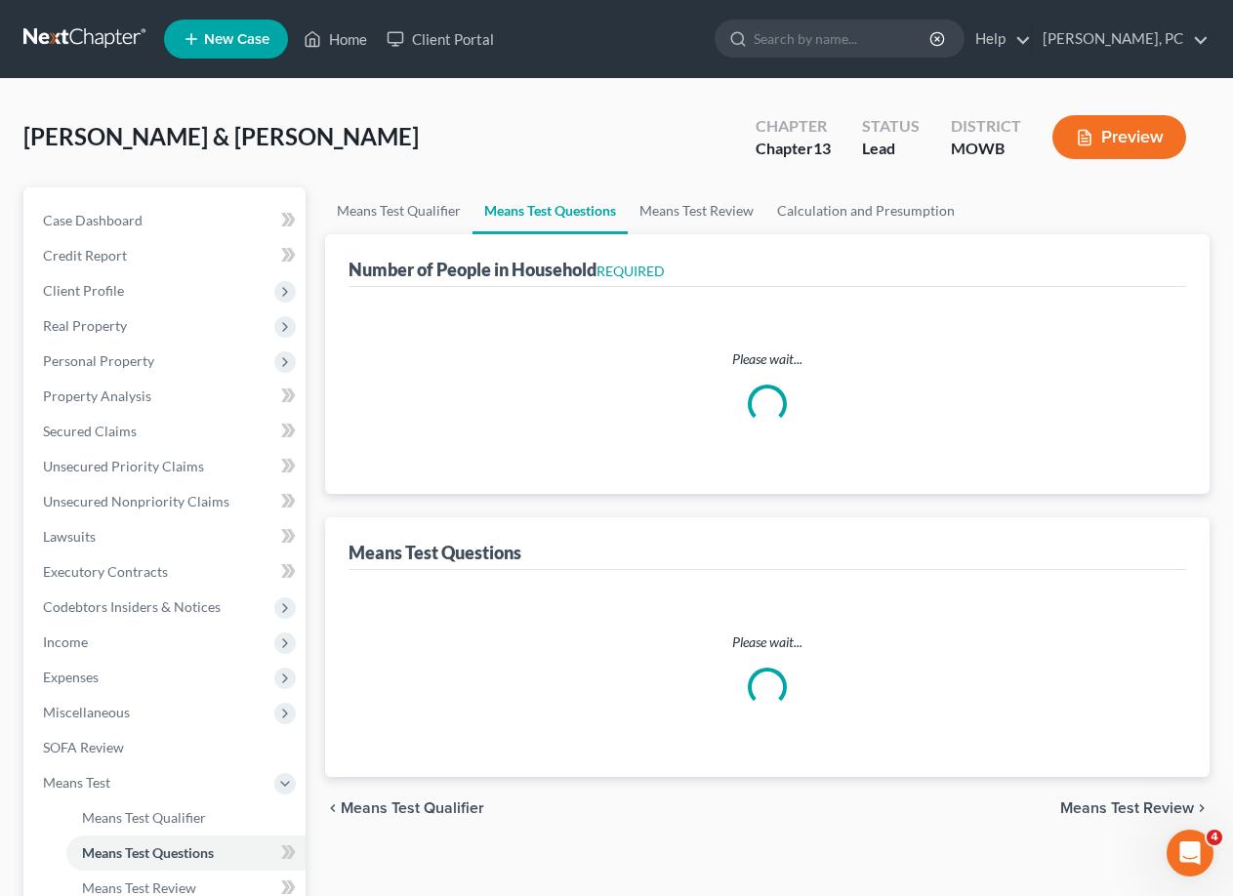
select select "1"
select select "60"
select select "0"
select select "60"
select select "0"
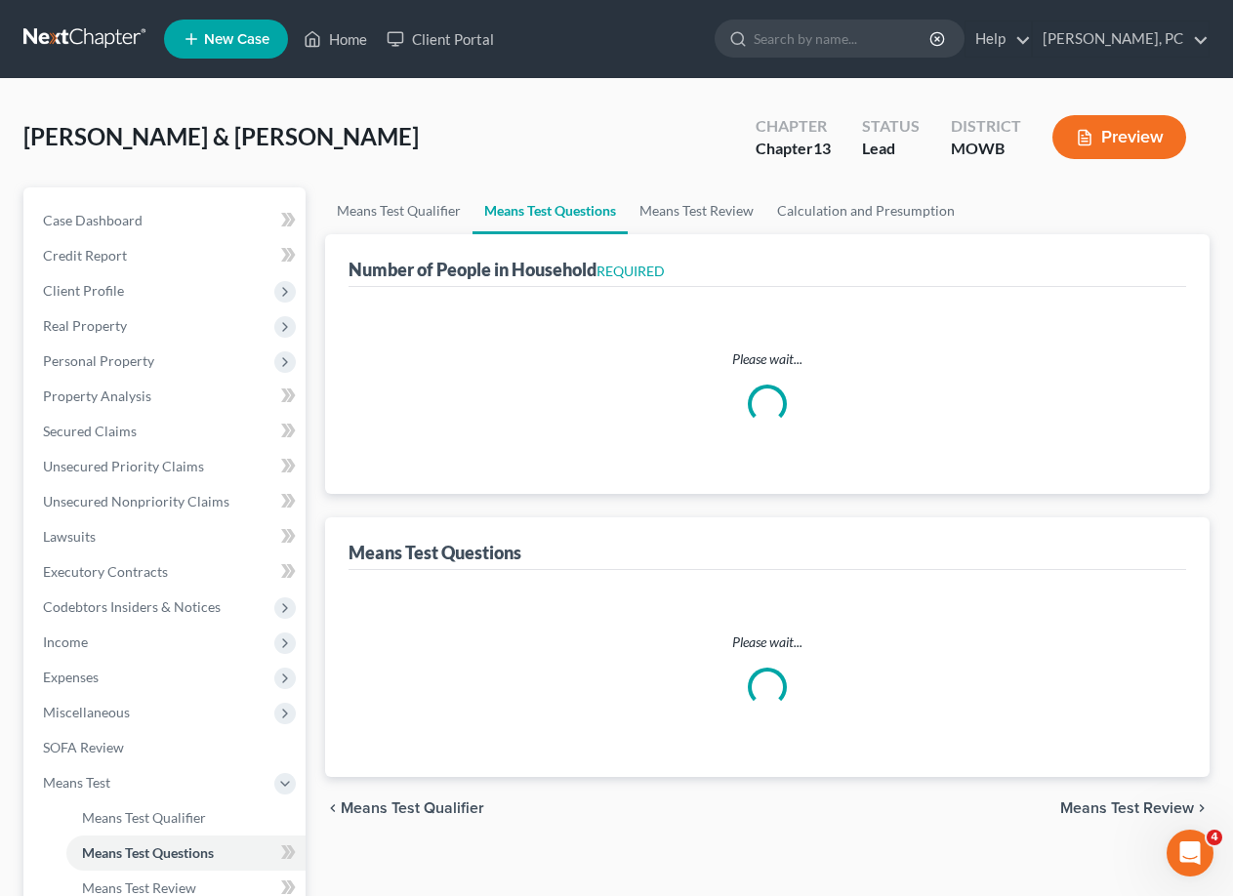
select select "60"
select select "2"
select select "3"
select select "0"
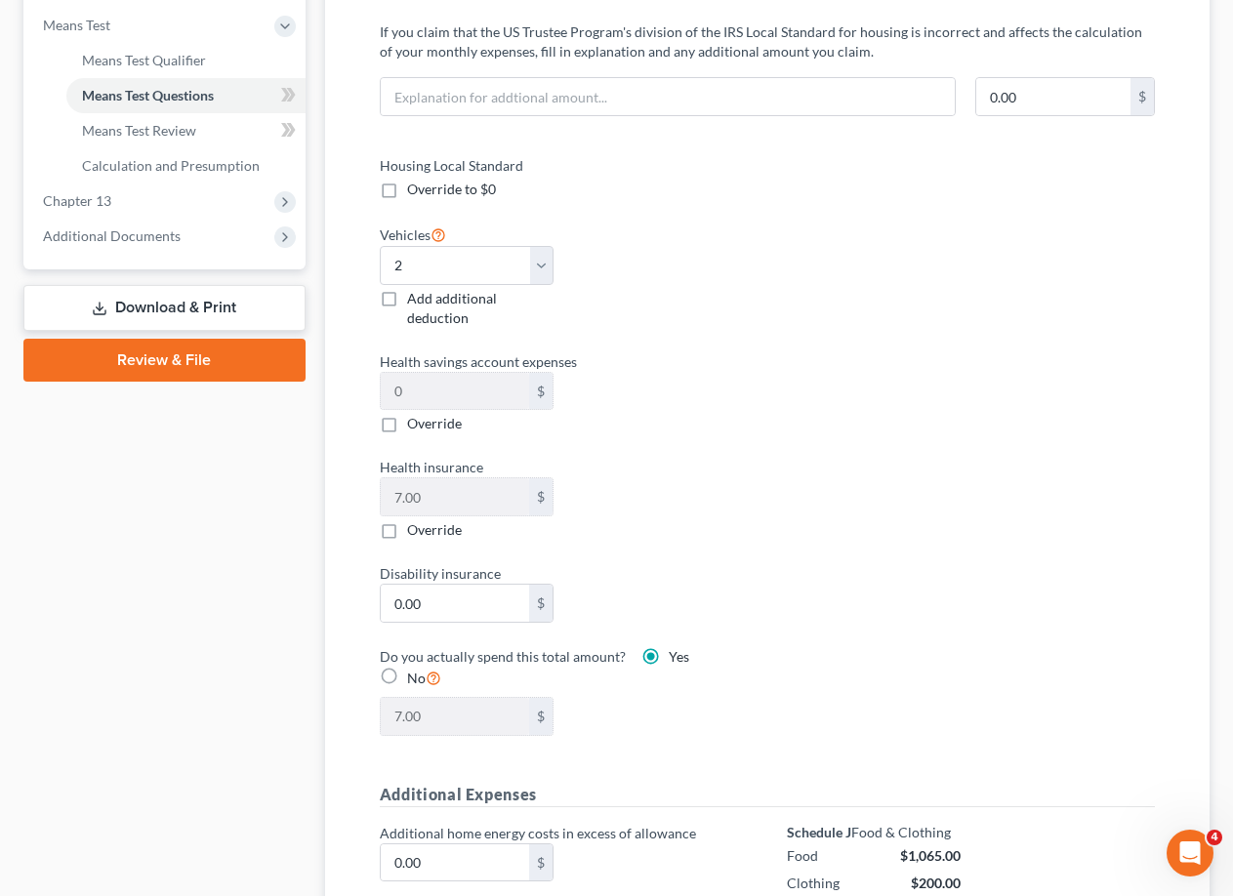
scroll to position [781, 0]
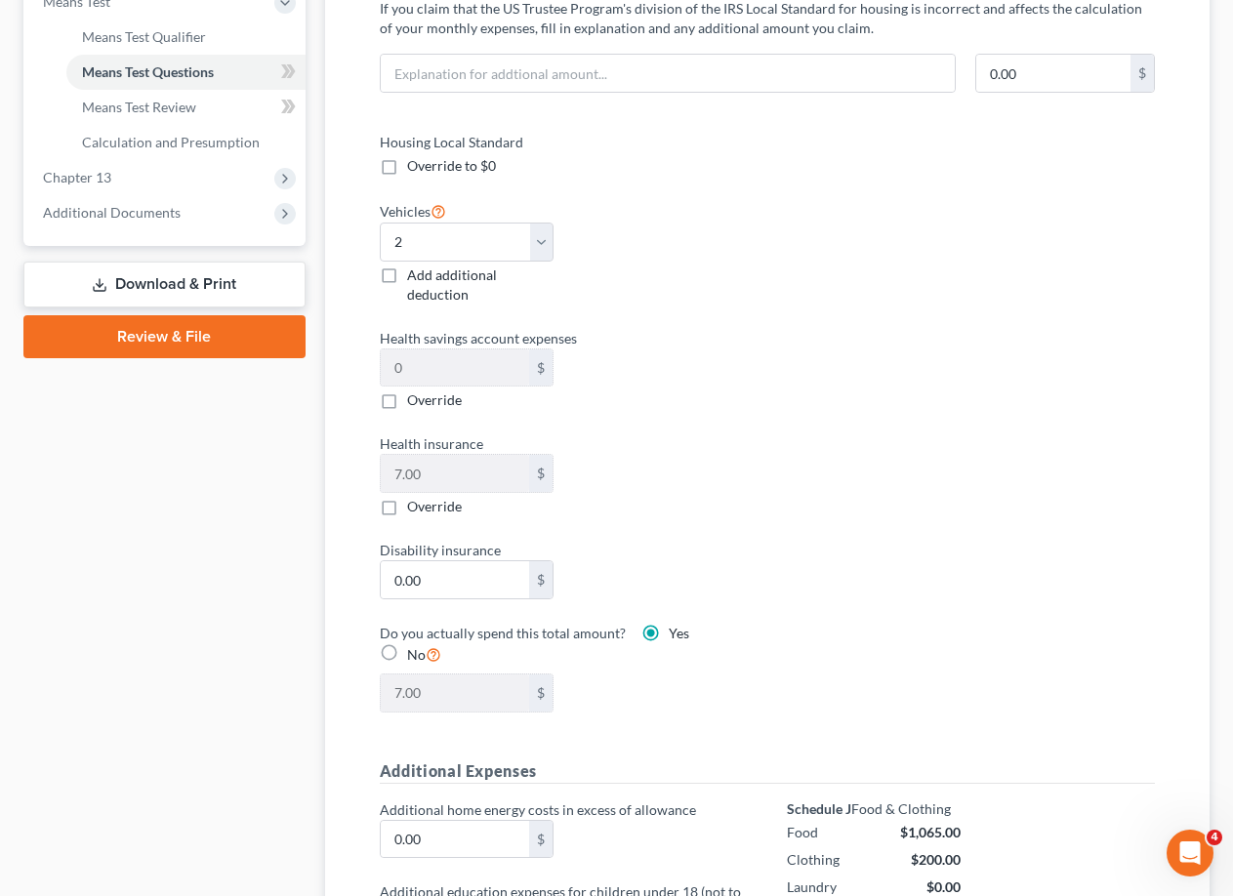
click at [407, 276] on label "Add additional deduction" at bounding box center [480, 285] width 147 height 39
click at [415, 276] on input "Add additional deduction" at bounding box center [421, 272] width 13 height 13
checkbox input "true"
drag, startPoint x: 833, startPoint y: 552, endPoint x: 950, endPoint y: 684, distance: 177.1
click at [833, 551] on div "Housing Local Standard Override to $0 Vehicles Select 0 1 2 3 4 5 Add additiona…" at bounding box center [767, 434] width 814 height 604
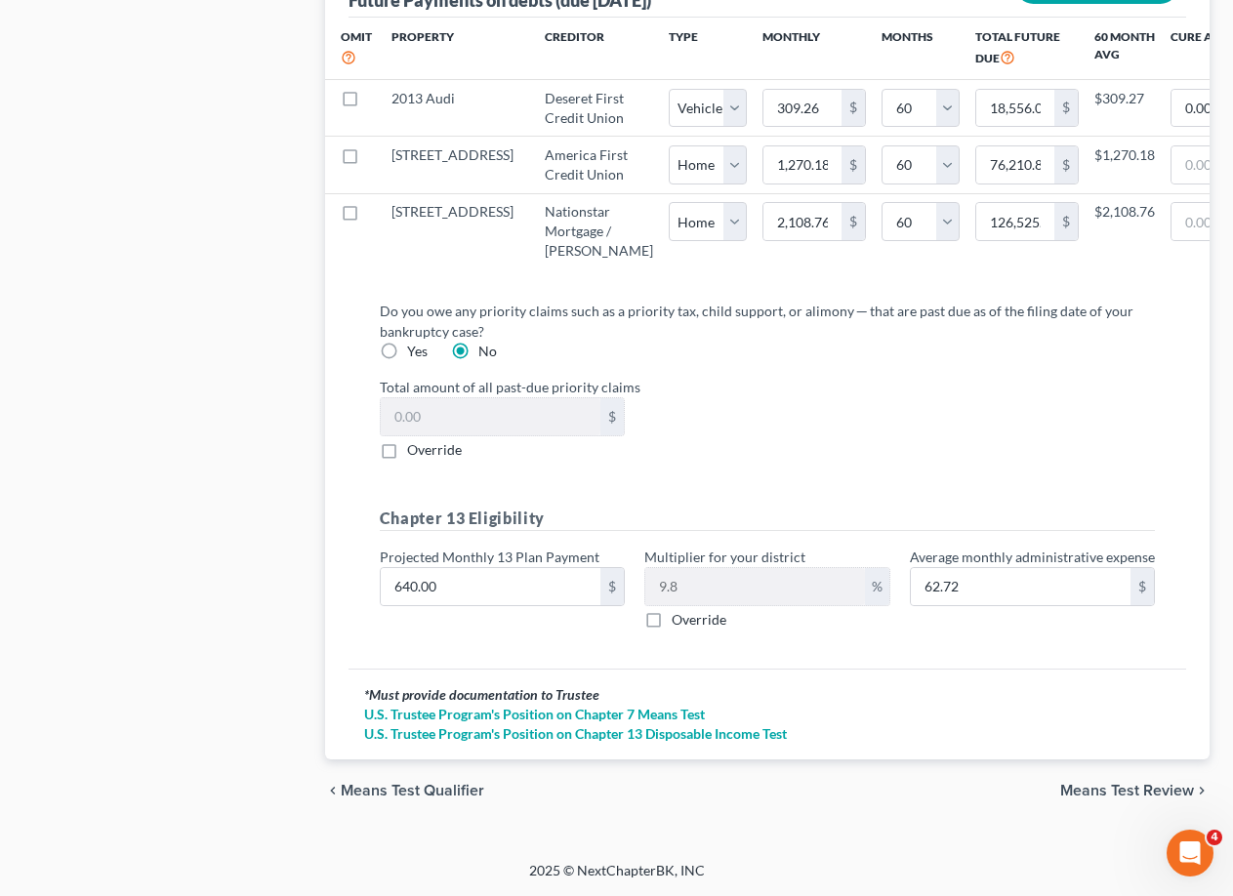
scroll to position [2265, 0]
click at [475, 591] on input "640.00" at bounding box center [491, 586] width 220 height 37
click at [966, 455] on div "Total amount of all past-due priority claims $ Override" at bounding box center [767, 418] width 795 height 83
type input "1"
type input "0.09"
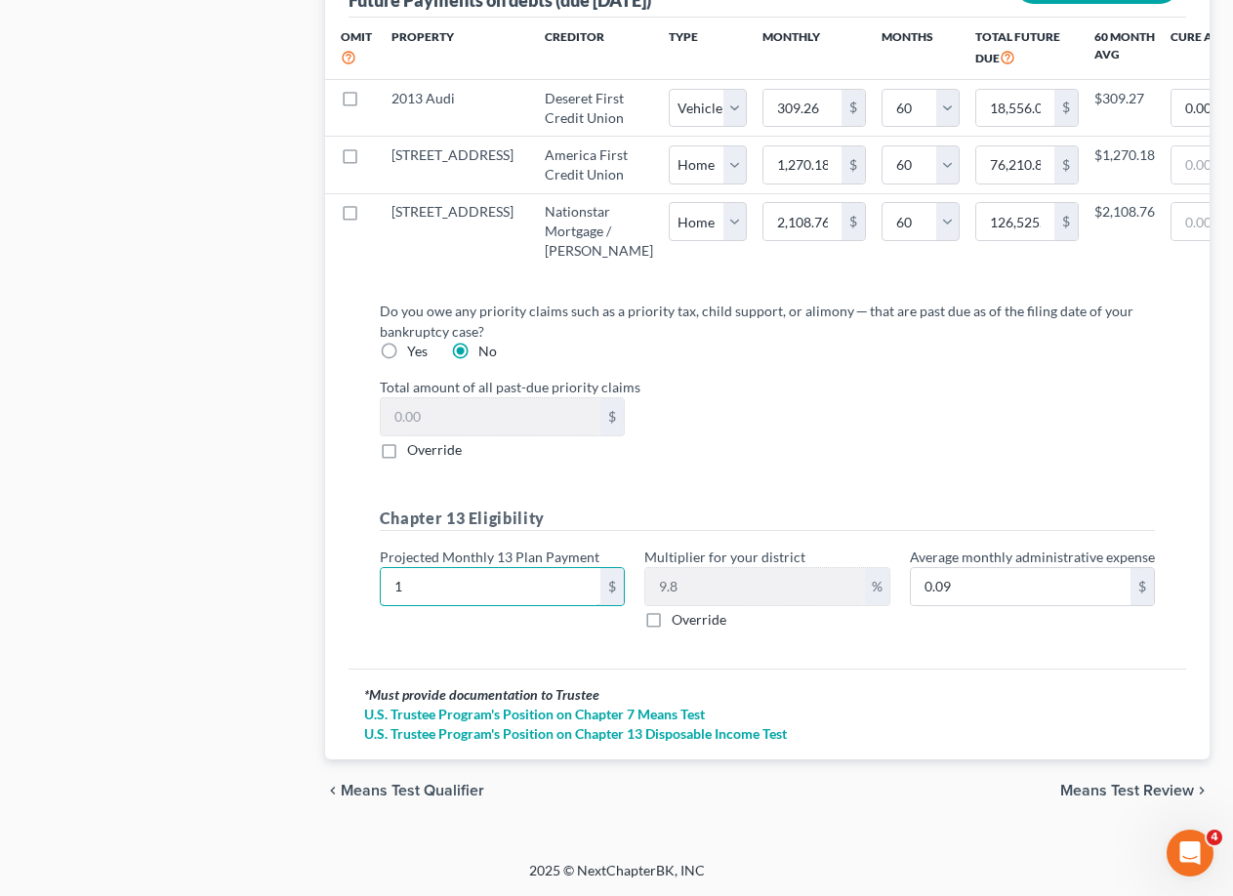
type input "11"
type input "1.07"
type input "110"
type input "10.78"
type input "1100"
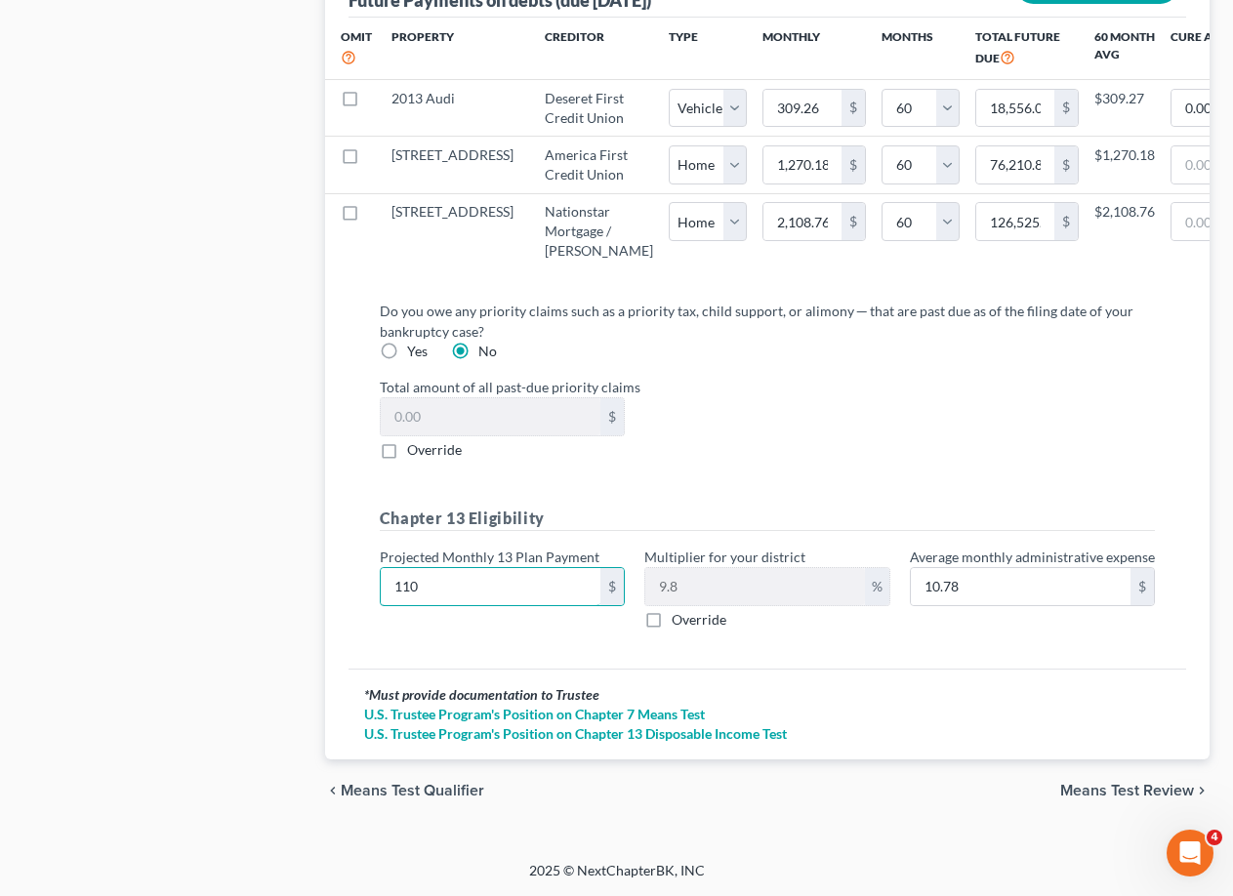
type input "107.80"
type input "1,100"
click at [1116, 784] on span "Means Test Review" at bounding box center [1127, 791] width 134 height 16
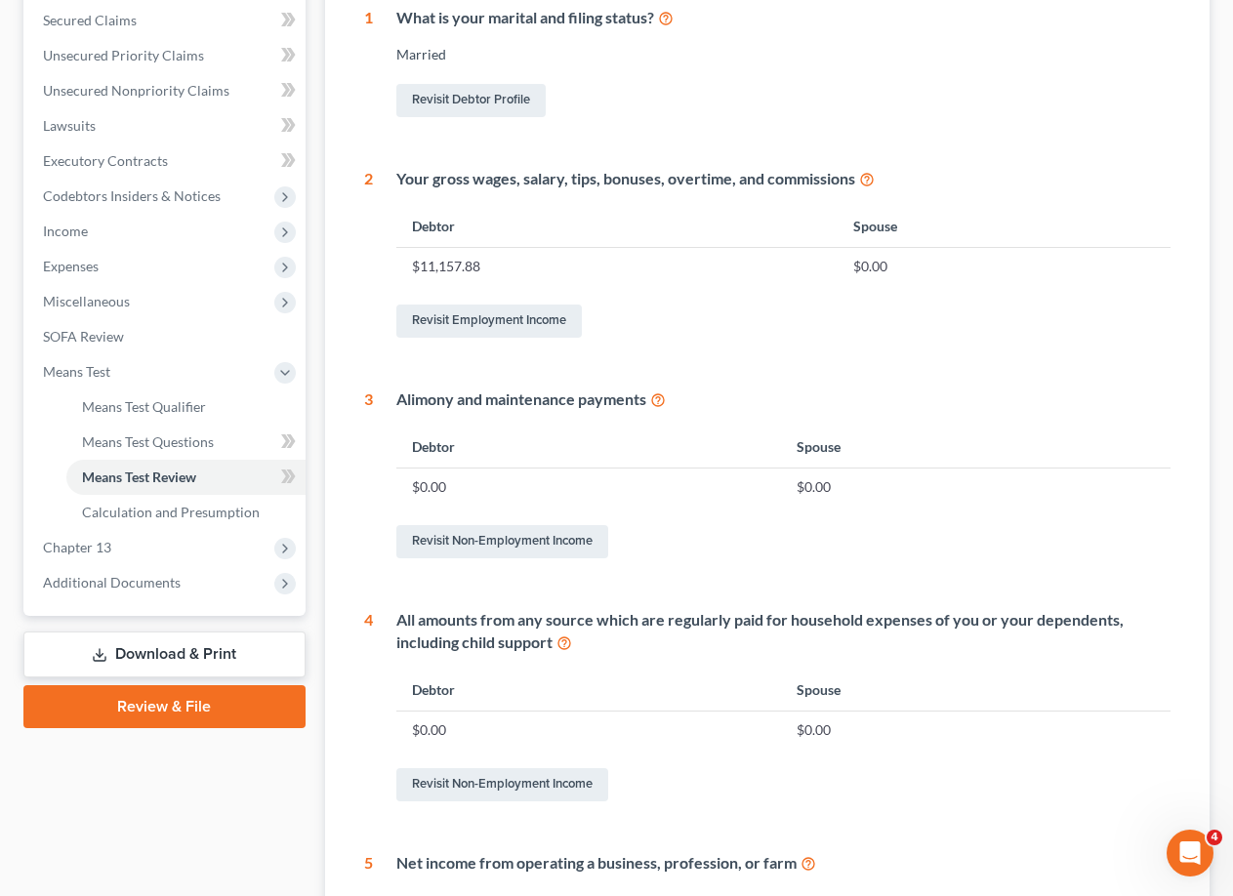
scroll to position [586, 0]
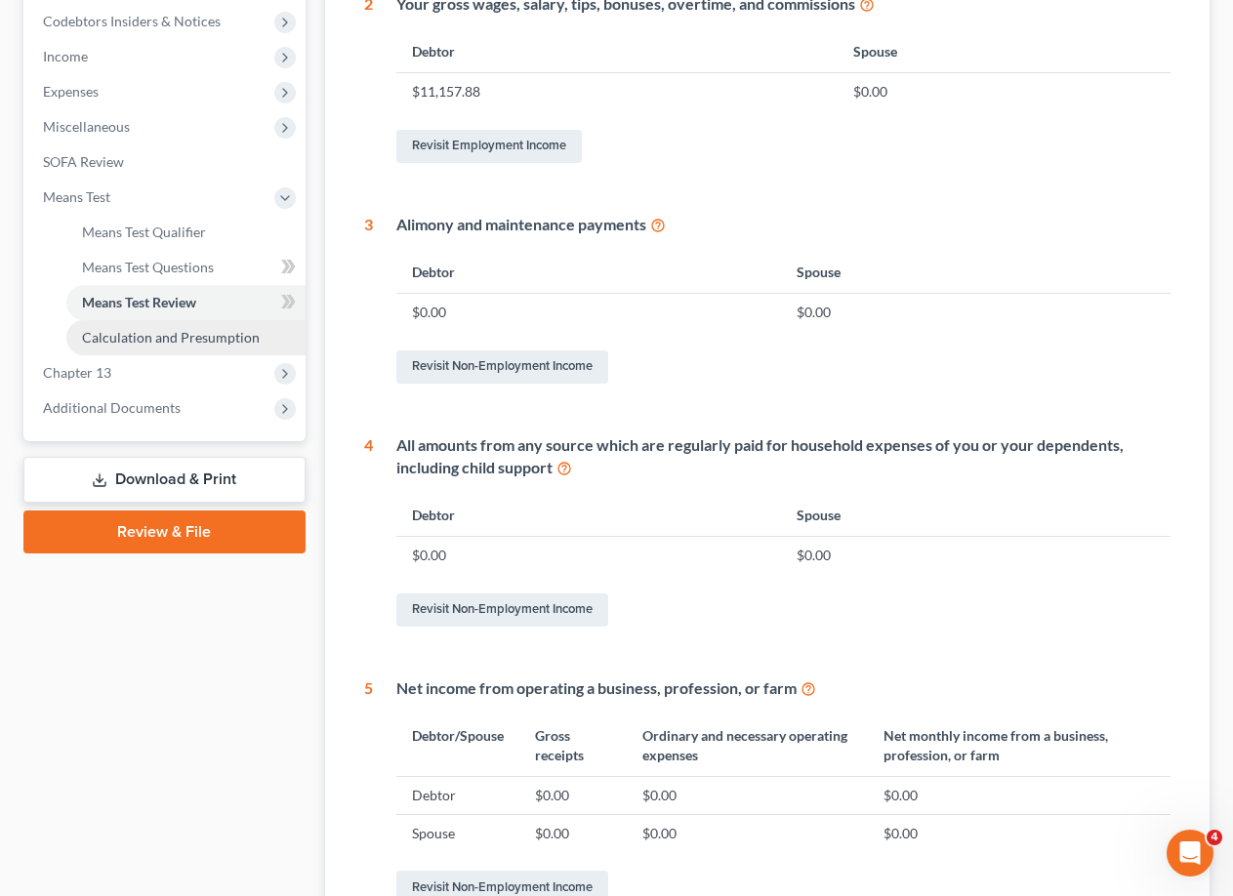
click at [122, 330] on span "Calculation and Presumption" at bounding box center [171, 337] width 178 height 17
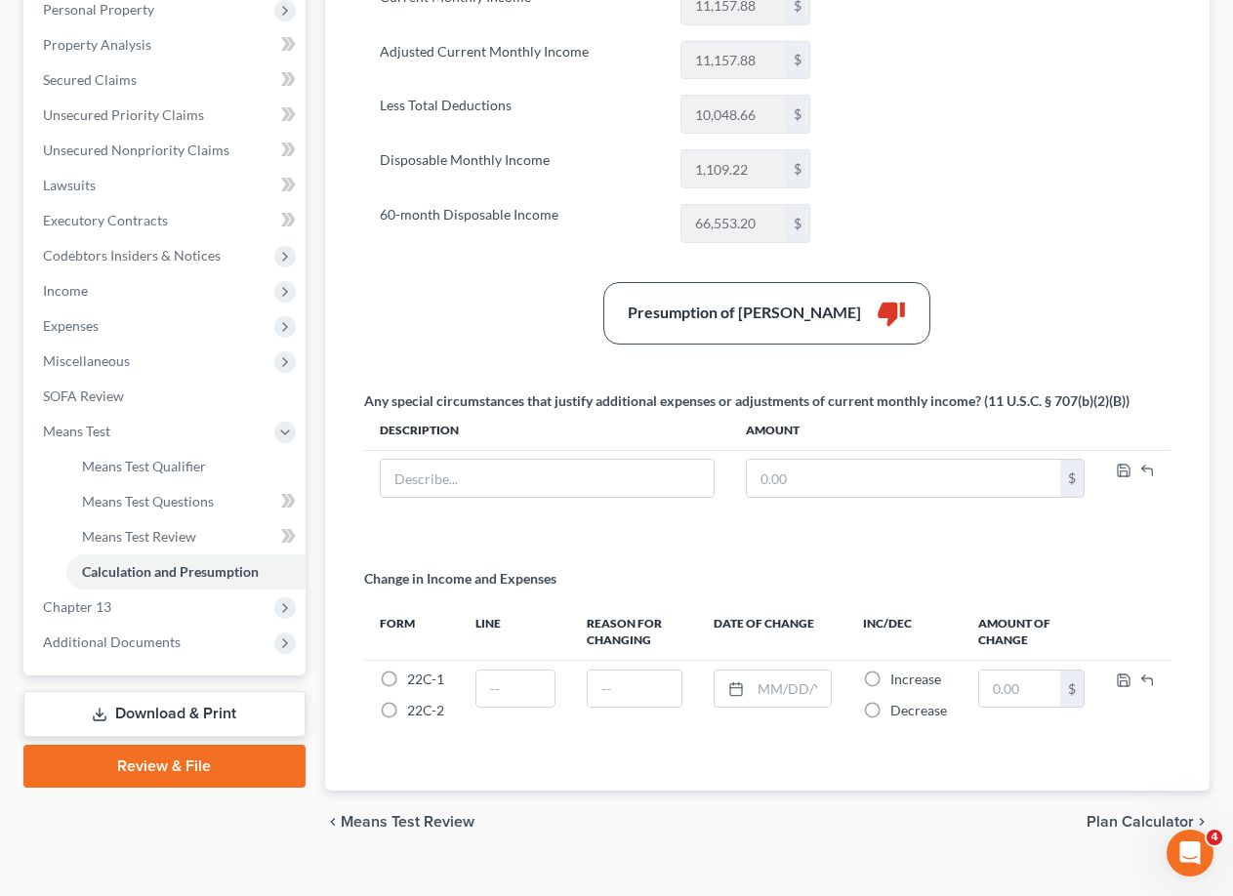
scroll to position [383, 0]
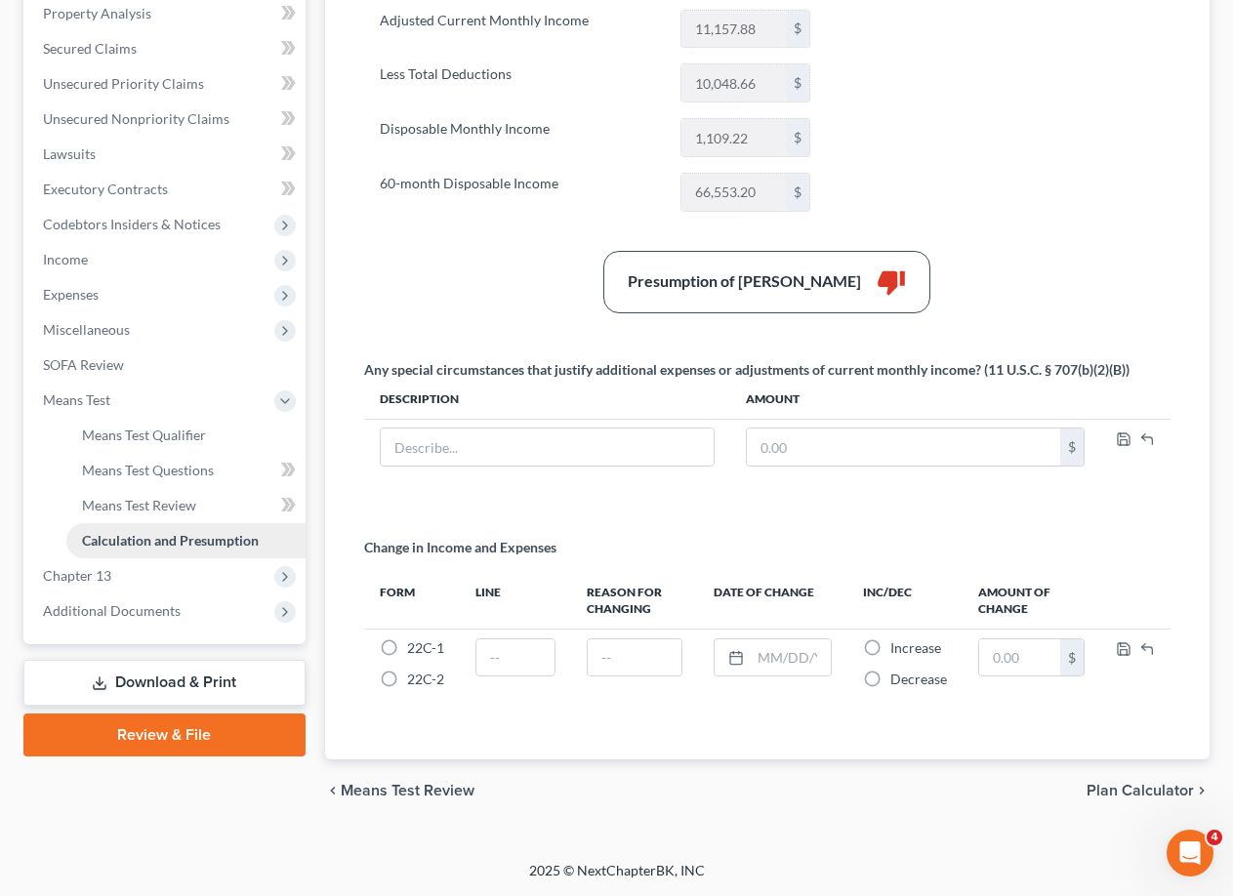
click at [155, 540] on span "Calculation and Presumption" at bounding box center [170, 540] width 177 height 17
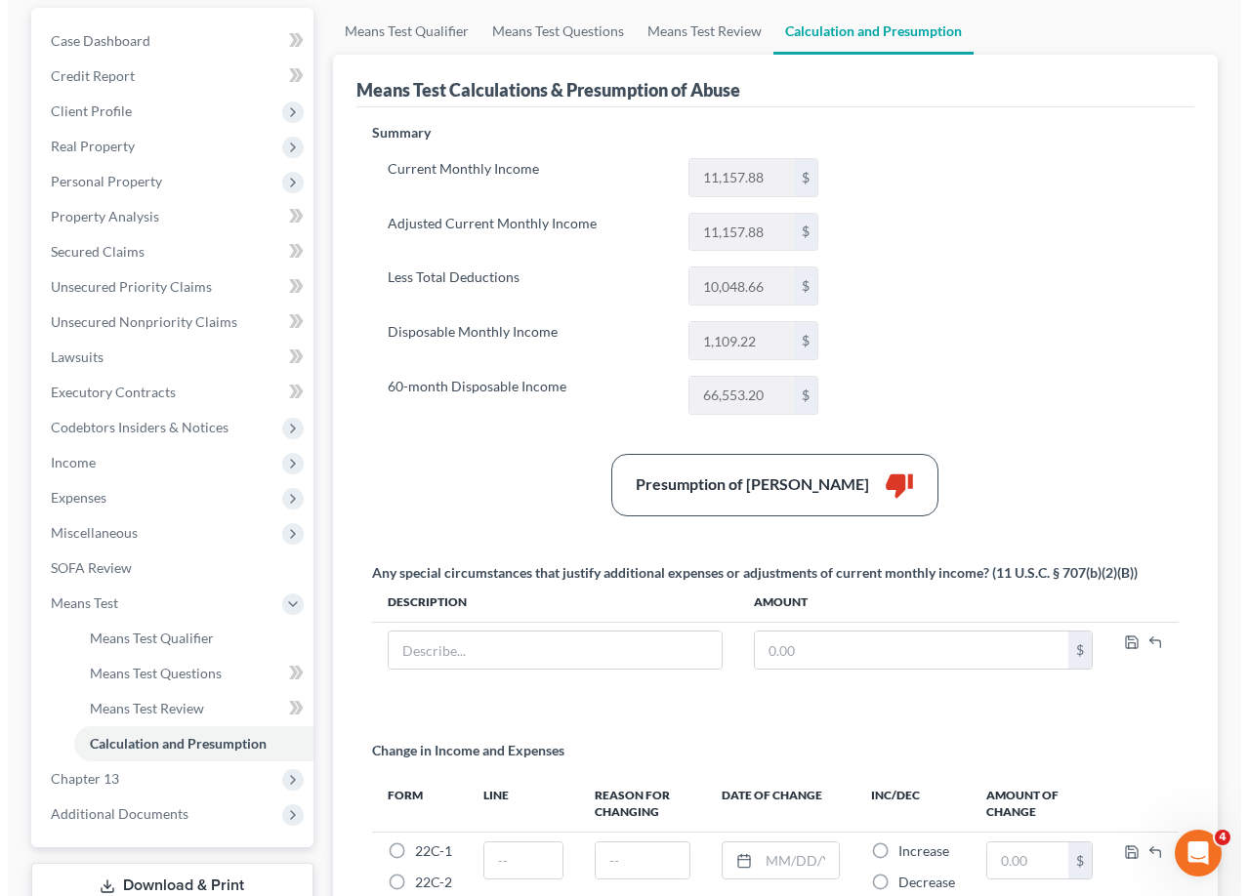
scroll to position [0, 0]
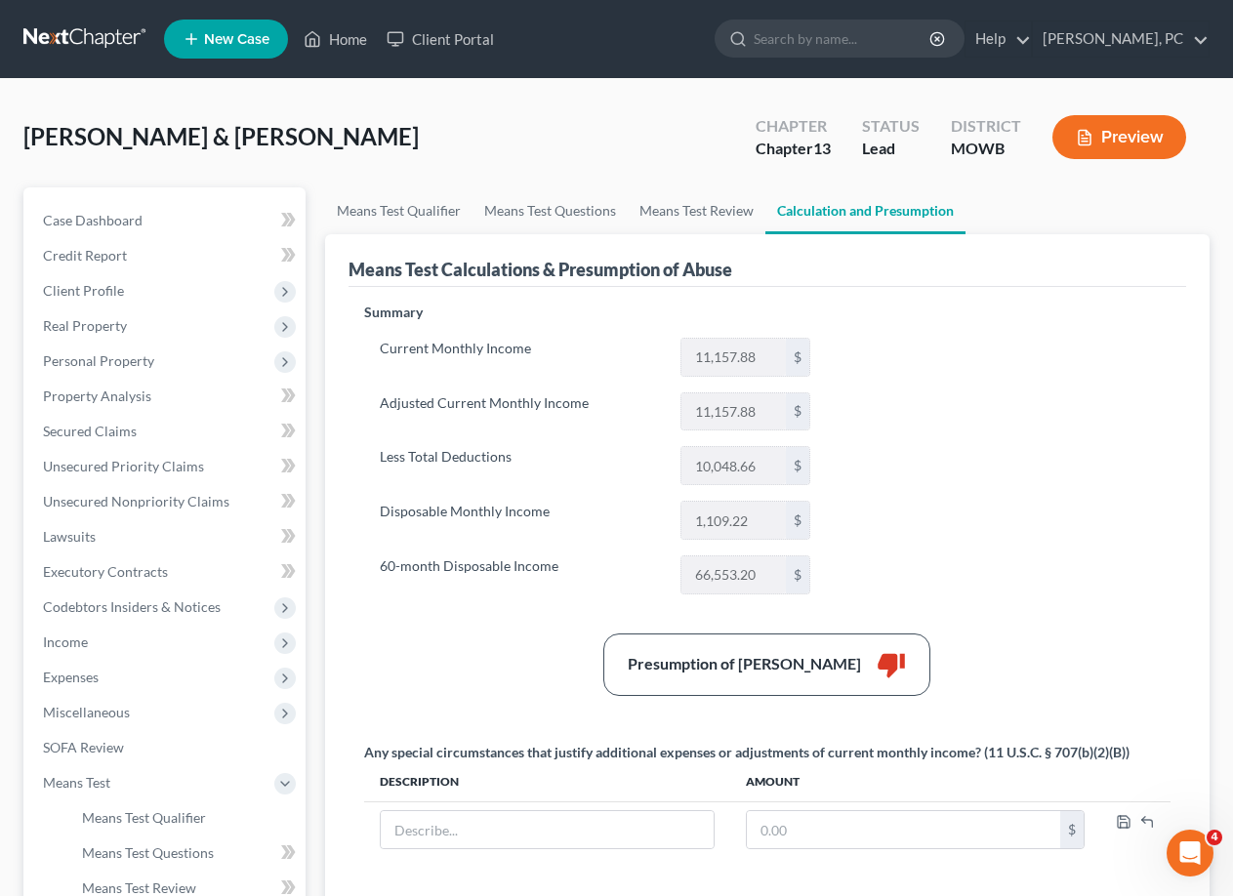
click at [1127, 151] on button "Preview" at bounding box center [1120, 137] width 134 height 44
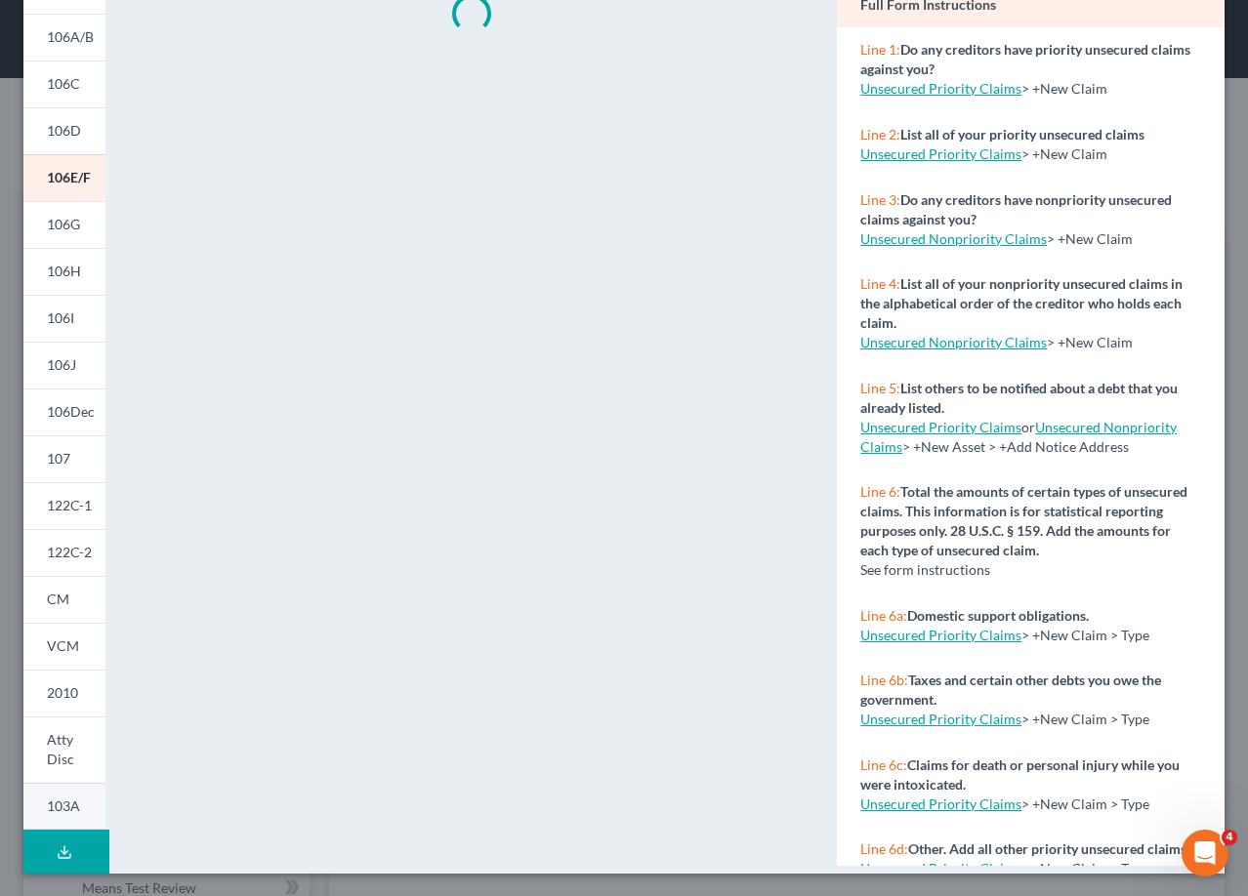
scroll to position [194, 0]
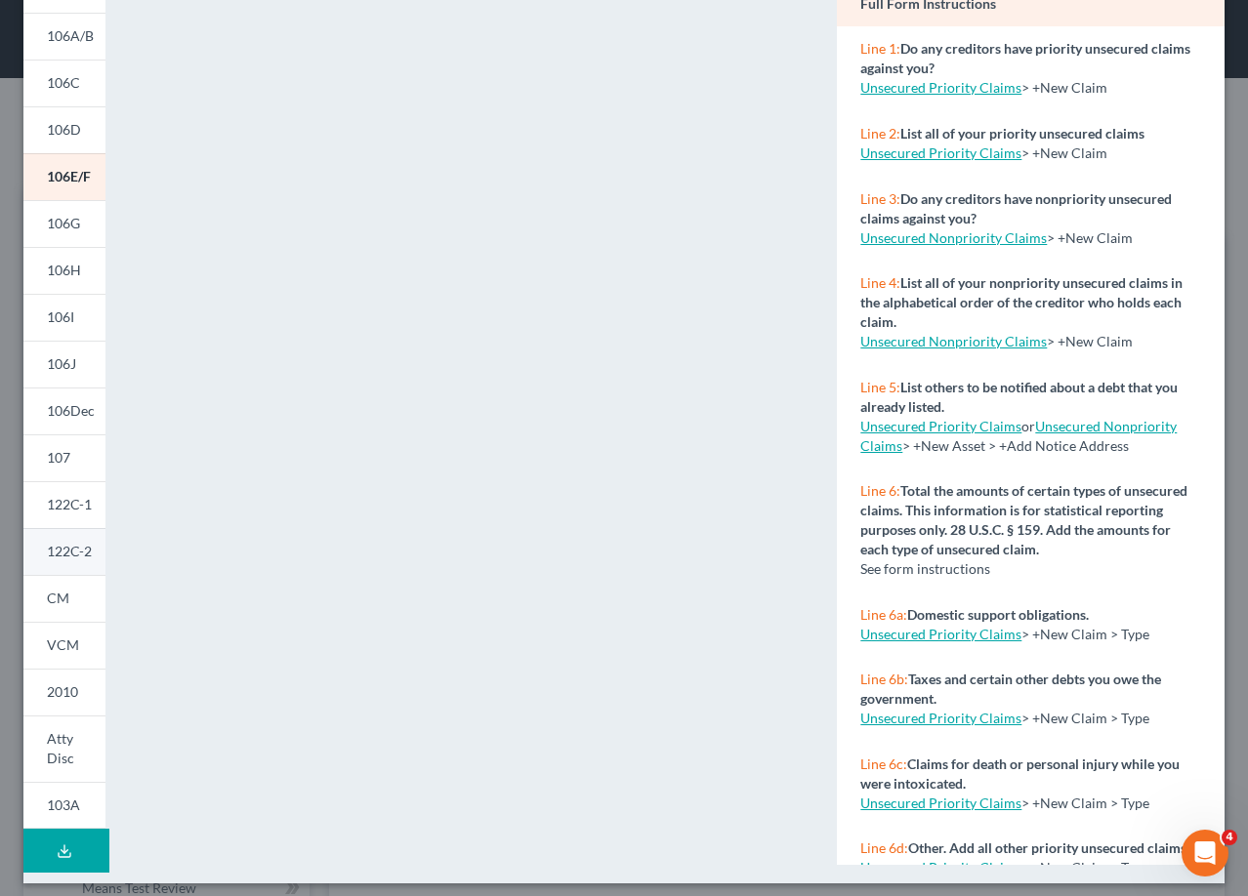
click at [52, 560] on link "122C-2" at bounding box center [64, 551] width 82 height 47
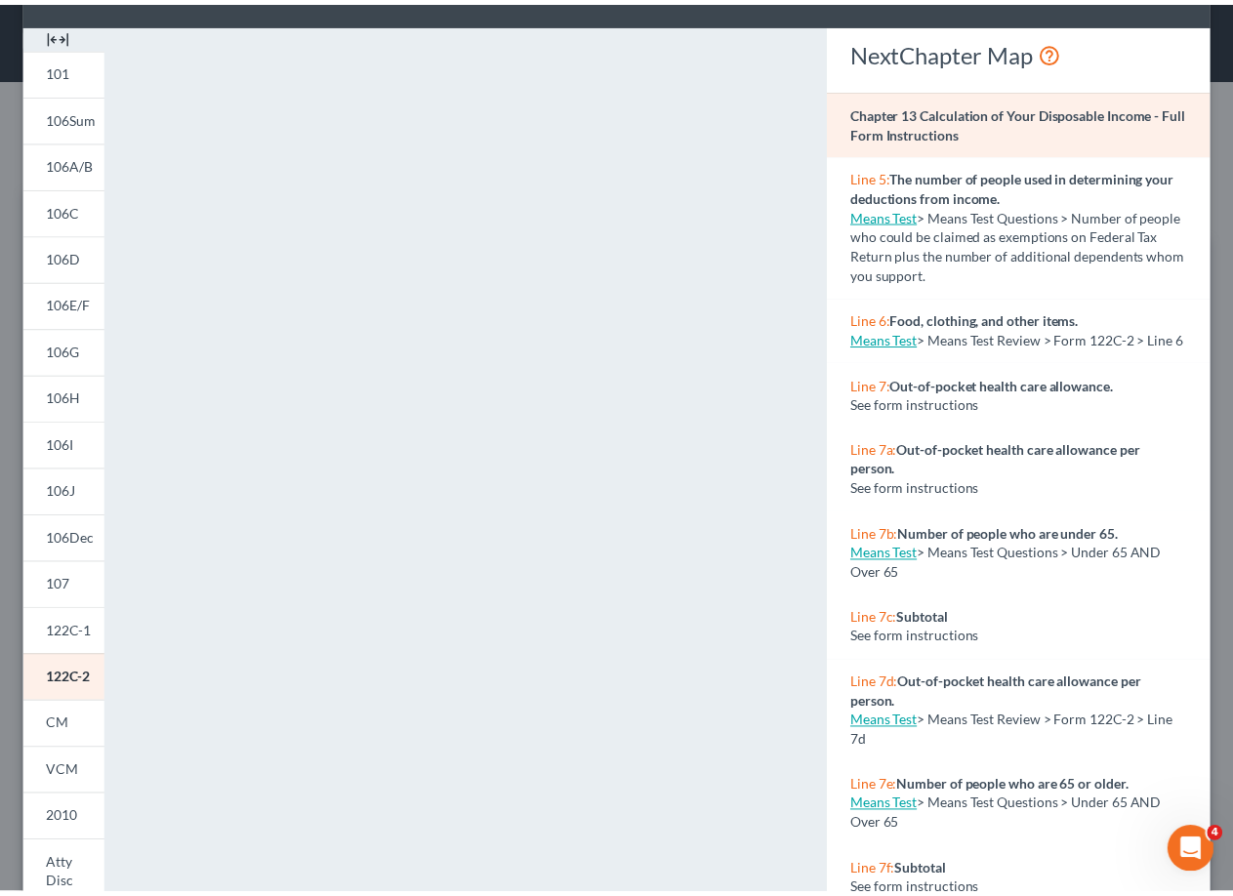
scroll to position [0, 0]
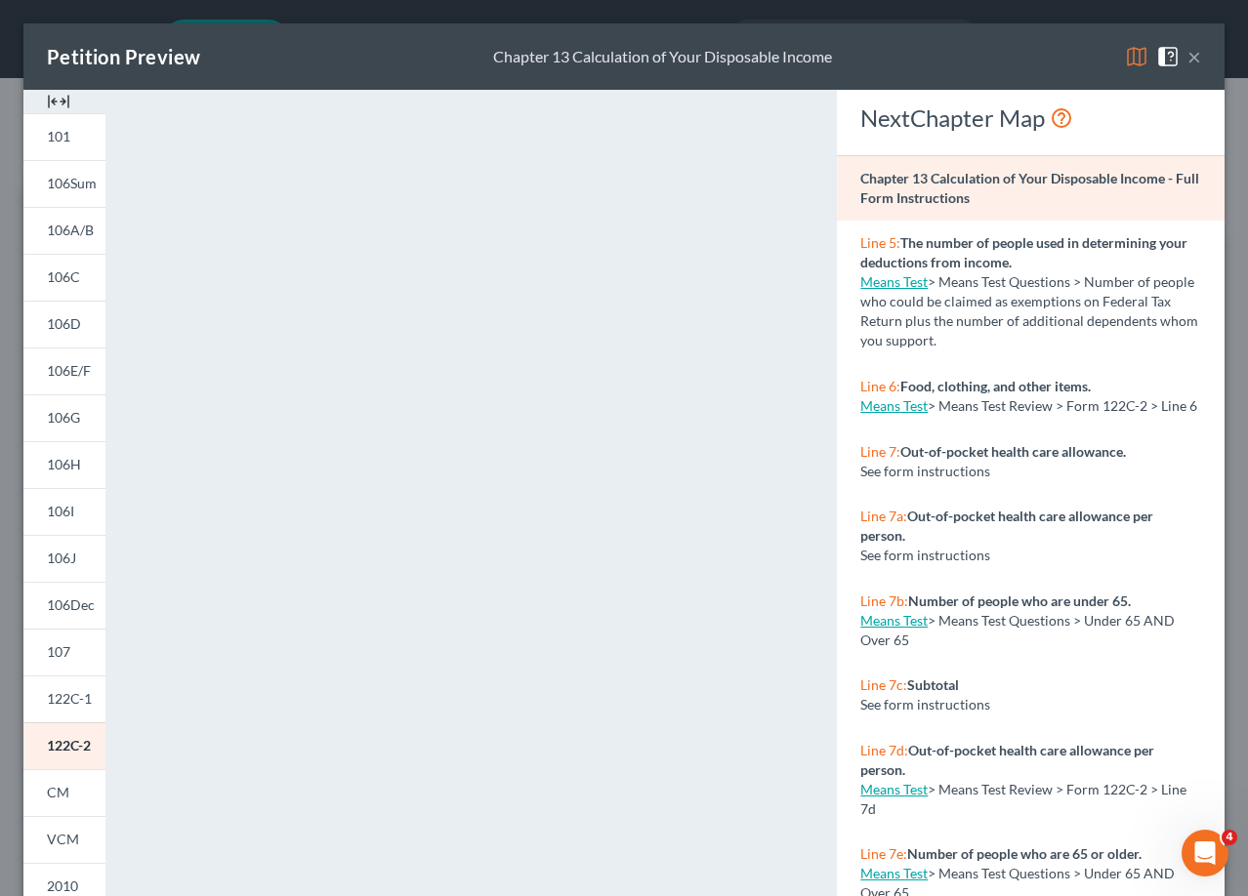
drag, startPoint x: 426, startPoint y: 41, endPoint x: 324, endPoint y: 104, distance: 119.8
click at [426, 41] on div "Petition Preview Chapter 13 Calculation of Your Disposable Income ×" at bounding box center [623, 56] width 1201 height 66
click at [1187, 59] on button "×" at bounding box center [1194, 56] width 14 height 23
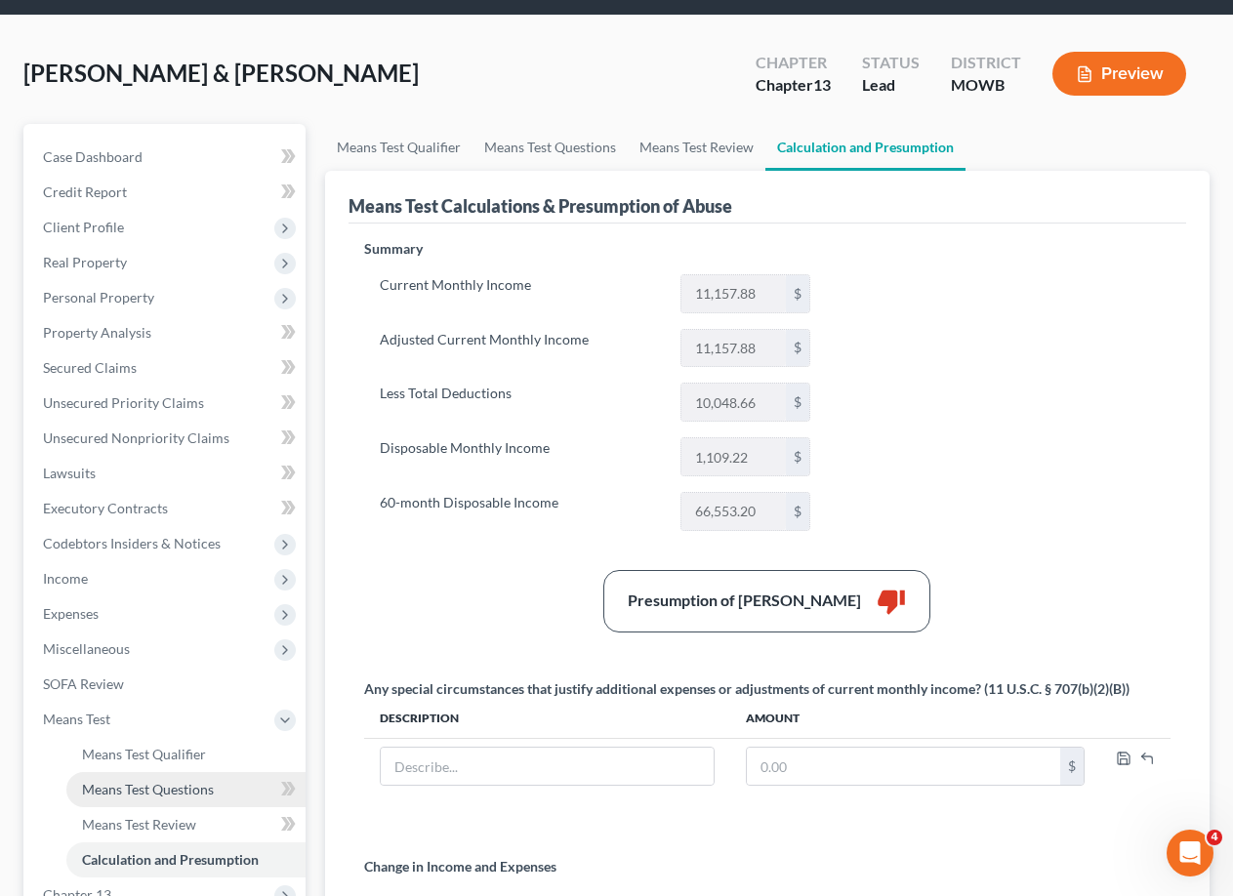
scroll to position [98, 0]
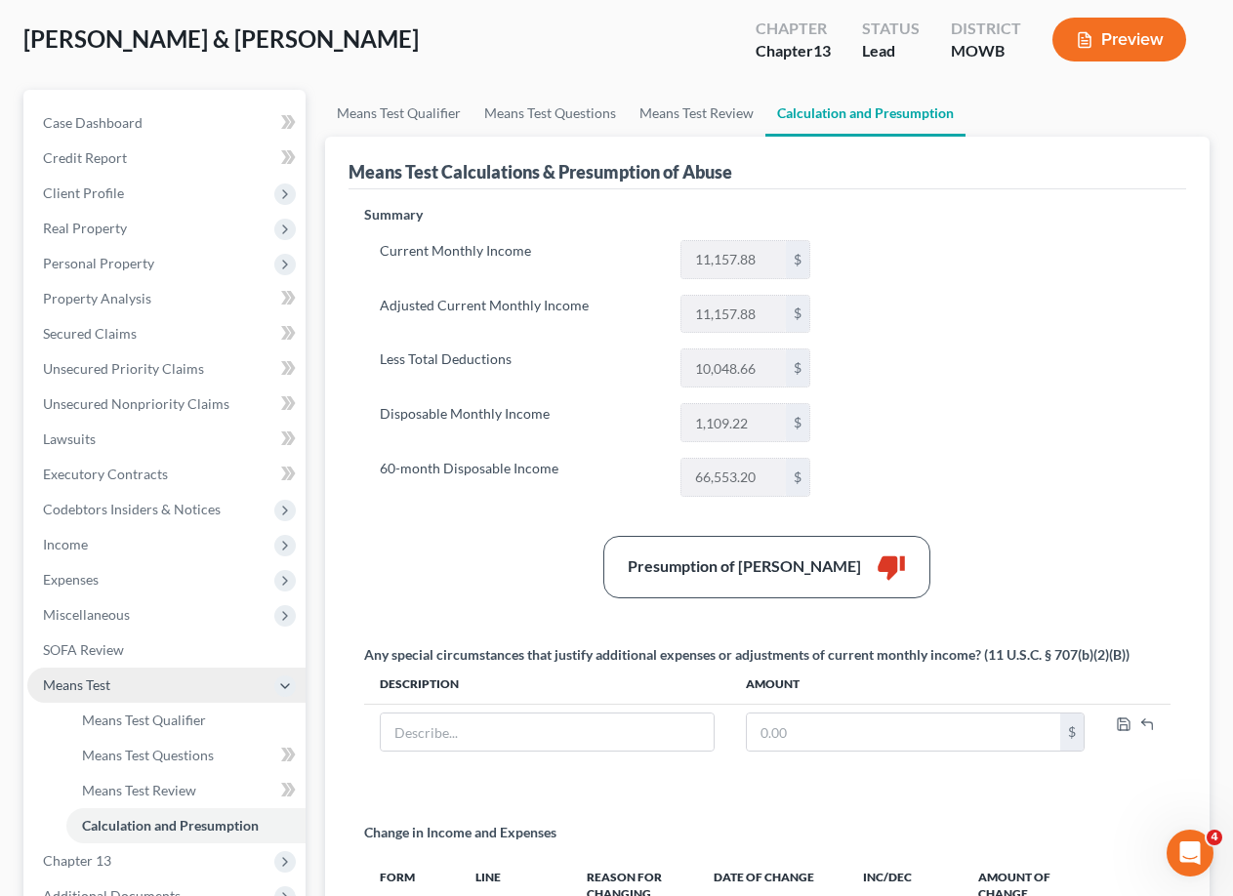
click at [82, 682] on span "Means Test" at bounding box center [76, 685] width 67 height 17
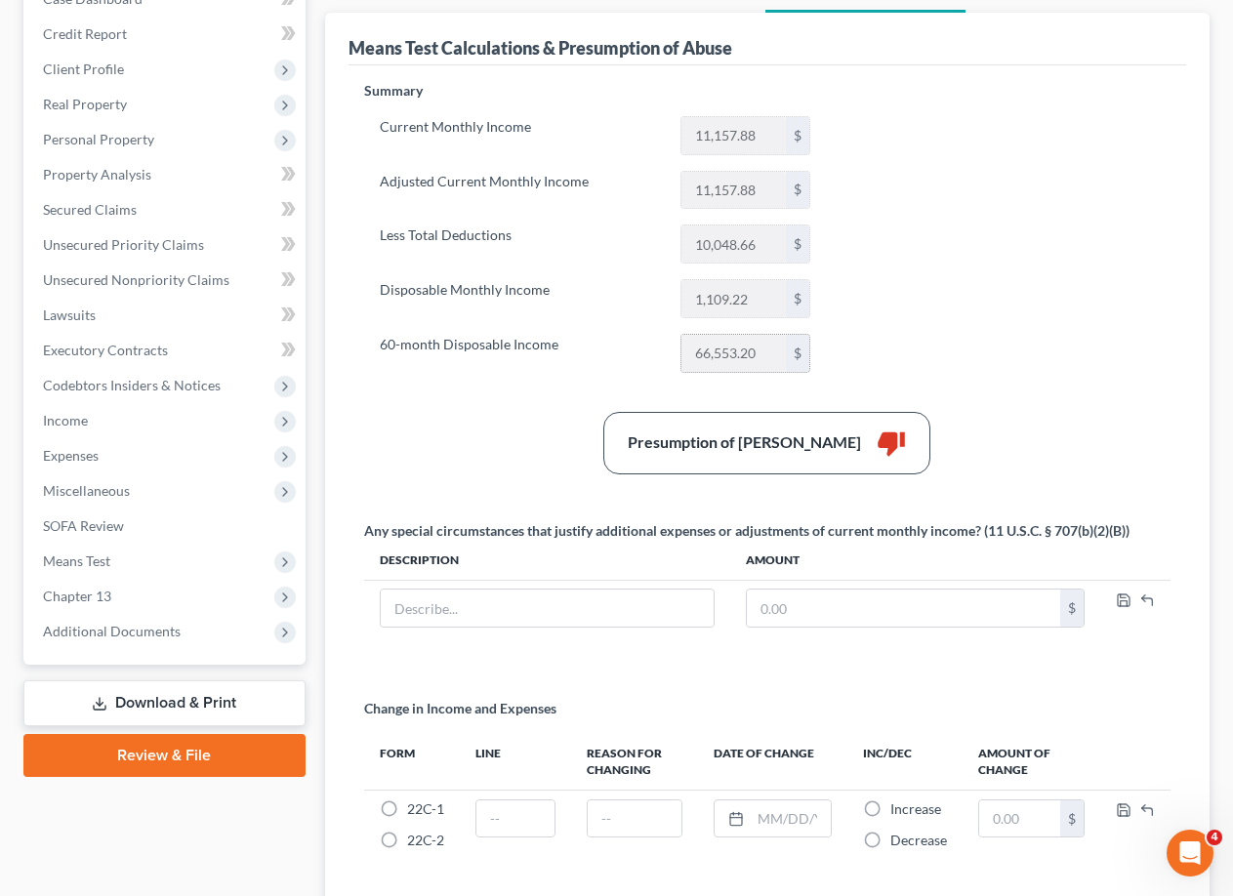
scroll to position [383, 0]
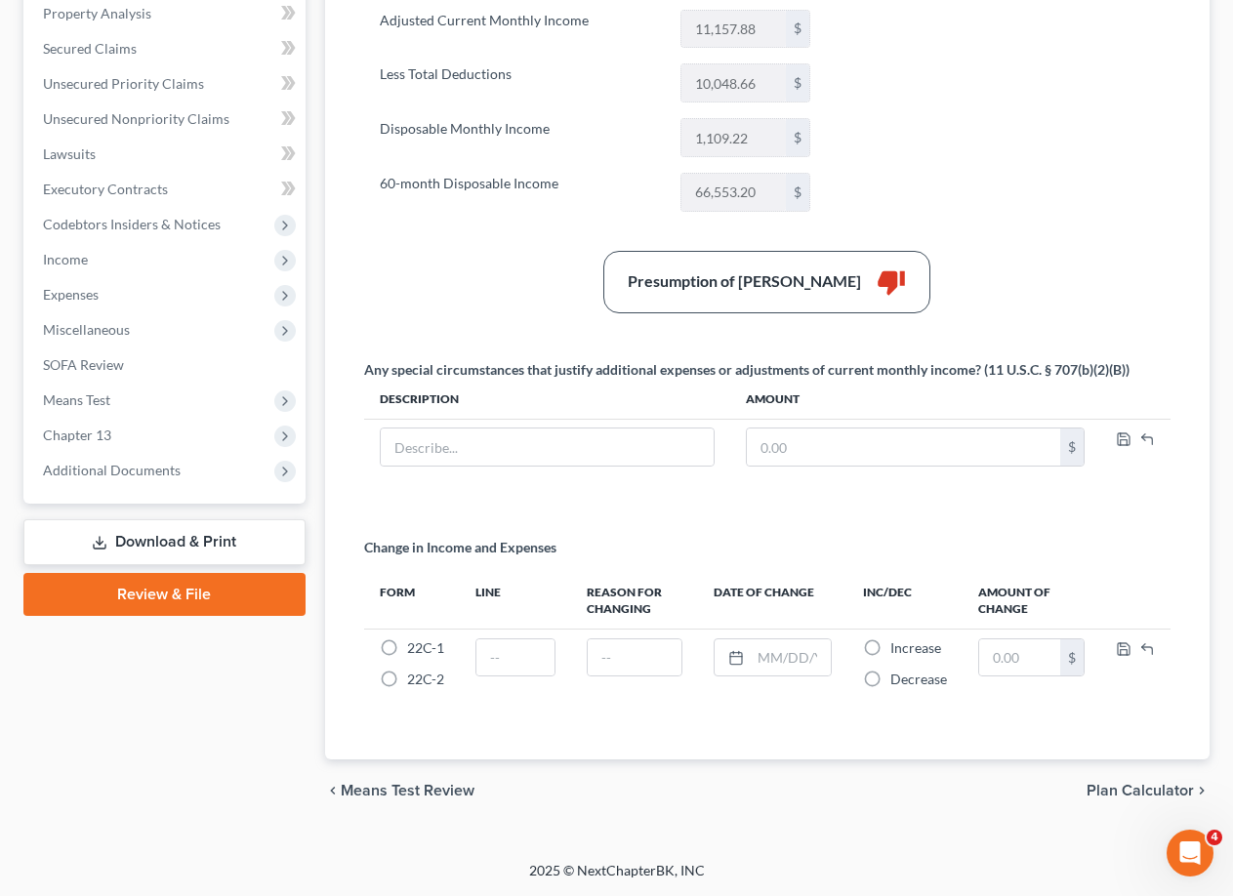
click at [485, 538] on p "Change in Income and Expenses" at bounding box center [460, 548] width 192 height 20
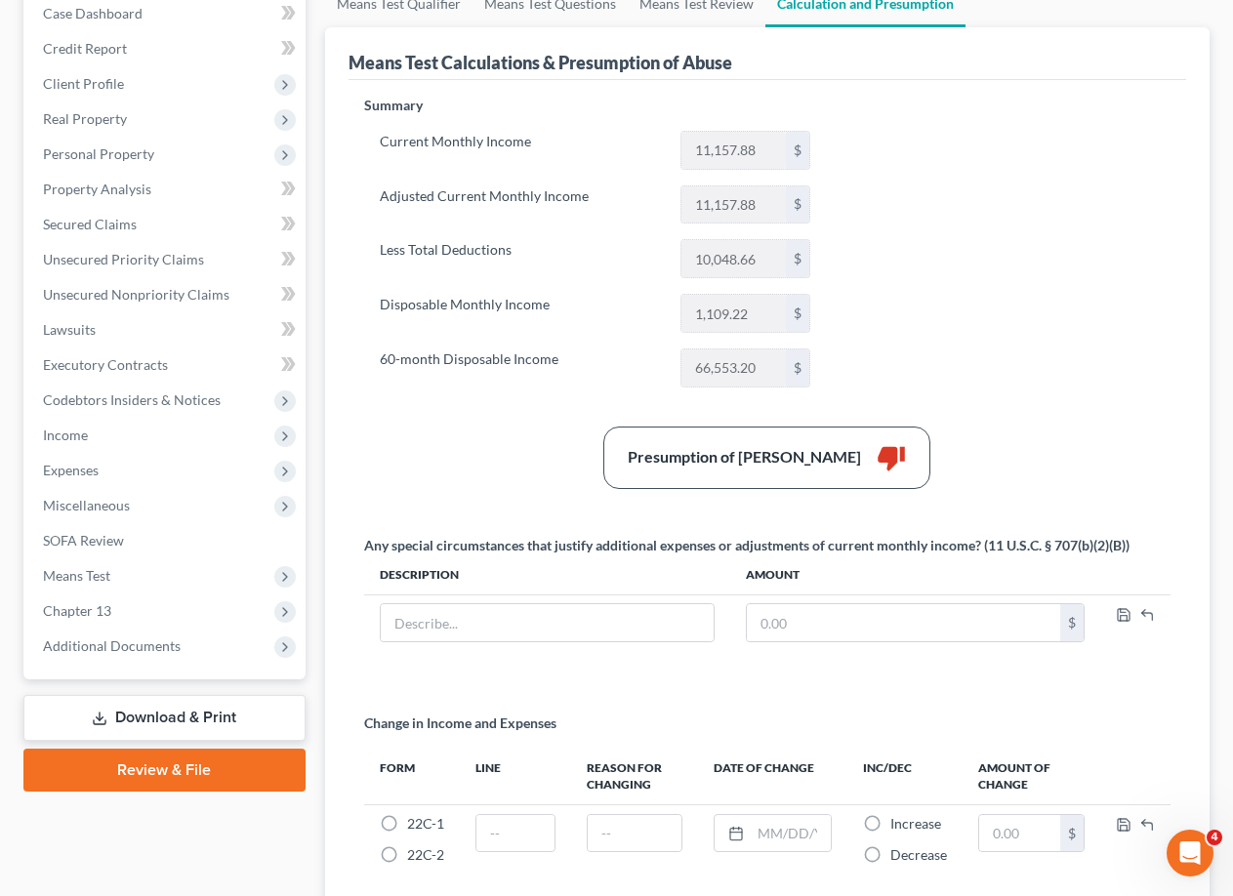
scroll to position [90, 0]
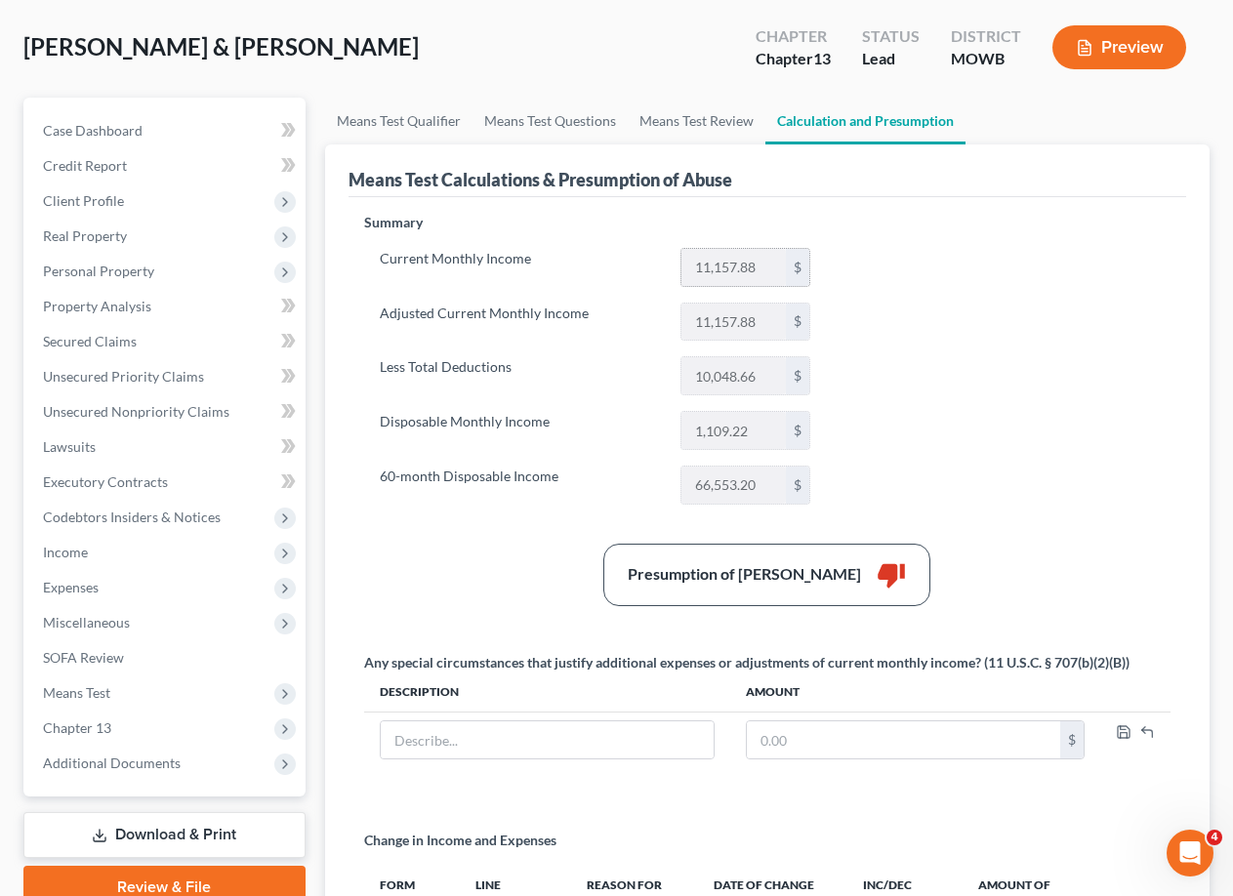
click at [738, 268] on input "11,157.88" at bounding box center [734, 267] width 105 height 37
click at [676, 109] on link "Means Test Review" at bounding box center [697, 121] width 138 height 47
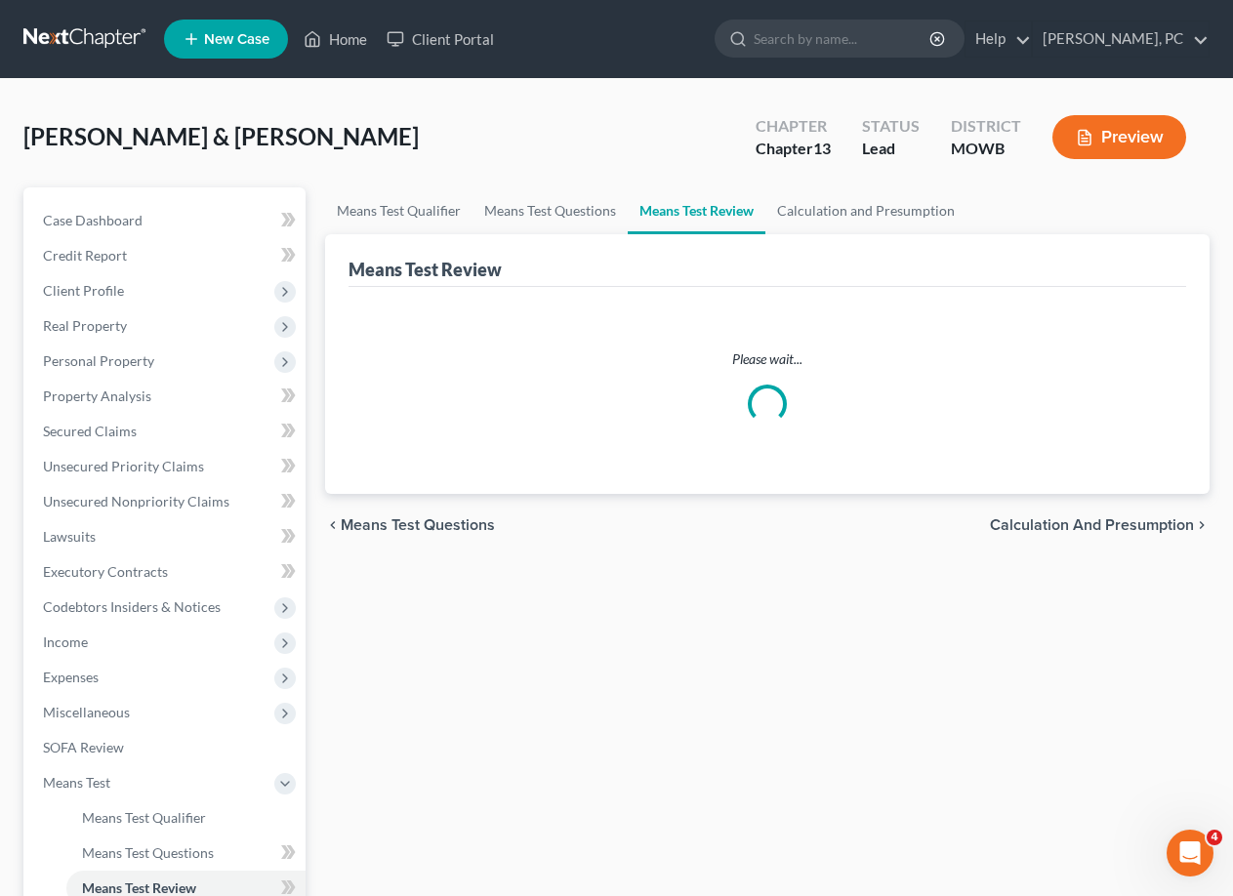
click at [518, 130] on div "[PERSON_NAME] & [PERSON_NAME] Upgraded Chapter Chapter 13 Status Lead District …" at bounding box center [616, 145] width 1186 height 85
click at [519, 214] on link "Means Test Questions" at bounding box center [550, 210] width 155 height 47
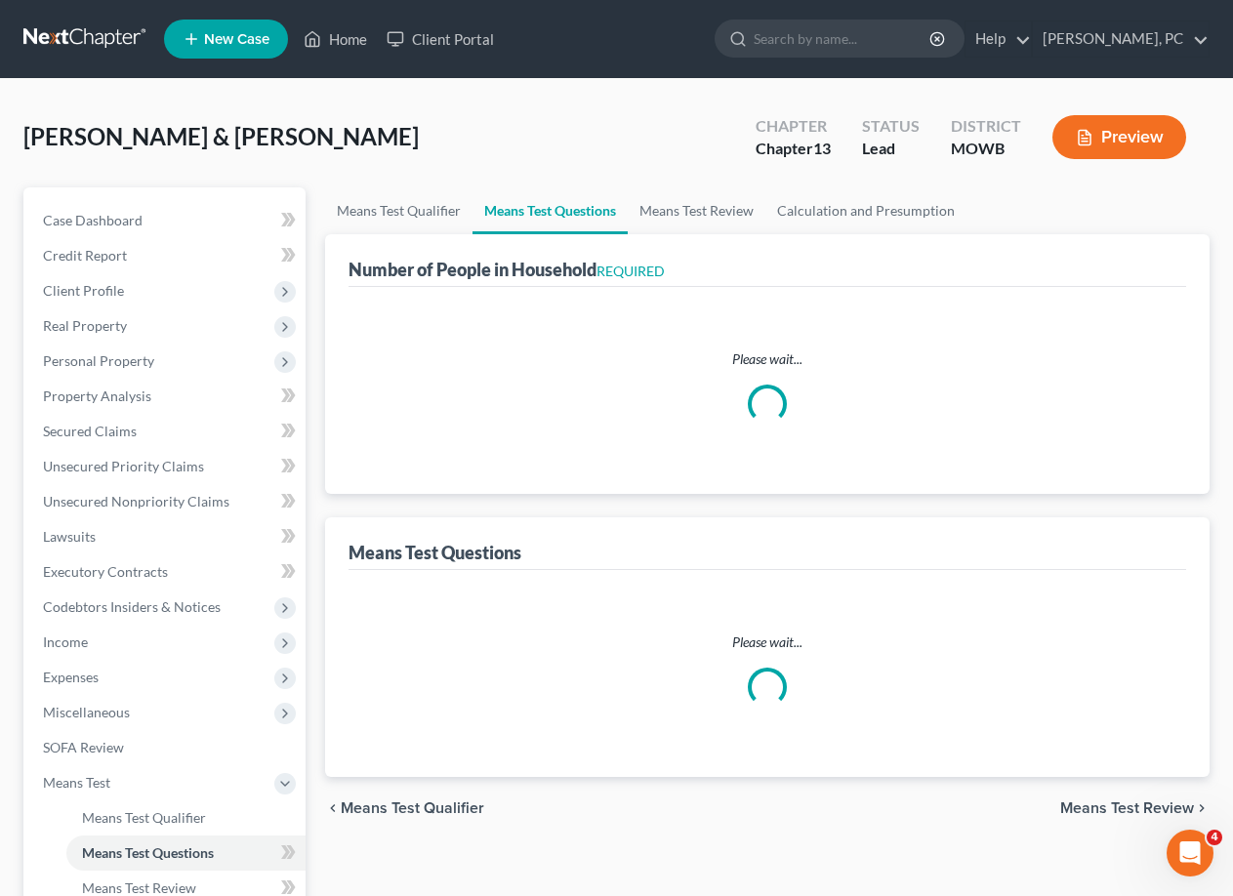
select select "1"
select select "60"
select select "0"
select select "60"
select select "0"
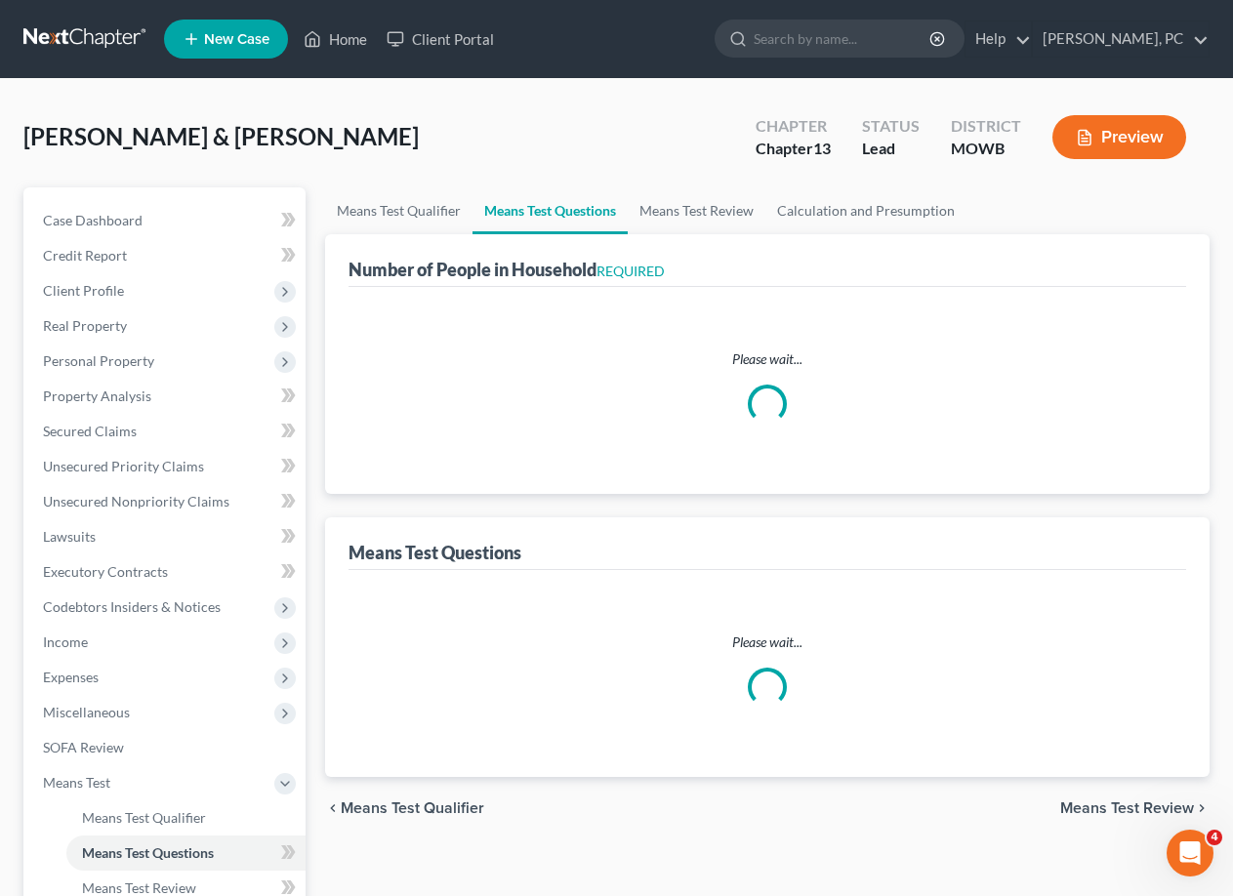
select select "60"
select select "3"
select select "0"
select select "2"
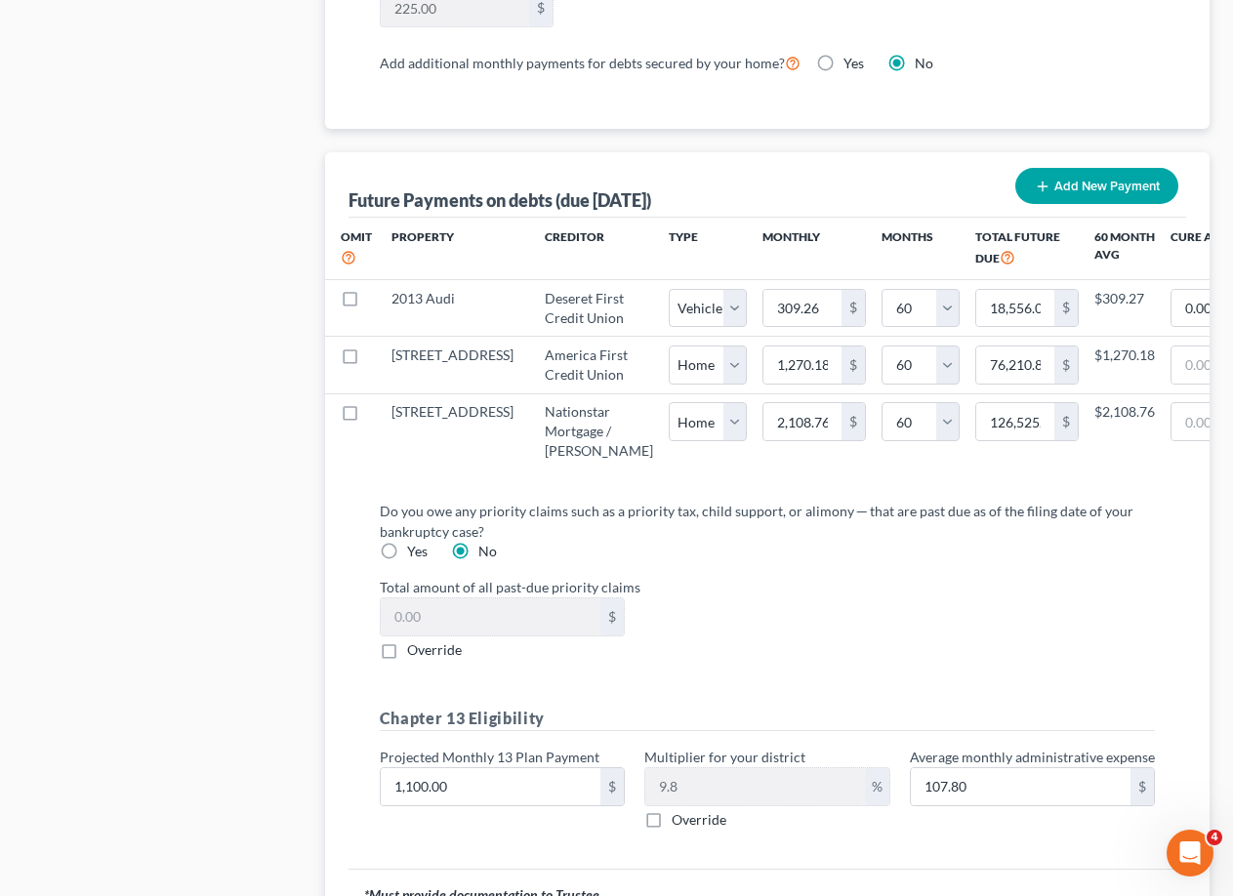
scroll to position [2246, 0]
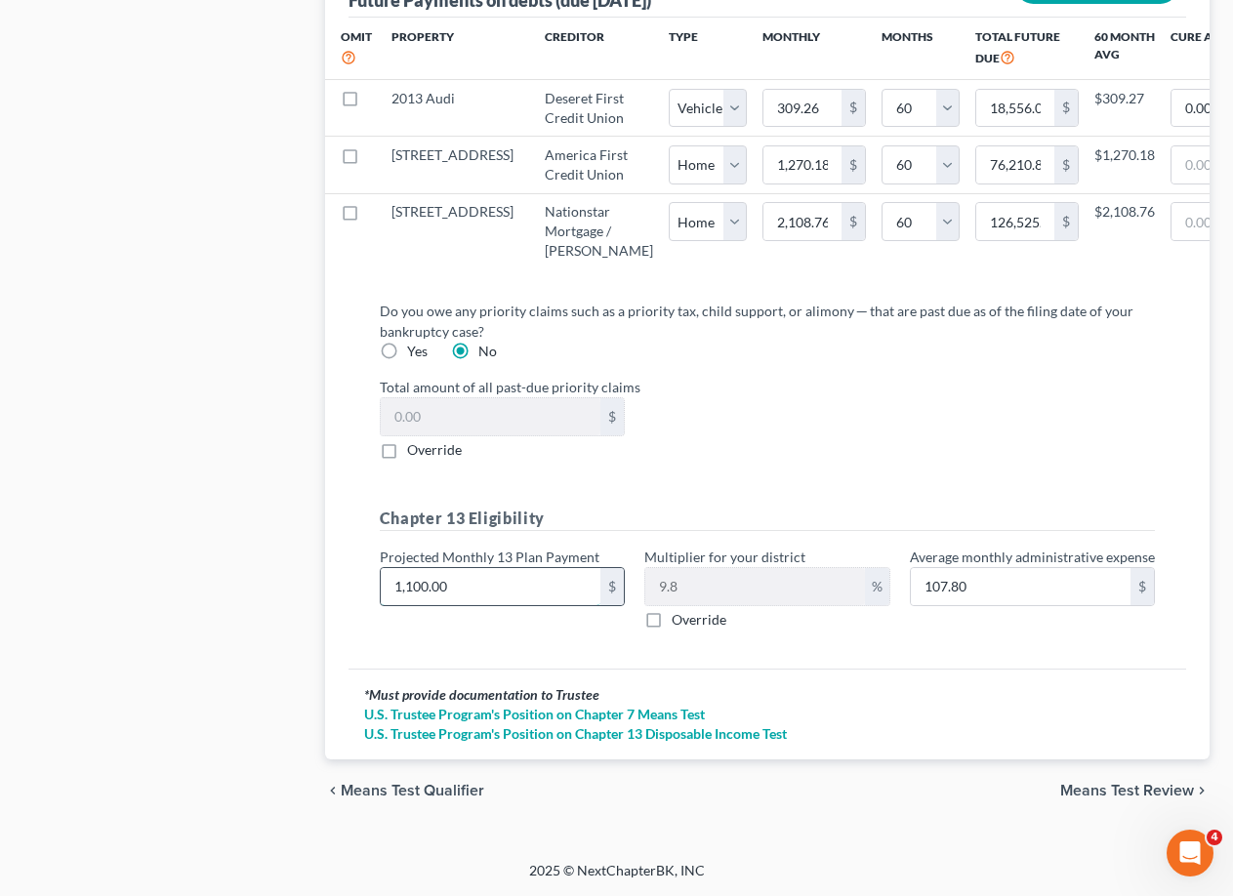
click at [531, 605] on input "1,100.00" at bounding box center [491, 586] width 220 height 37
type input "1"
type input "0.09"
type input "12"
type input "1.17"
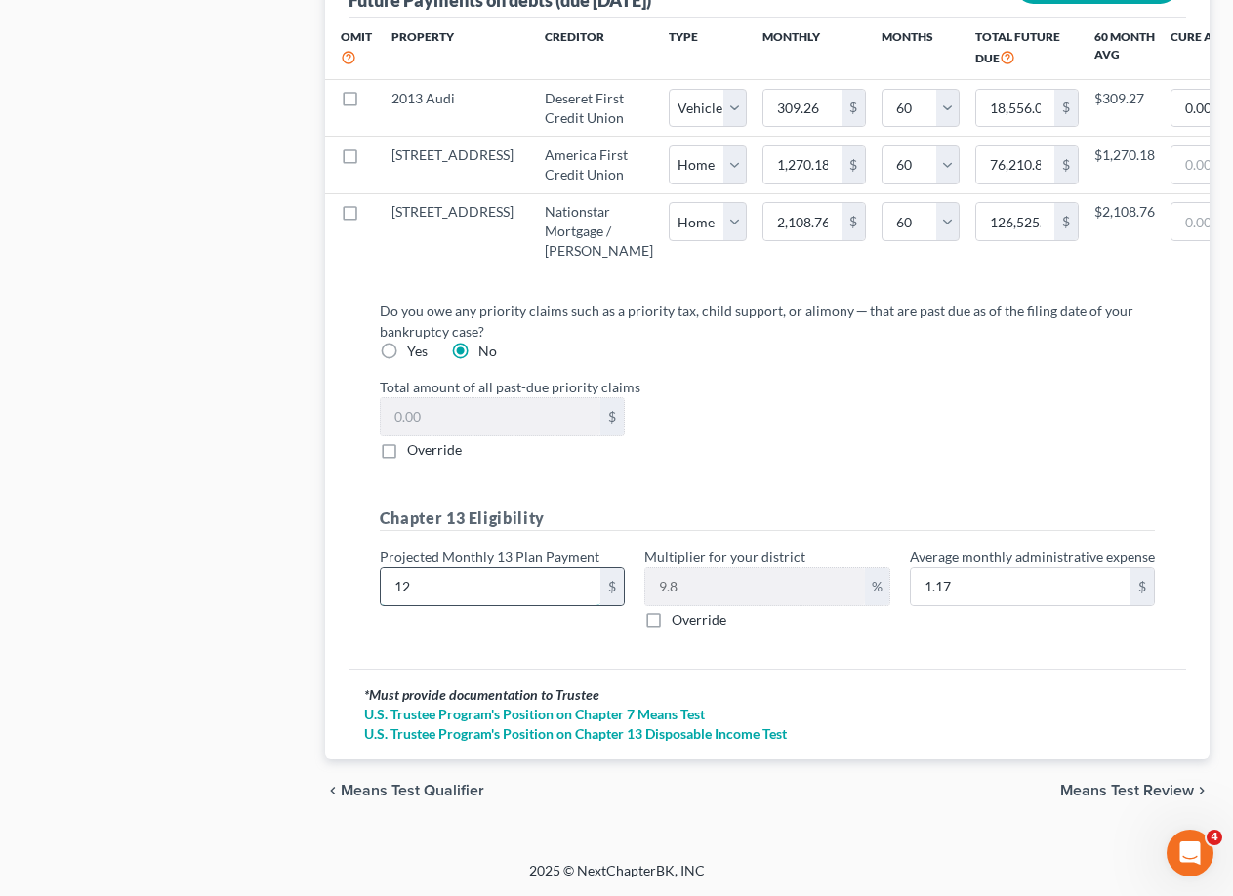
type input "127"
type input "12.44"
type input "1275"
type input "124.95"
type input "1,275"
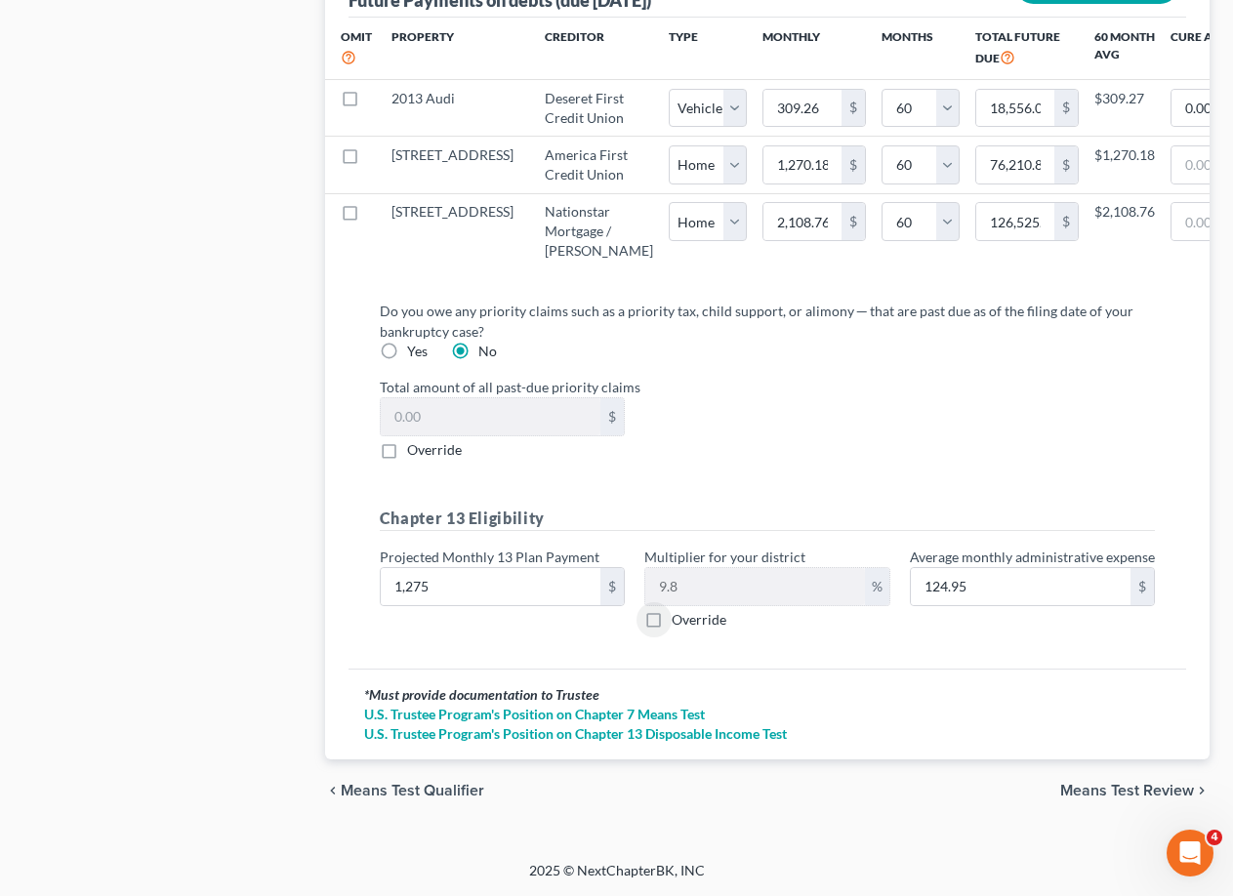
click at [924, 698] on div "* Must provide documentation to Trustee U.S. Trustee Program's Position on Chap…" at bounding box center [768, 714] width 838 height 91
click at [854, 665] on div "Do you owe any priority claims such as a priority tax, child support, or alimon…" at bounding box center [768, 477] width 838 height 384
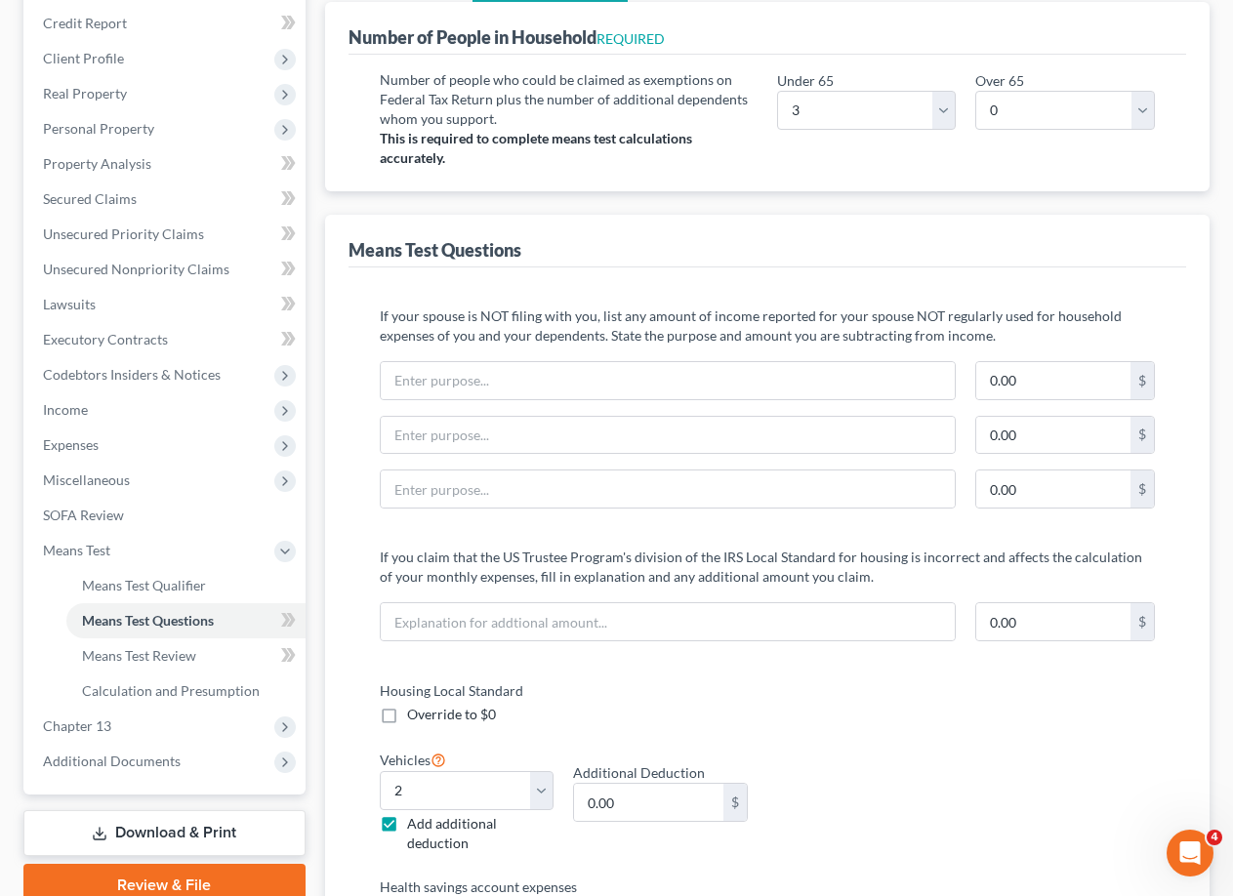
scroll to position [488, 0]
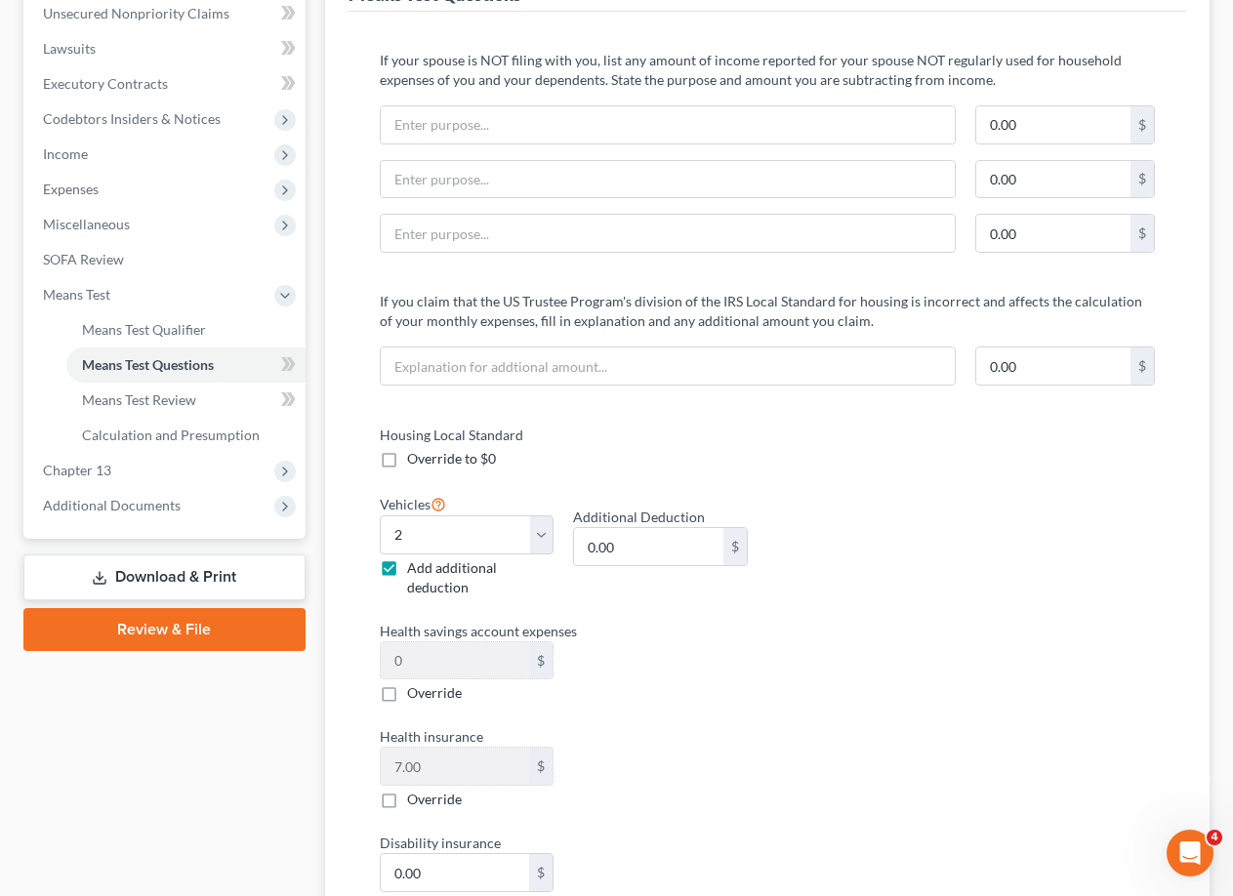
click at [717, 655] on div "Health savings account expenses 0 $ Override" at bounding box center [564, 662] width 388 height 83
click at [645, 553] on input "0.00" at bounding box center [648, 546] width 149 height 37
type input "200"
click at [769, 702] on div "Housing Local Standard Override to $0 Vehicles Select 0 1 2 3 4 5 Add additiona…" at bounding box center [767, 727] width 814 height 604
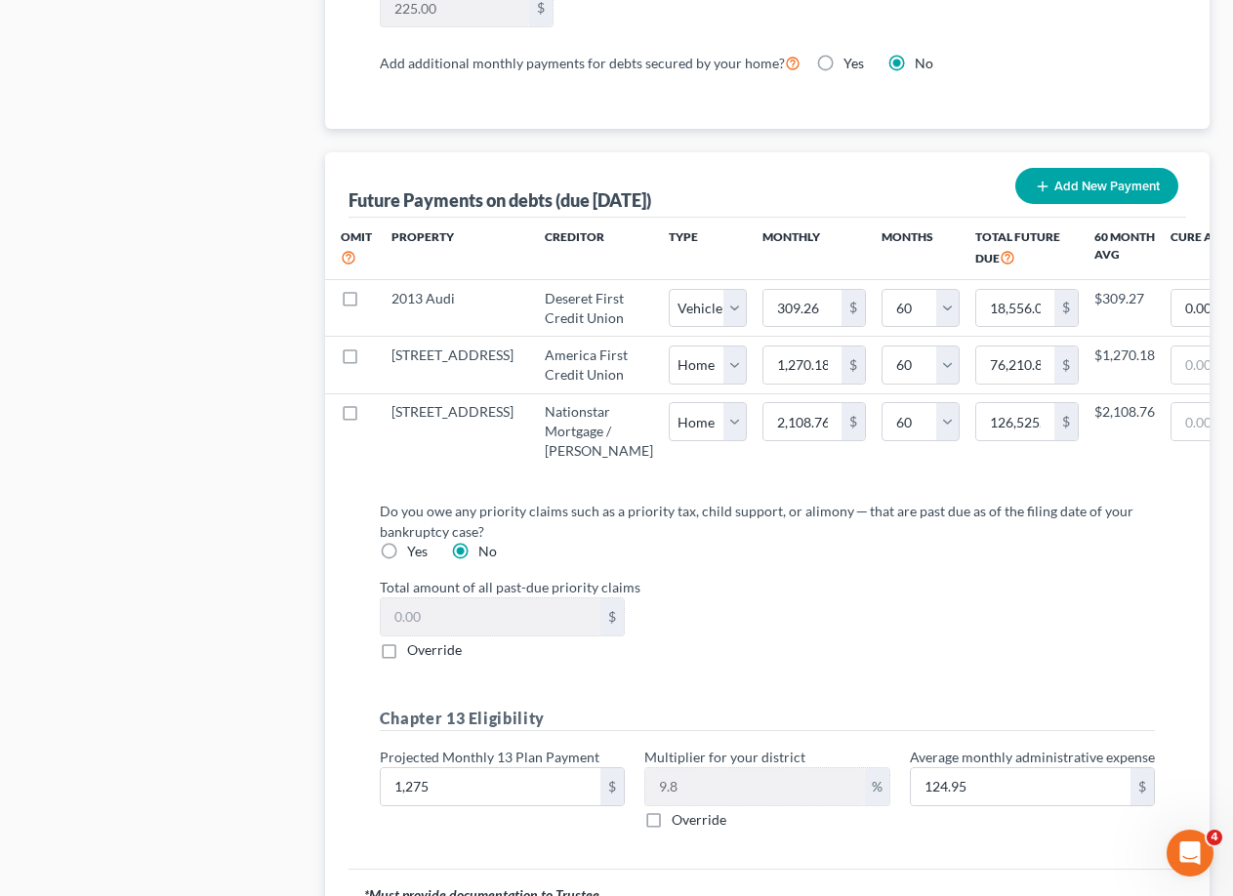
scroll to position [2265, 0]
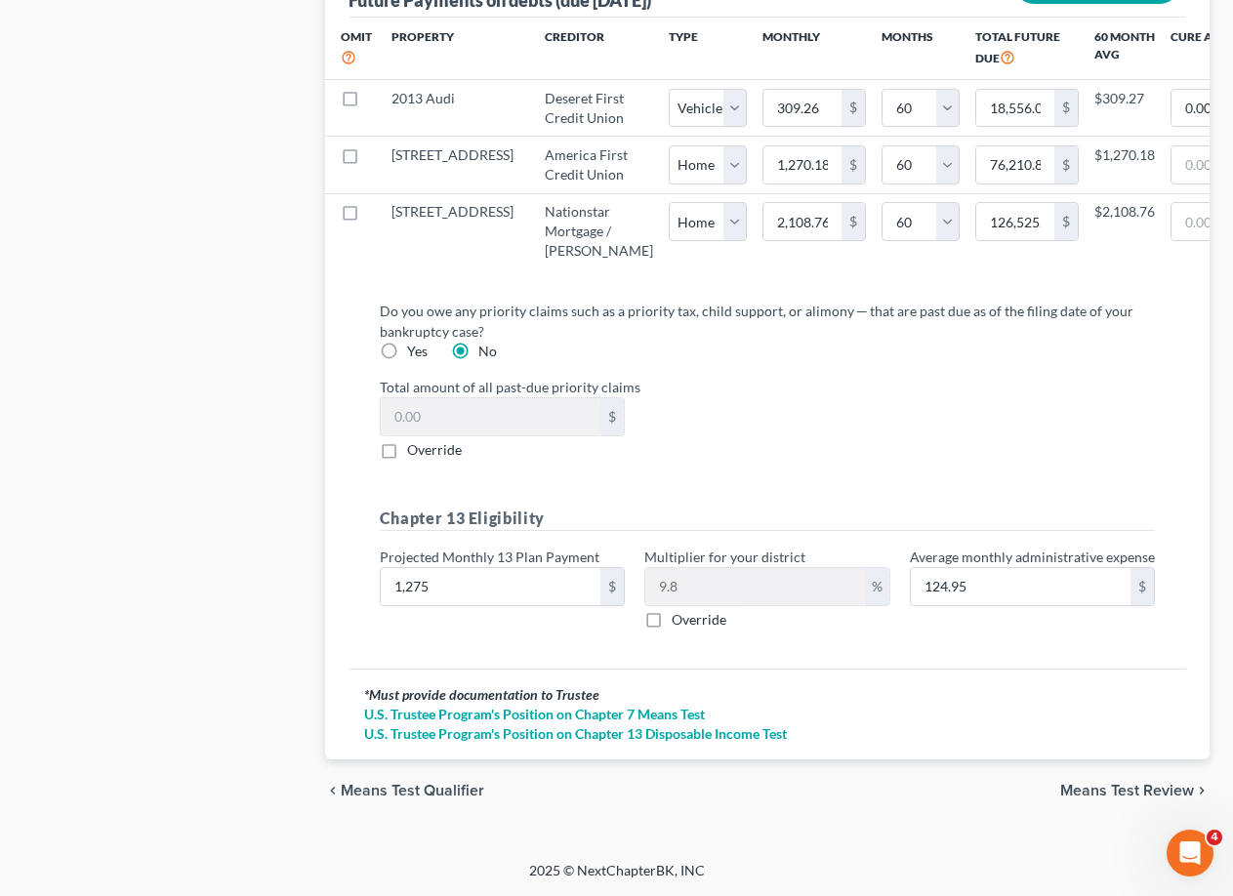
click at [407, 350] on label "Yes" at bounding box center [417, 352] width 21 height 20
click at [415, 350] on input "Yes" at bounding box center [421, 348] width 13 height 13
radio input "true"
click at [407, 449] on label "Override" at bounding box center [434, 450] width 55 height 20
click at [415, 449] on input "Override" at bounding box center [421, 446] width 13 height 13
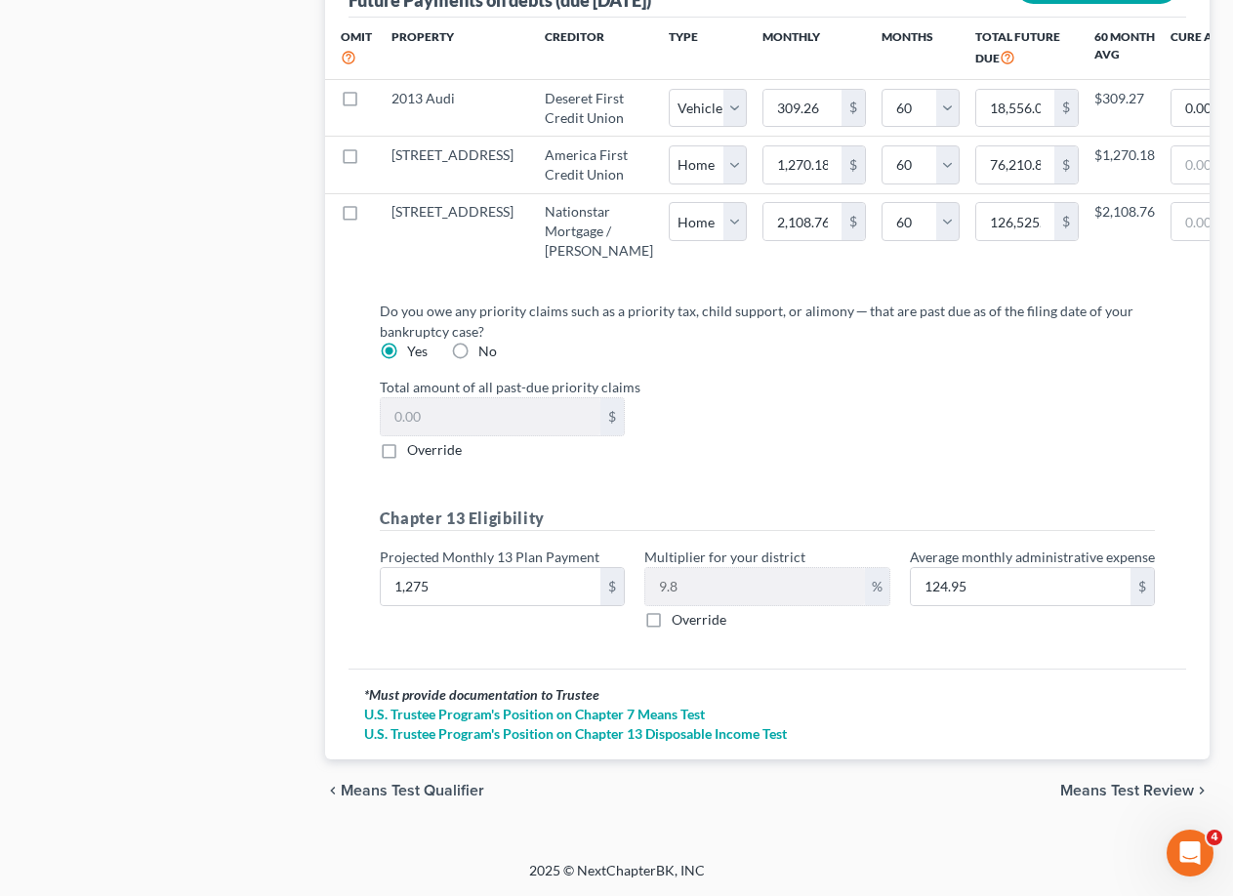
checkbox input "true"
type input "4,717"
click at [1098, 796] on span "Means Test Review" at bounding box center [1127, 791] width 134 height 16
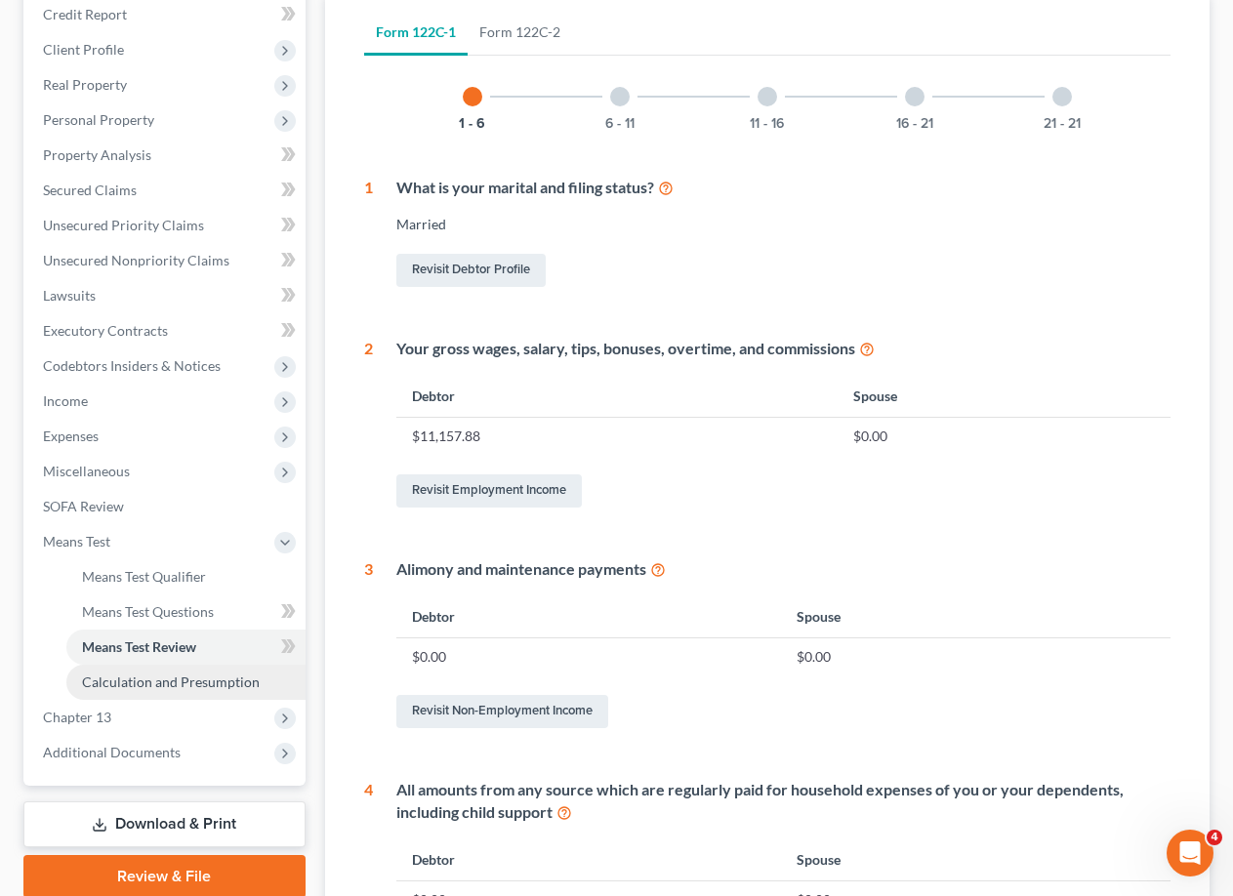
scroll to position [391, 0]
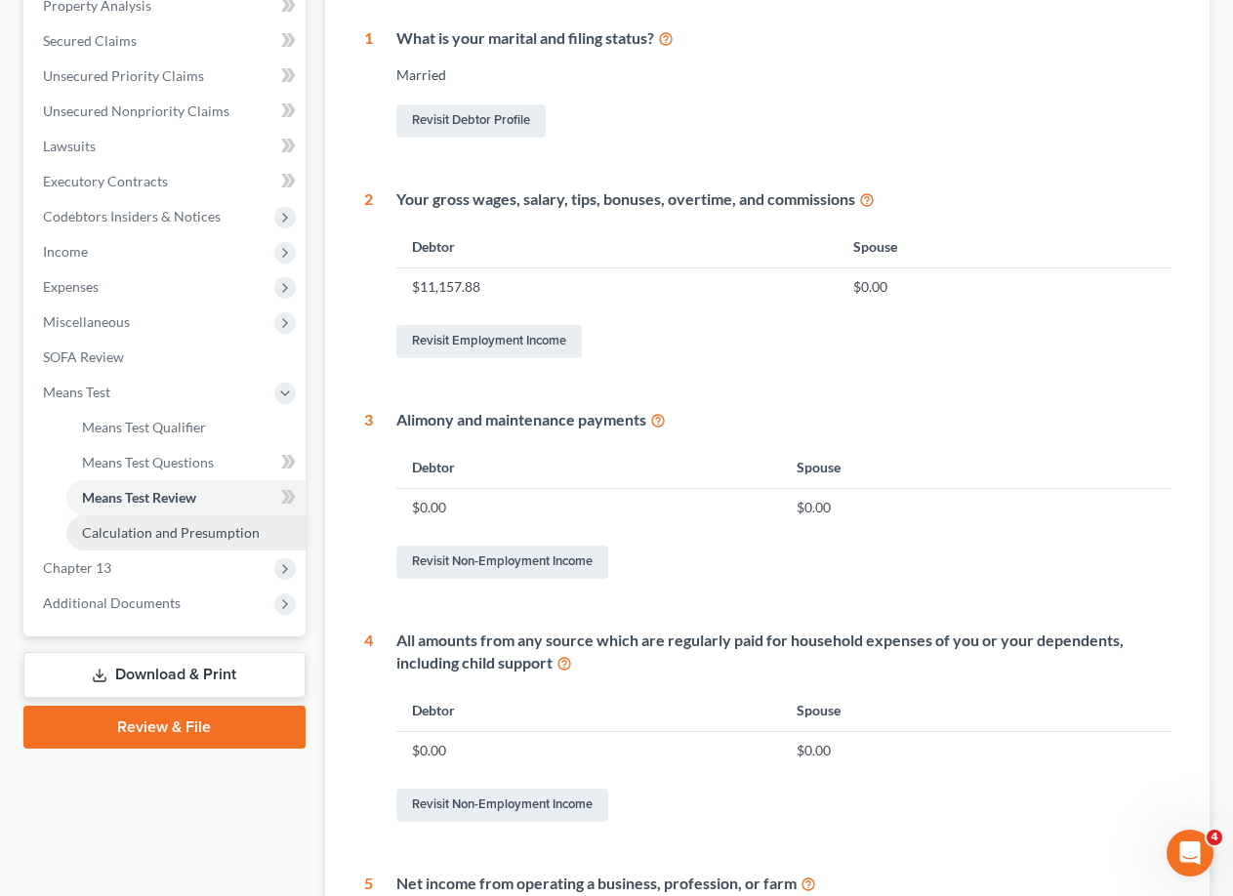
click at [143, 538] on span "Calculation and Presumption" at bounding box center [171, 532] width 178 height 17
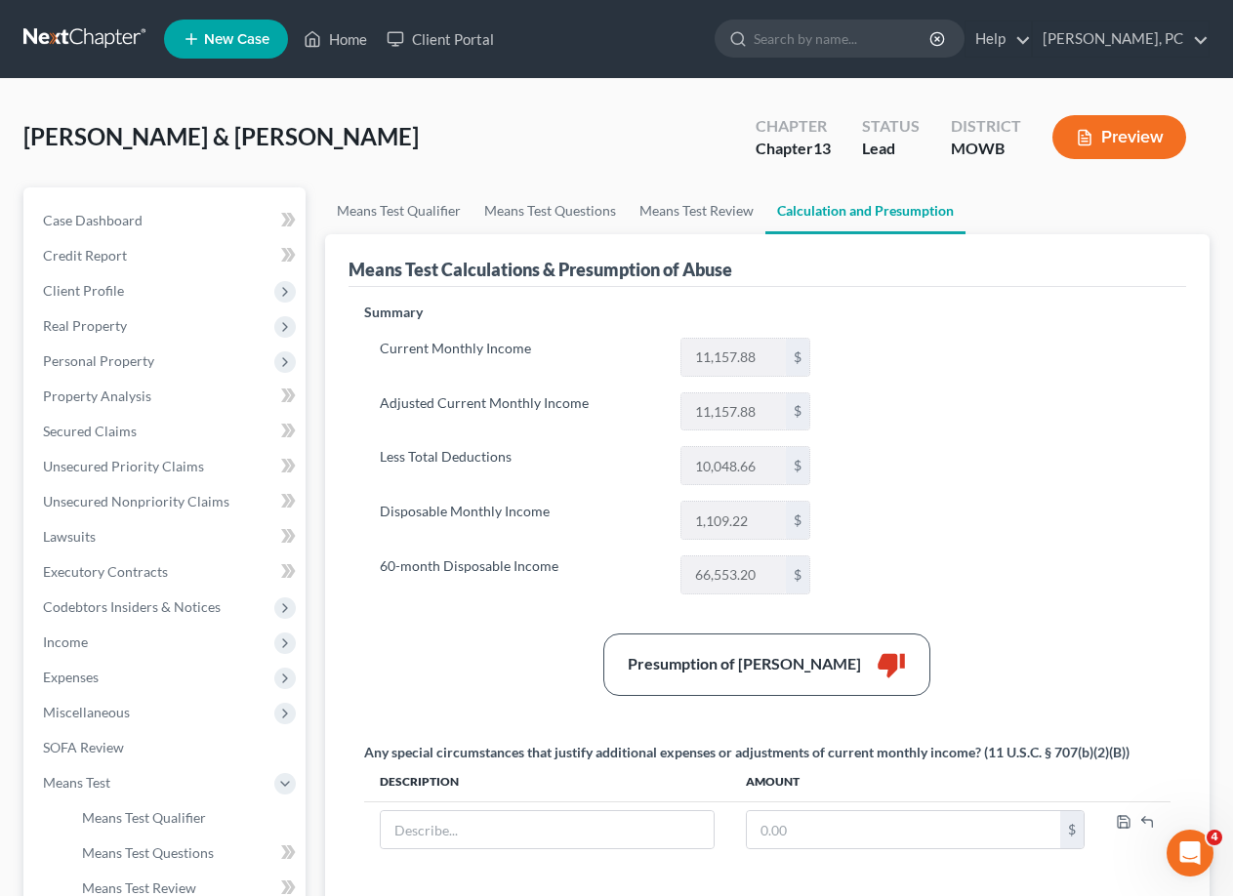
click at [486, 573] on label "60-month Disposable Income" at bounding box center [520, 575] width 301 height 39
drag, startPoint x: 1031, startPoint y: 342, endPoint x: 895, endPoint y: 327, distance: 136.5
click at [1031, 342] on div "Summary Current Monthly Income 11,157.88 $ Adjusted Current Monthly Income 11,1…" at bounding box center [767, 711] width 826 height 817
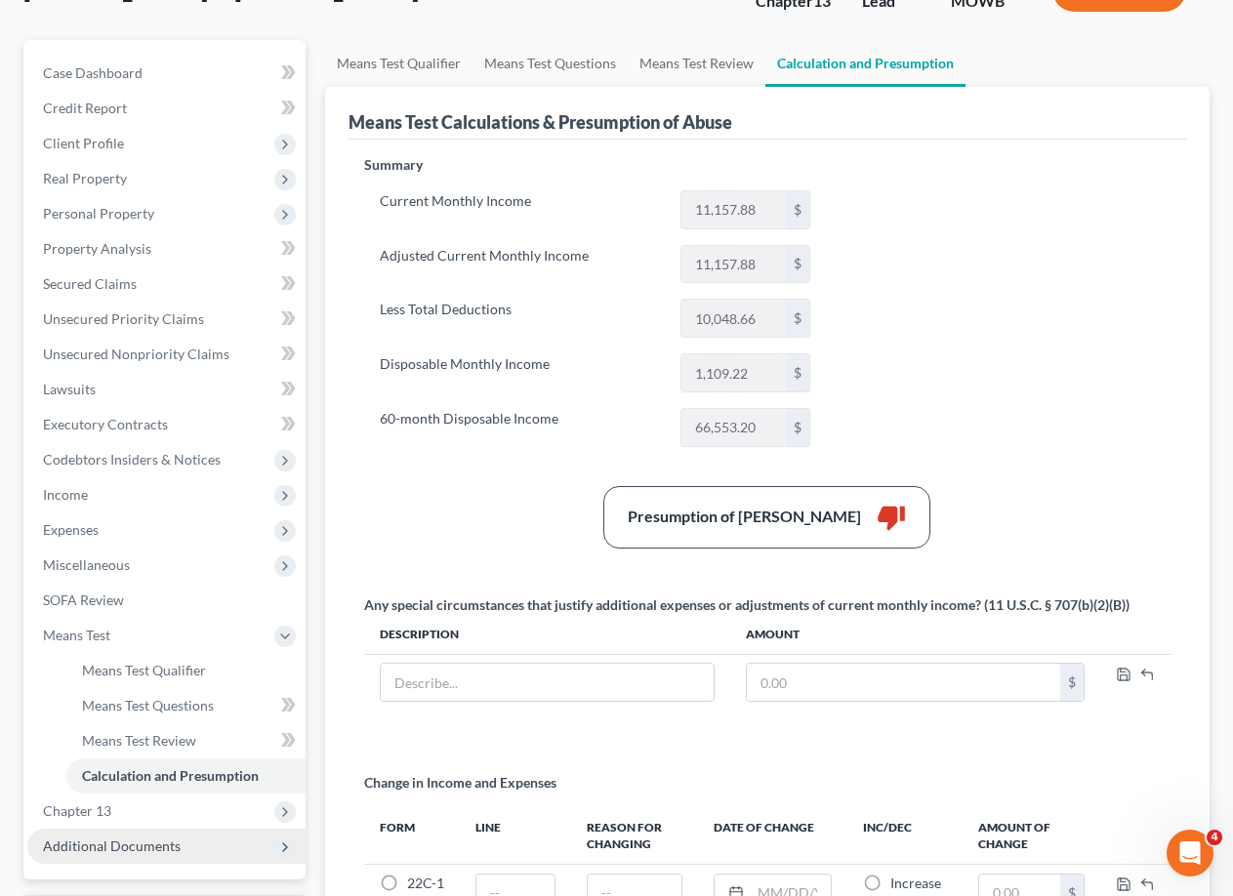
scroll to position [383, 0]
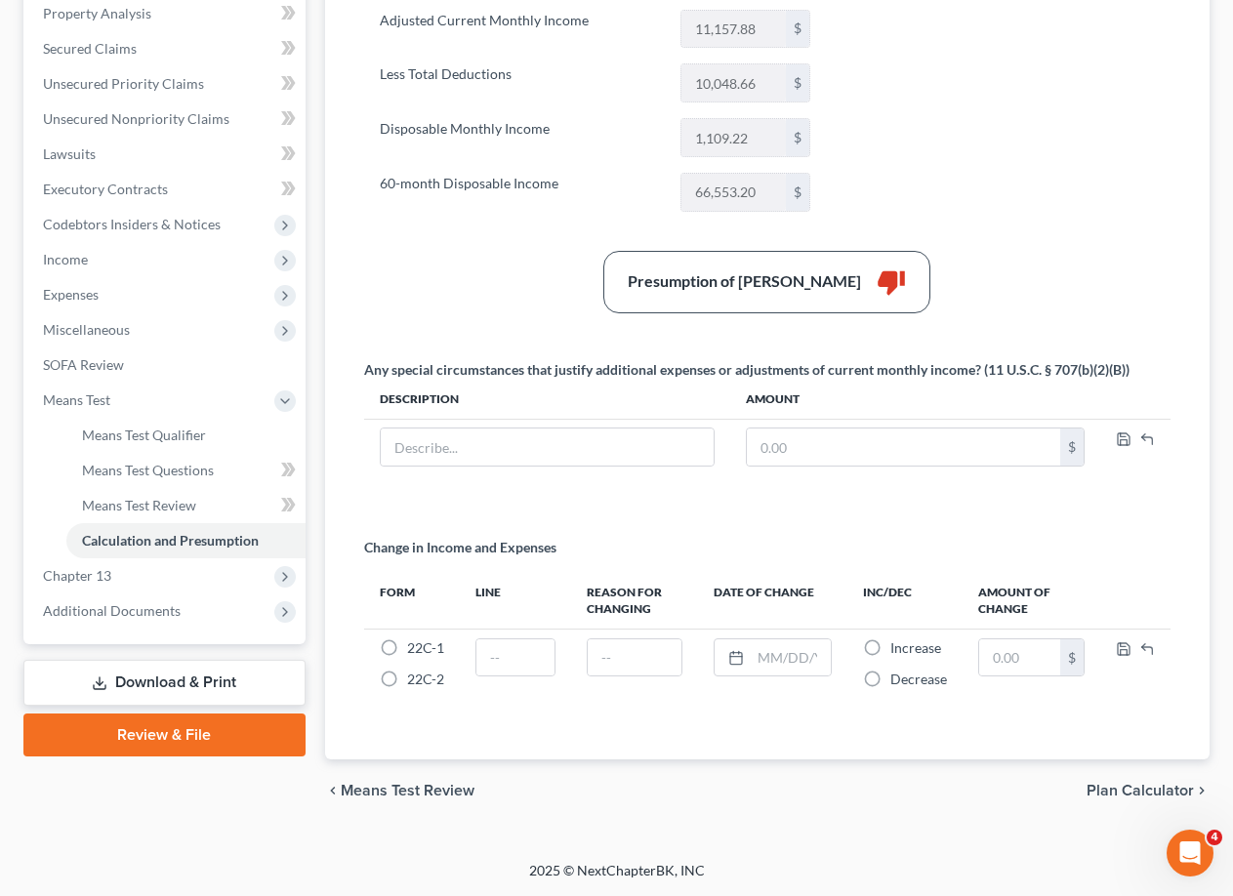
click at [191, 731] on link "Review & File" at bounding box center [164, 735] width 282 height 43
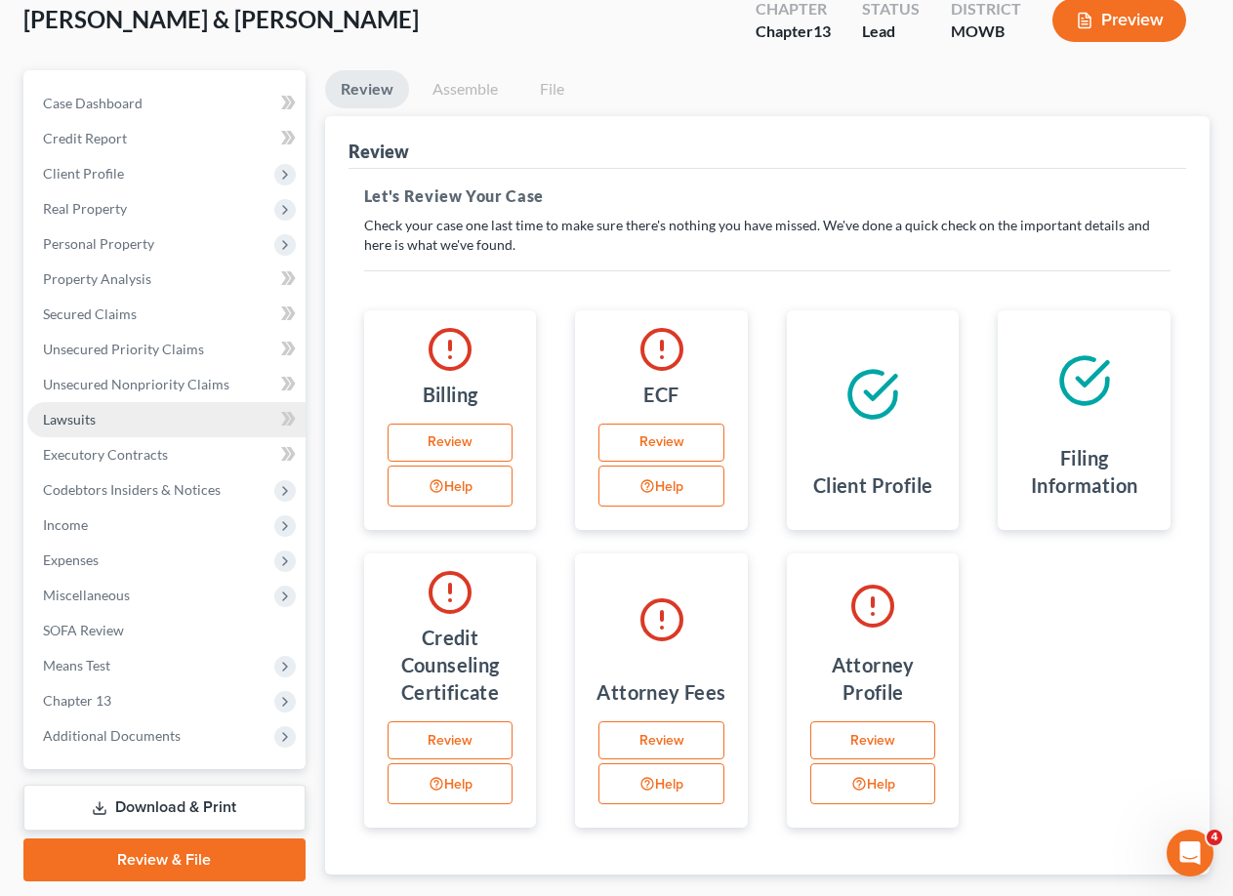
scroll to position [232, 0]
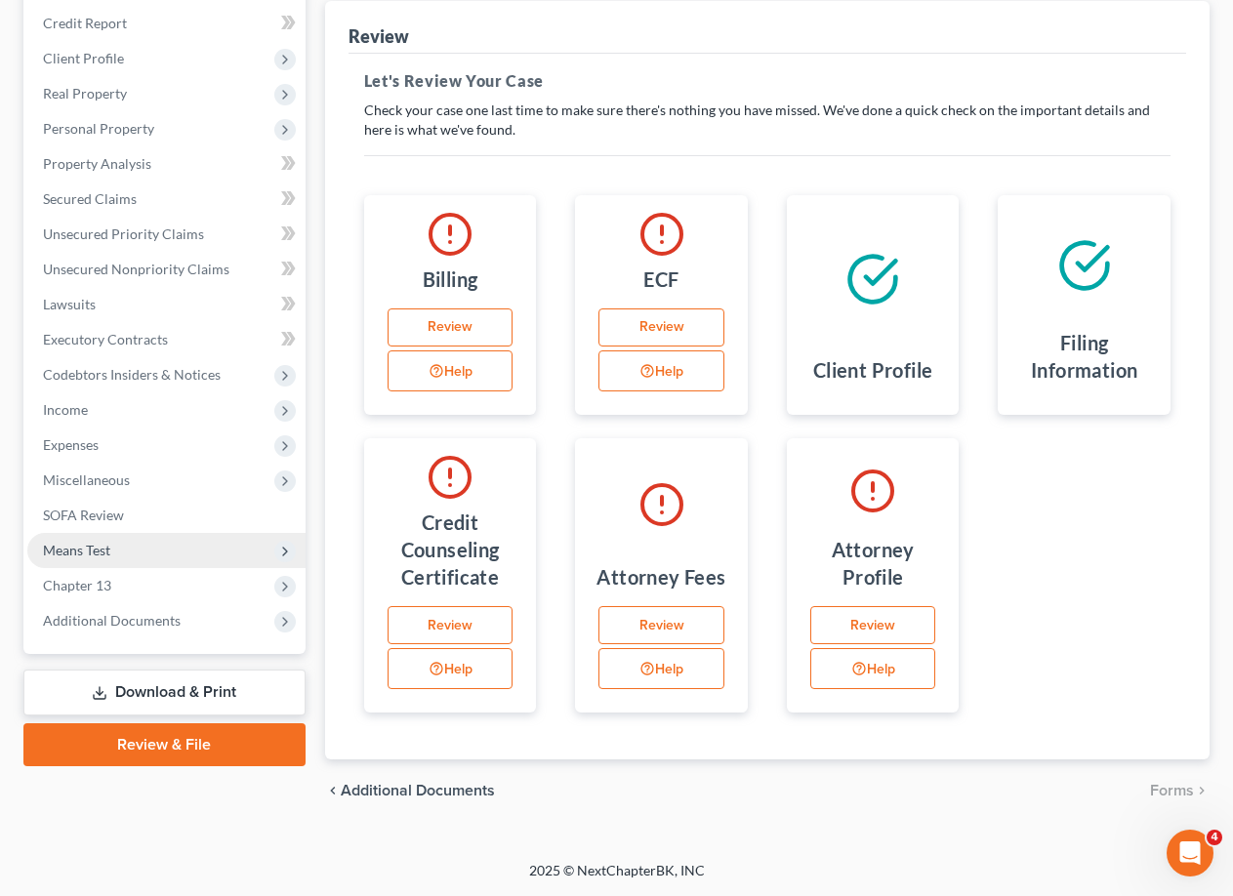
click at [100, 556] on span "Means Test" at bounding box center [76, 550] width 67 height 17
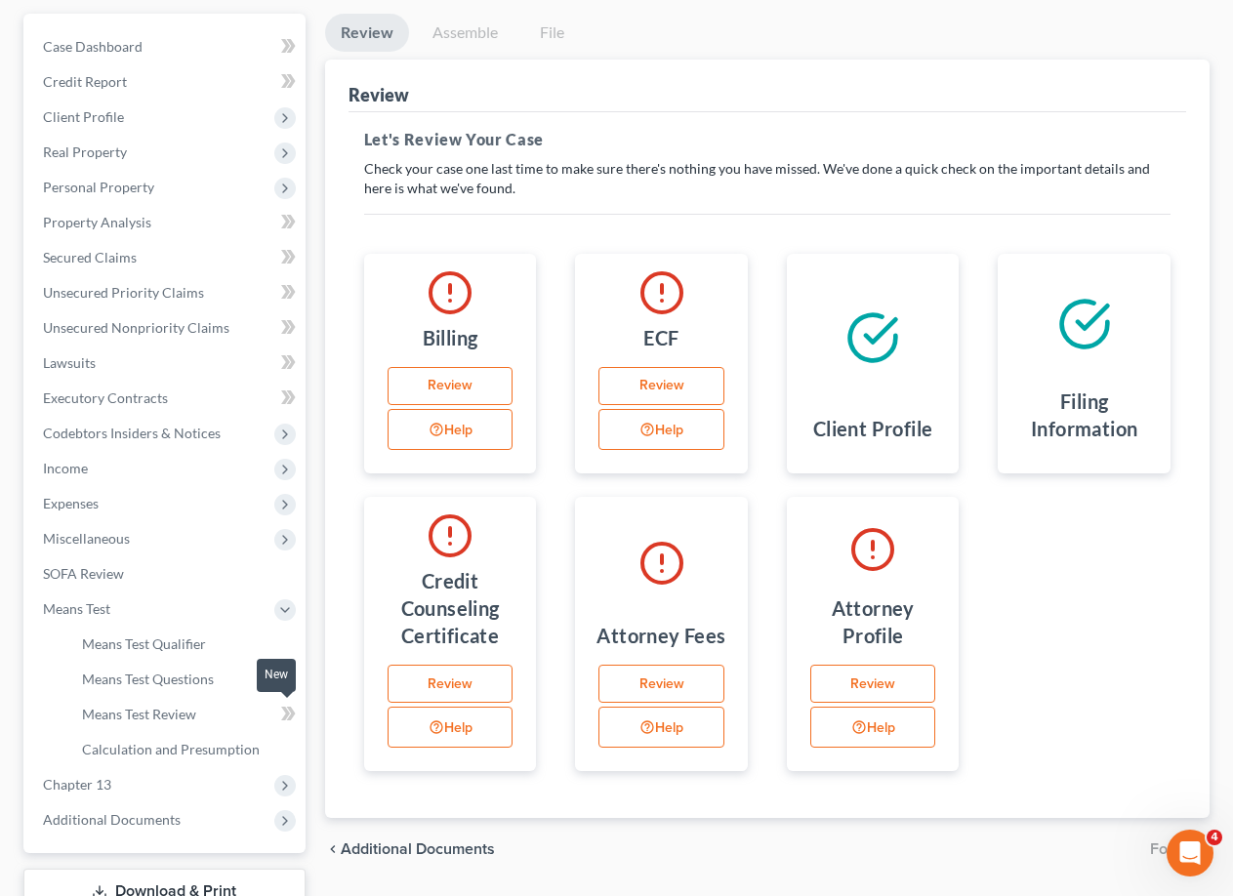
scroll to position [0, 0]
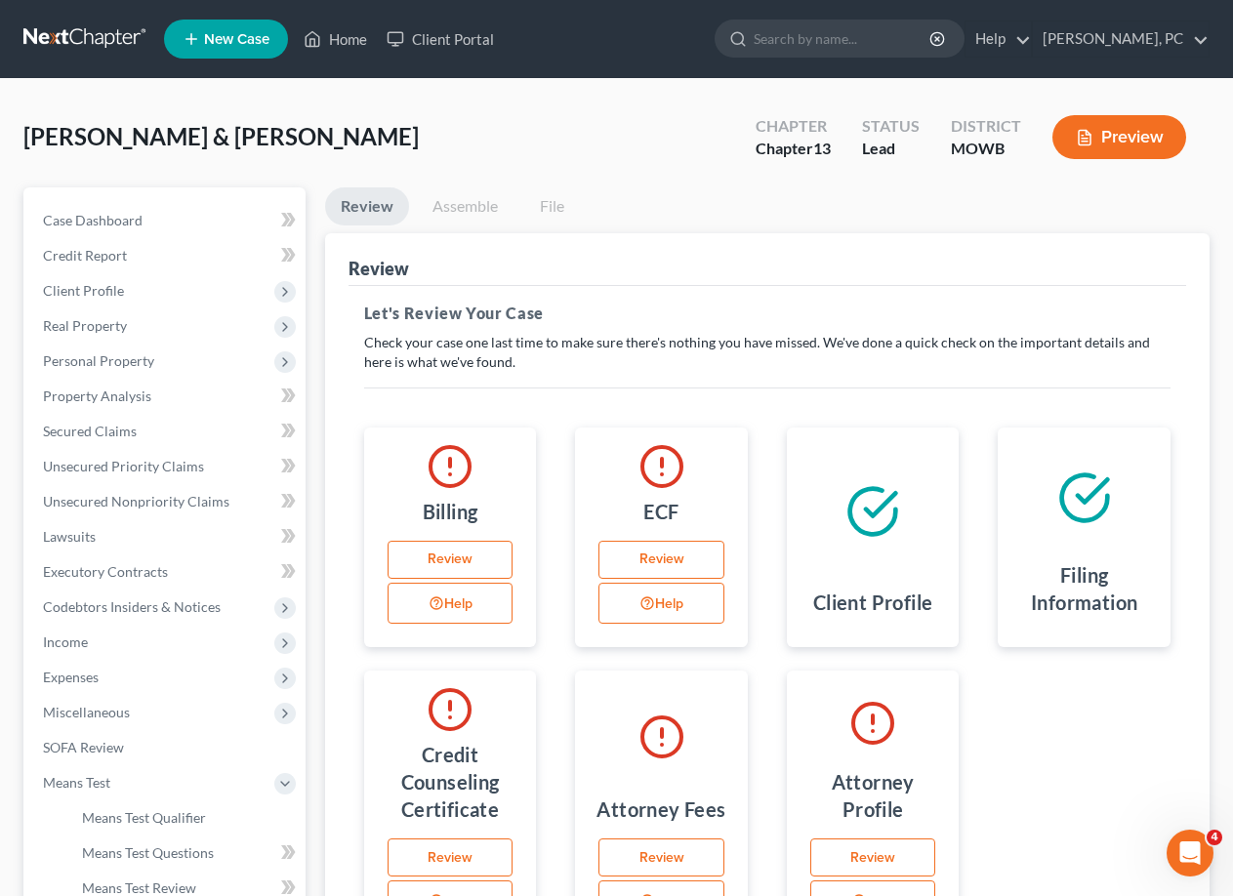
click at [1102, 133] on button "Preview" at bounding box center [1120, 137] width 134 height 44
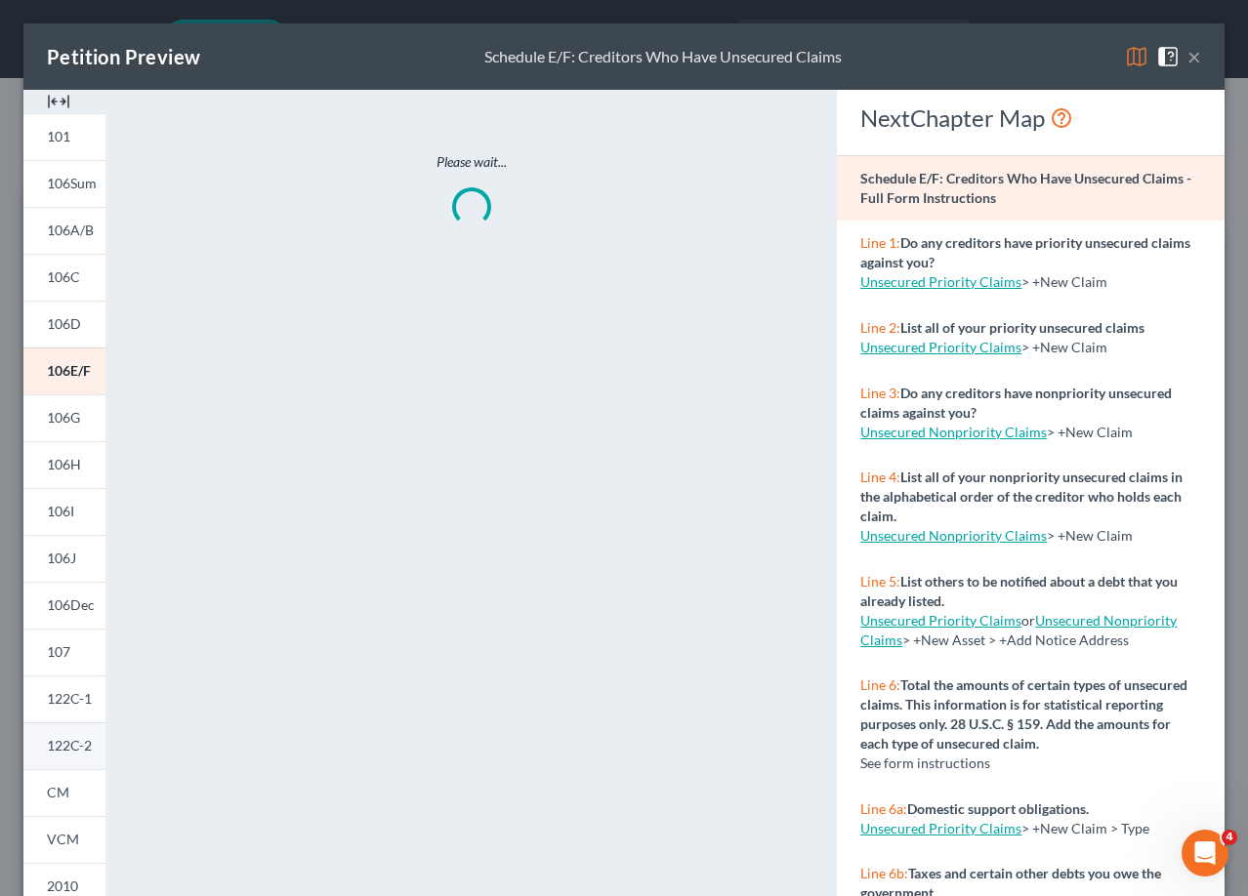
click at [56, 746] on span "122C-2" at bounding box center [69, 745] width 45 height 17
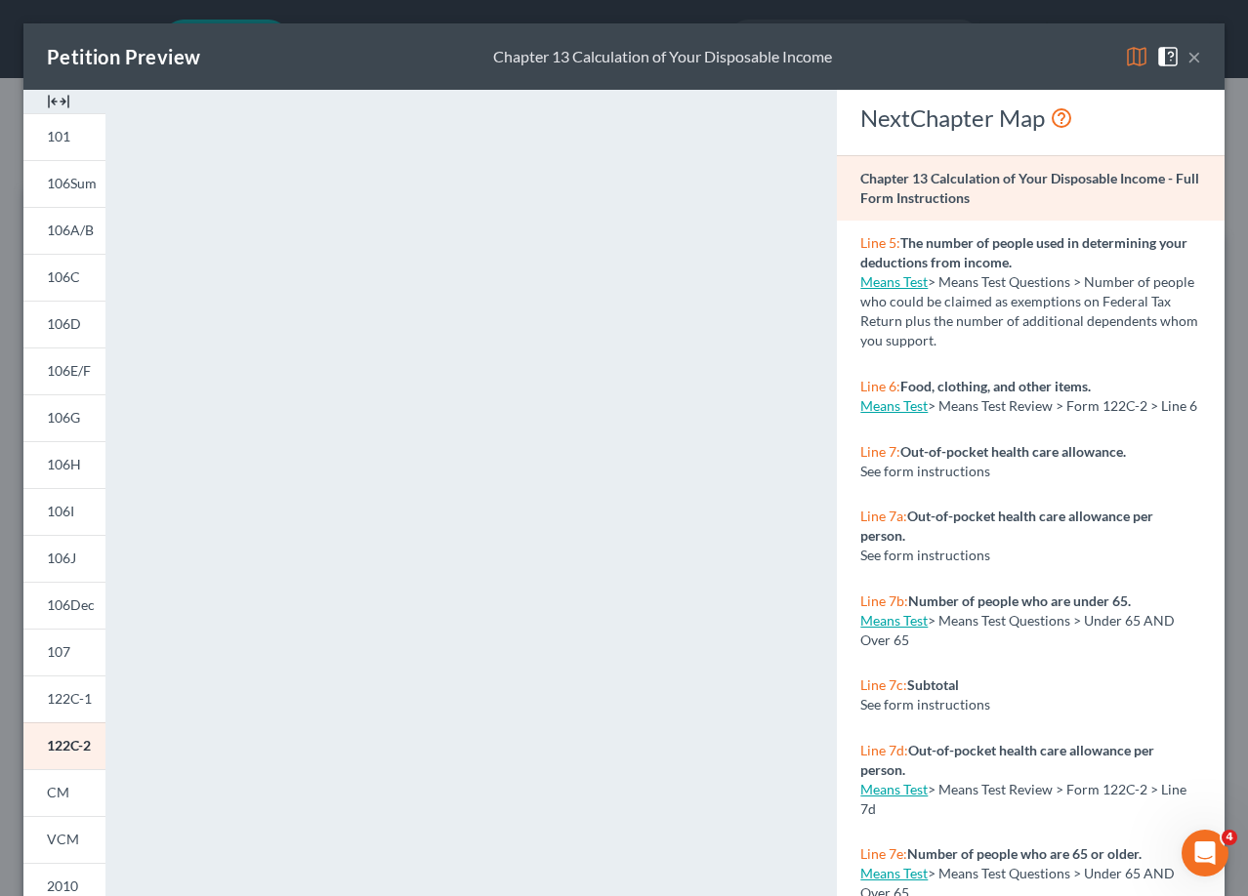
drag, startPoint x: 405, startPoint y: 58, endPoint x: 394, endPoint y: 23, distance: 36.1
click at [405, 58] on div "Petition Preview Chapter 13 Calculation of Your Disposable Income ×" at bounding box center [623, 56] width 1201 height 66
click at [391, 15] on div "Petition Preview Chapter 13 Calculation of Your Disposable Income × 101 106Sum …" at bounding box center [624, 448] width 1248 height 896
